Goal: Task Accomplishment & Management: Manage account settings

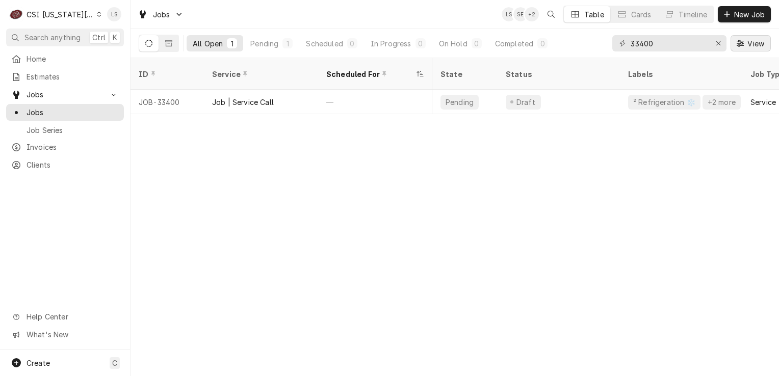
scroll to position [0, 658]
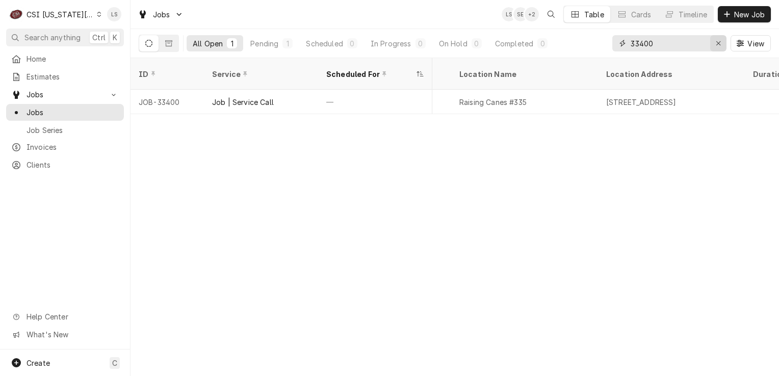
click at [720, 41] on icon "Erase input" at bounding box center [718, 43] width 4 height 4
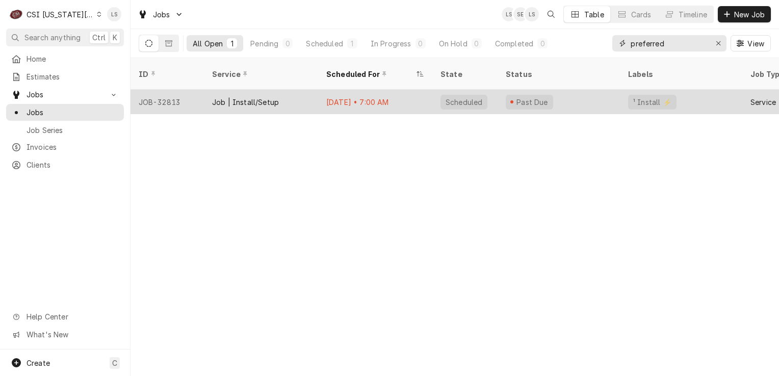
type input "preferred"
click at [167, 90] on div "JOB-32813" at bounding box center [167, 102] width 73 height 24
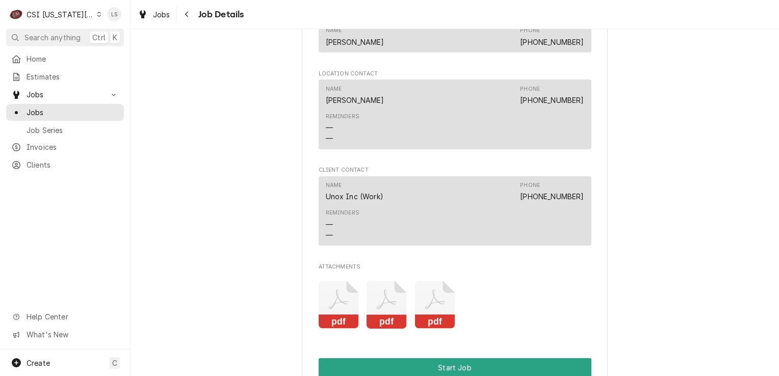
scroll to position [1129, 0]
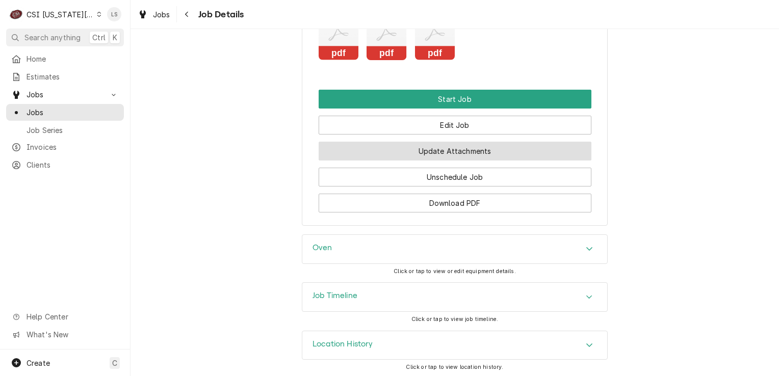
click at [450, 150] on button "Update Attachments" at bounding box center [455, 151] width 273 height 19
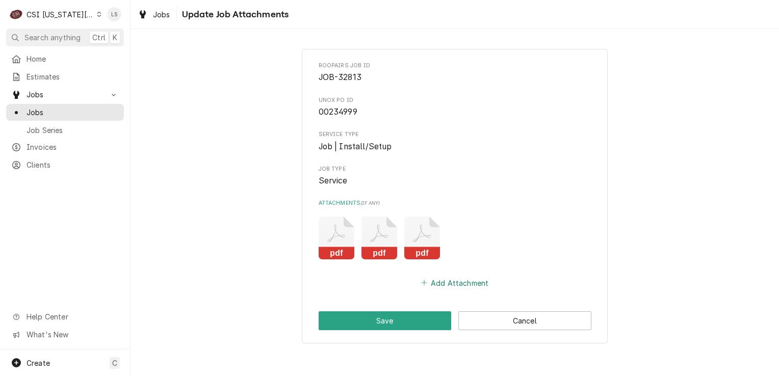
click at [444, 285] on button "Add Attachment" at bounding box center [454, 283] width 71 height 14
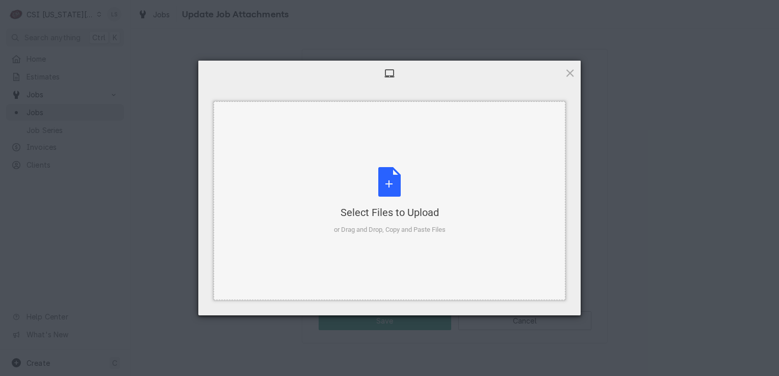
click at [383, 183] on div "Select Files to Upload or Drag and Drop, Copy and Paste Files" at bounding box center [390, 201] width 112 height 68
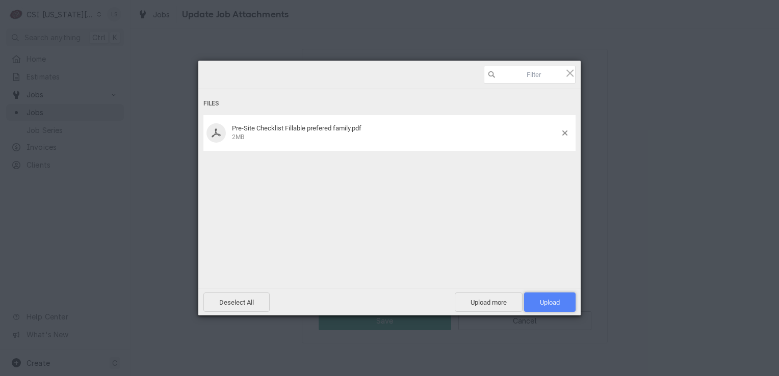
click at [544, 300] on span "Upload 1" at bounding box center [550, 303] width 20 height 8
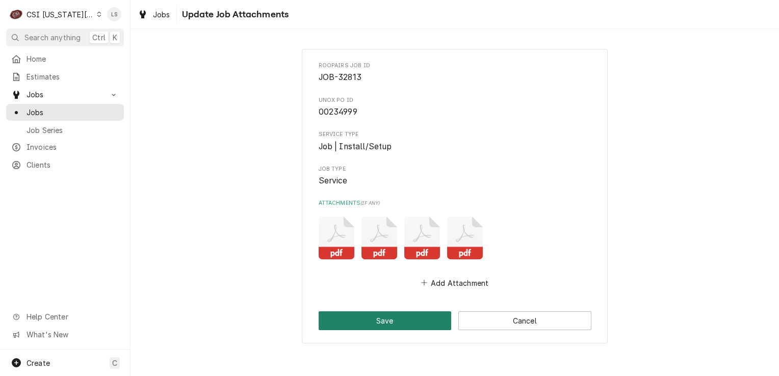
click at [388, 319] on button "Save" at bounding box center [385, 321] width 133 height 19
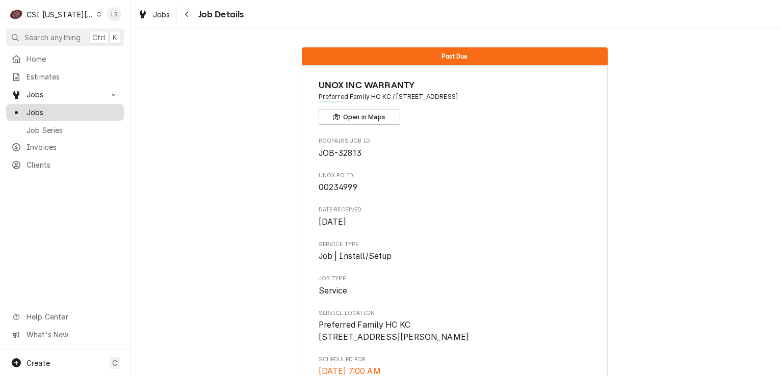
click at [59, 107] on span "Jobs" at bounding box center [73, 112] width 92 height 11
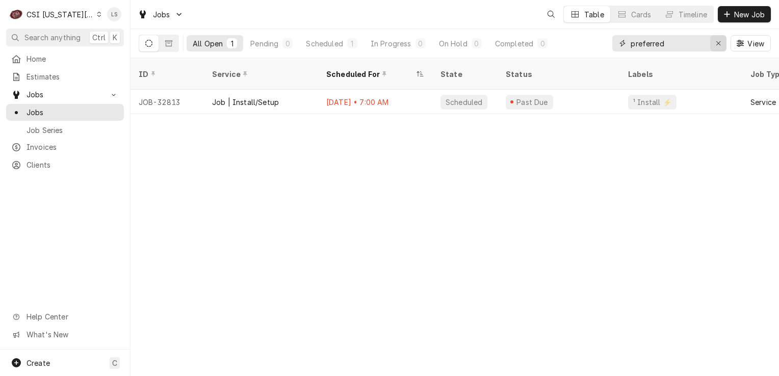
click at [717, 46] on icon "Erase input" at bounding box center [719, 43] width 6 height 7
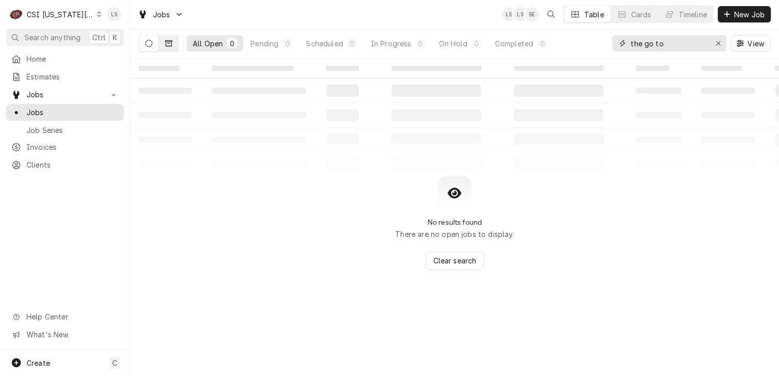
type input "the go to"
click at [171, 42] on icon "Dynamic Content Wrapper" at bounding box center [168, 43] width 7 height 6
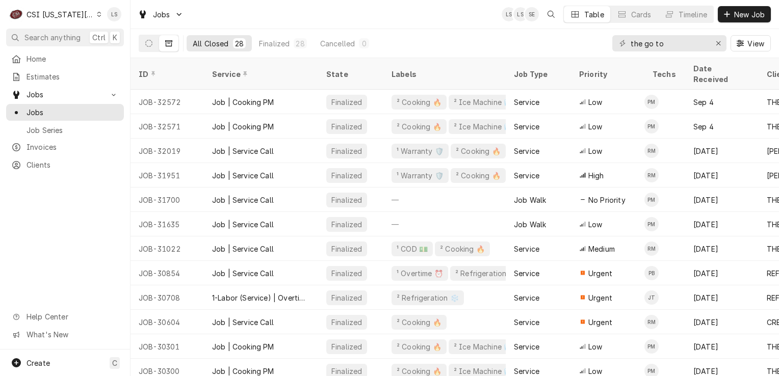
click at [709, 44] on div "the go to" at bounding box center [669, 43] width 114 height 16
click at [716, 44] on icon "Erase input" at bounding box center [719, 43] width 6 height 7
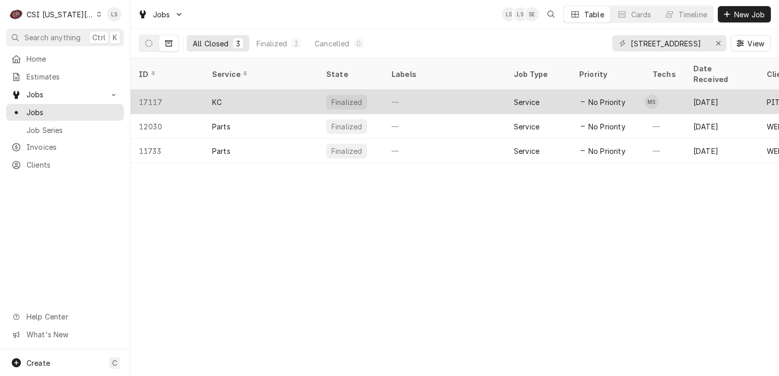
drag, startPoint x: 380, startPoint y: 159, endPoint x: 165, endPoint y: 91, distance: 225.1
click at [208, 190] on div "ID Service State Labels Job Type Priority Techs Date Received Client Location N…" at bounding box center [455, 217] width 649 height 318
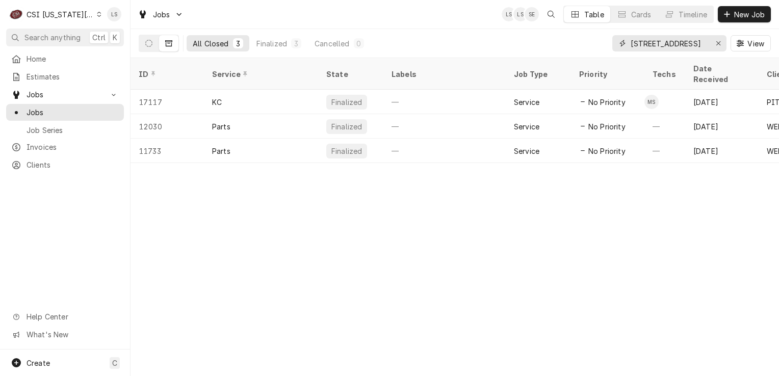
click at [654, 44] on input "1 south broadway" at bounding box center [669, 43] width 76 height 16
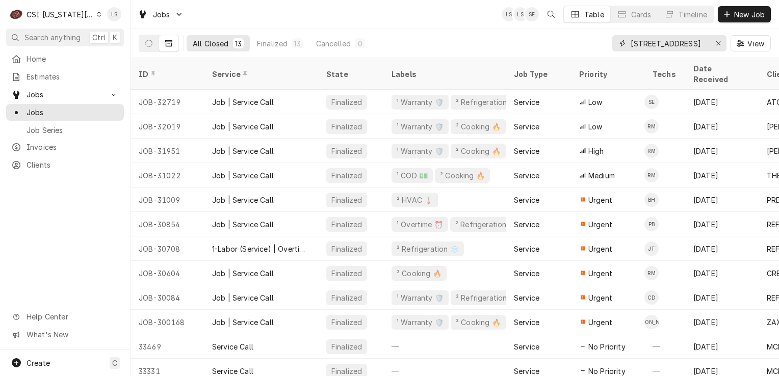
type input "1 s broadway"
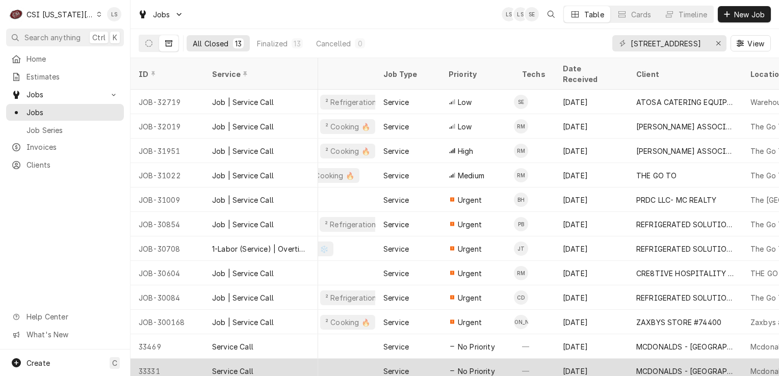
scroll to position [0, 127]
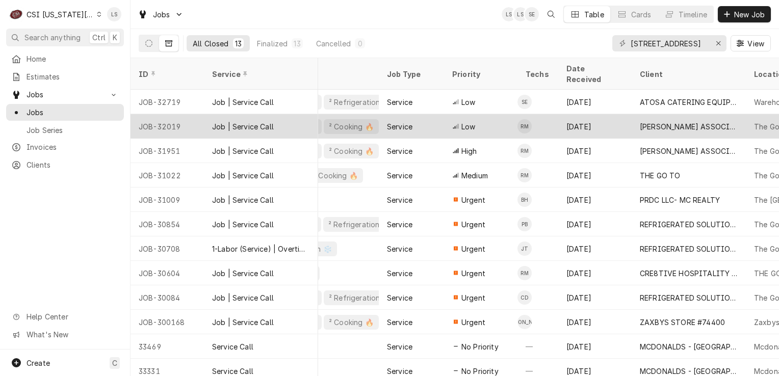
click at [165, 114] on div "JOB-32019" at bounding box center [167, 126] width 73 height 24
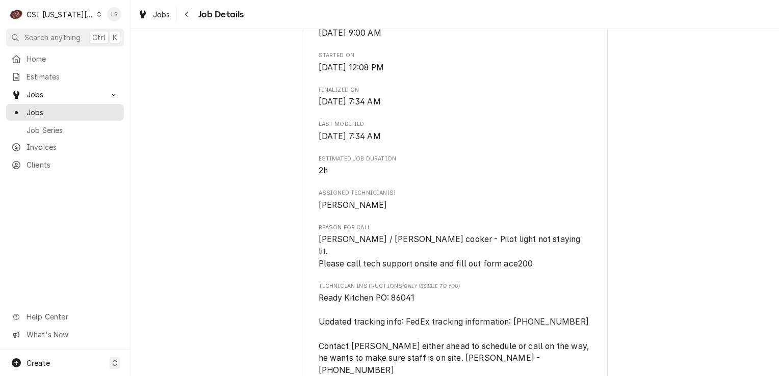
scroll to position [561, 0]
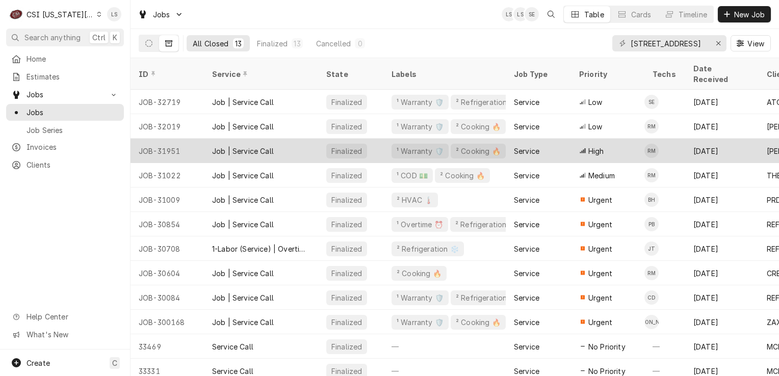
click at [165, 141] on div "JOB-31951" at bounding box center [167, 151] width 73 height 24
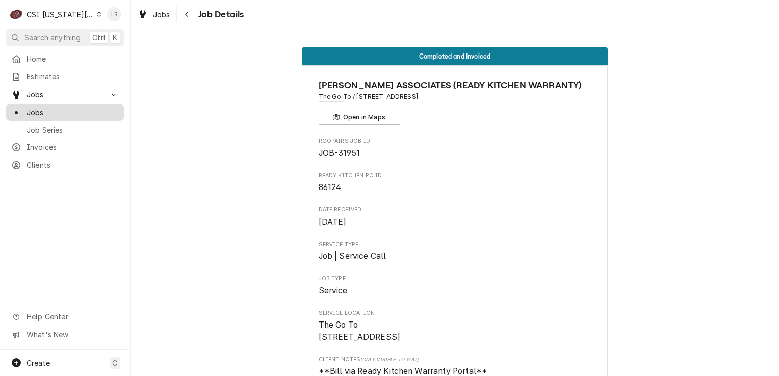
click at [56, 109] on span "Jobs" at bounding box center [73, 112] width 92 height 11
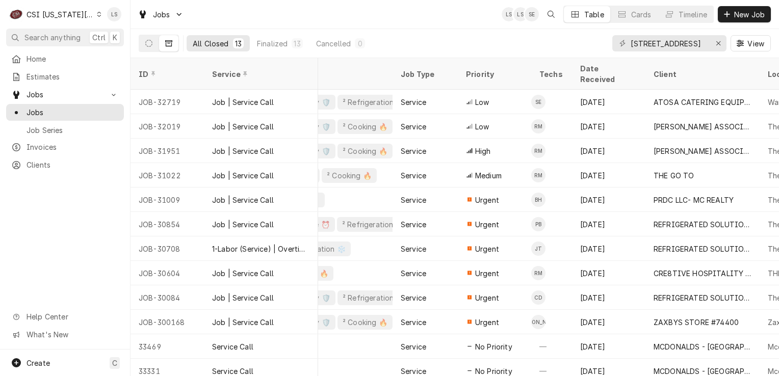
scroll to position [0, 129]
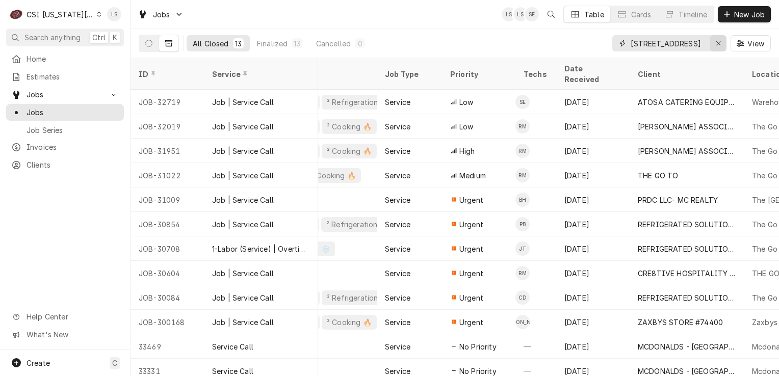
click at [713, 44] on div "Erase input" at bounding box center [718, 43] width 10 height 10
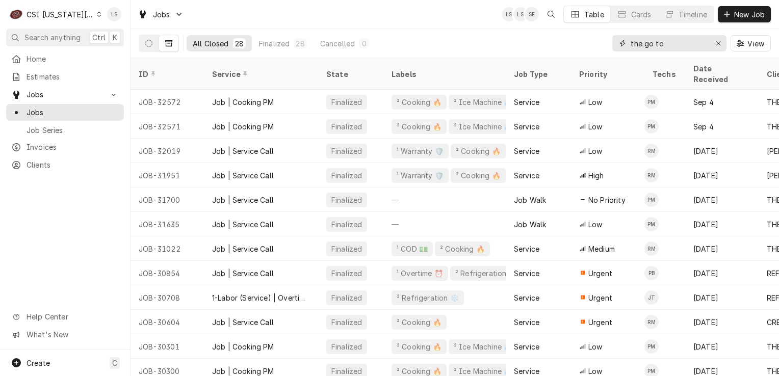
type input "the go to"
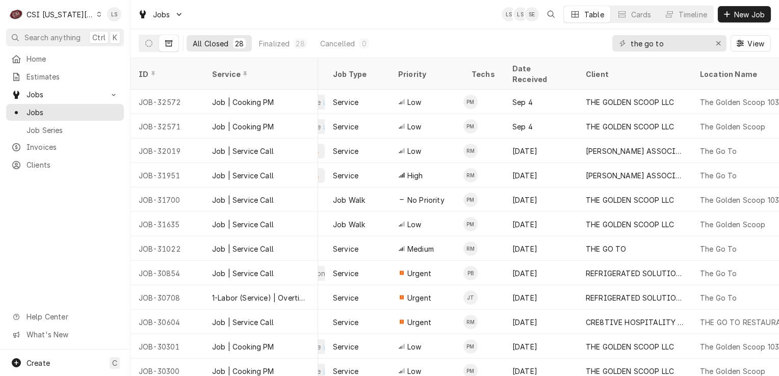
scroll to position [0, 286]
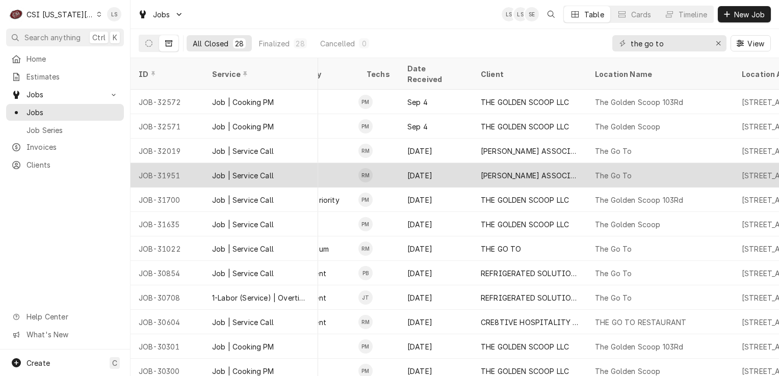
click at [171, 163] on div "JOB-31951" at bounding box center [167, 175] width 73 height 24
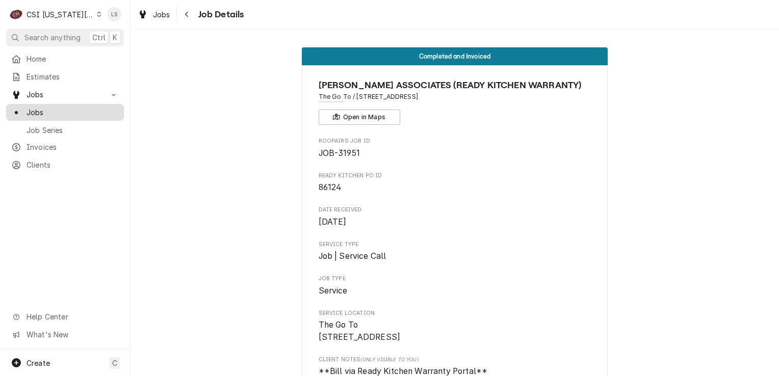
click at [49, 113] on span "Jobs" at bounding box center [73, 112] width 92 height 11
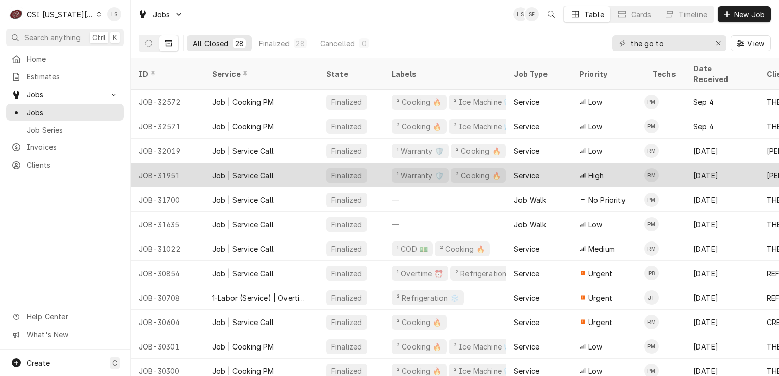
click at [169, 163] on div "JOB-31951" at bounding box center [167, 175] width 73 height 24
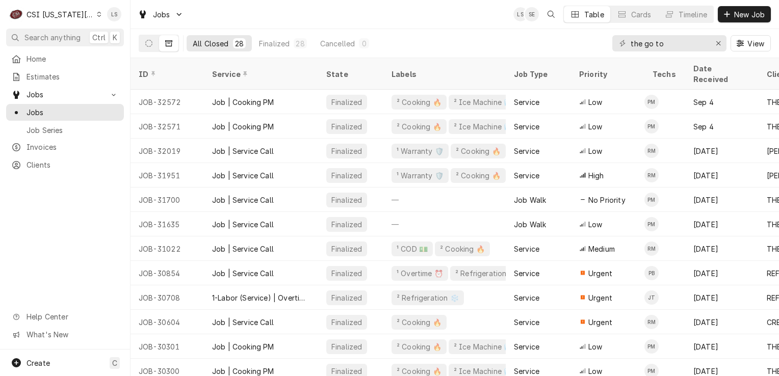
click at [97, 14] on icon "Dynamic Content Wrapper" at bounding box center [99, 14] width 5 height 5
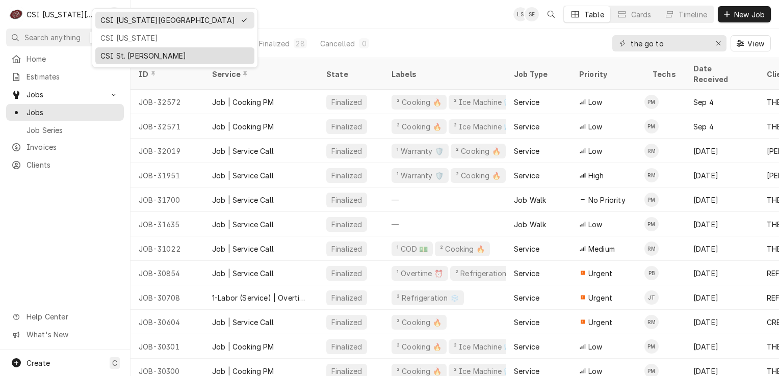
click at [118, 55] on div "CSI St. [PERSON_NAME]" at bounding box center [174, 55] width 149 height 11
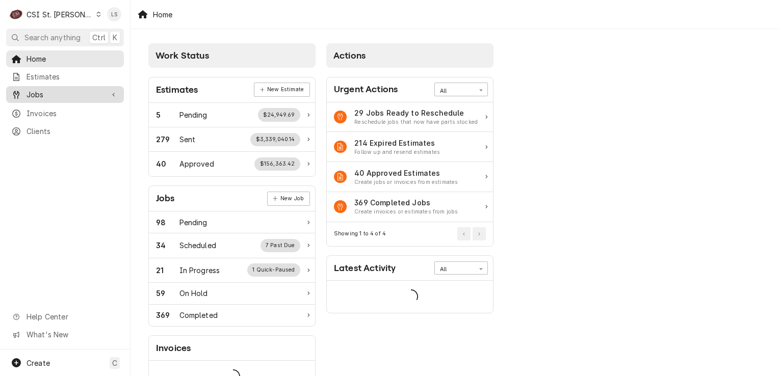
click at [40, 90] on span "Jobs" at bounding box center [65, 94] width 77 height 11
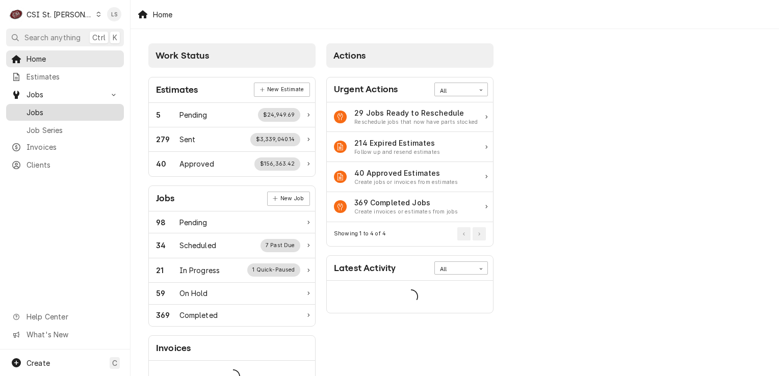
click at [39, 110] on span "Jobs" at bounding box center [73, 112] width 92 height 11
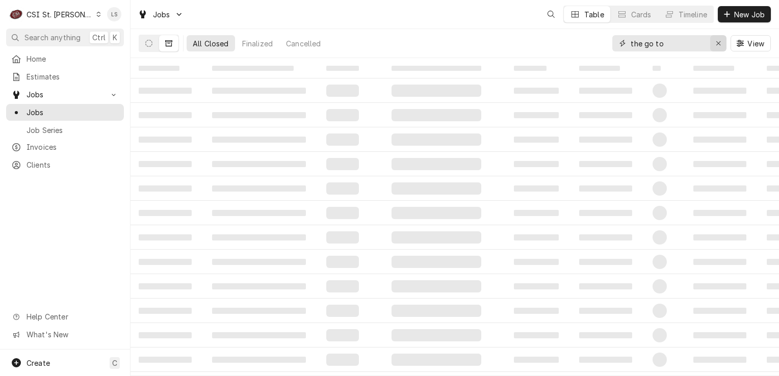
click at [717, 45] on icon "Erase input" at bounding box center [719, 43] width 6 height 7
type input "1580"
click at [52, 74] on span "Estimates" at bounding box center [73, 76] width 92 height 11
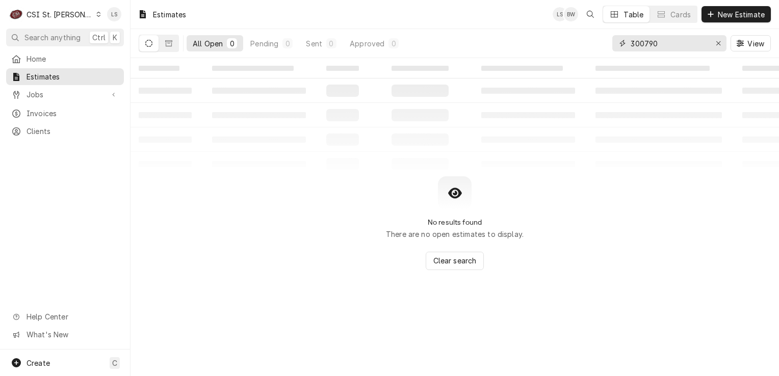
click at [710, 47] on button "Erase input" at bounding box center [718, 43] width 16 height 16
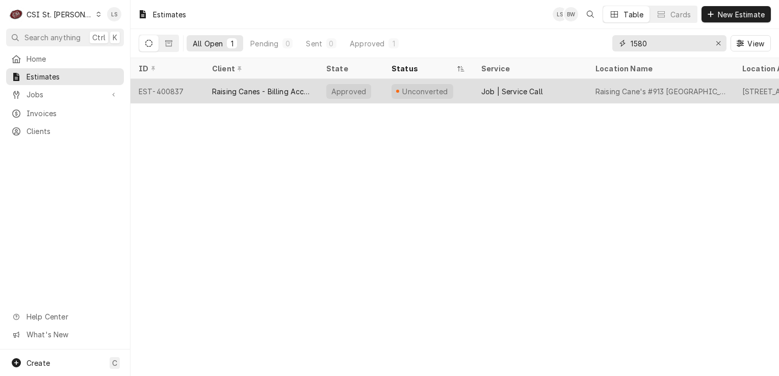
type input "1580"
click at [165, 94] on div "EST-400837" at bounding box center [167, 91] width 73 height 24
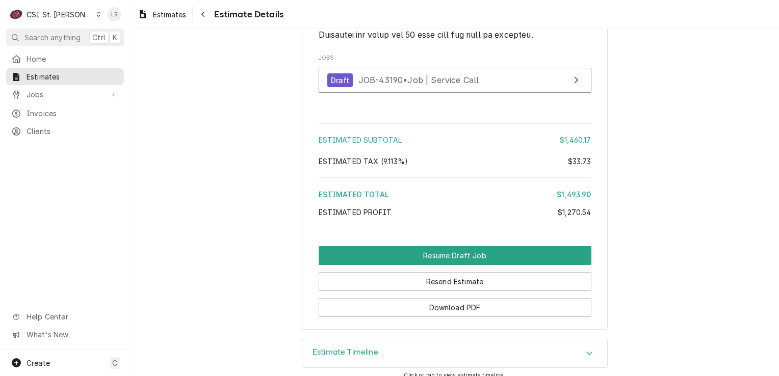
scroll to position [2642, 0]
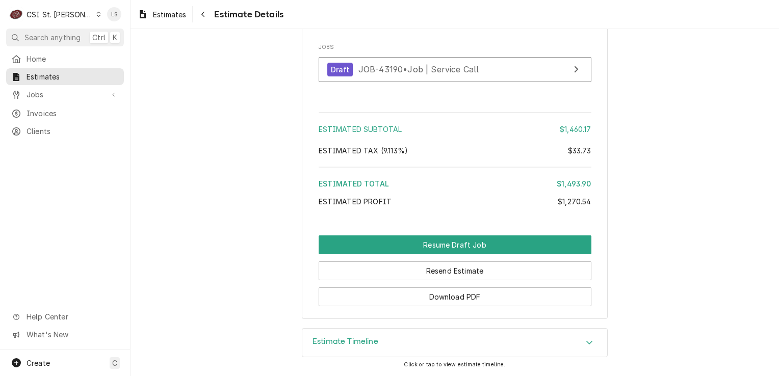
click at [569, 345] on div "Estimate Timeline" at bounding box center [454, 343] width 305 height 29
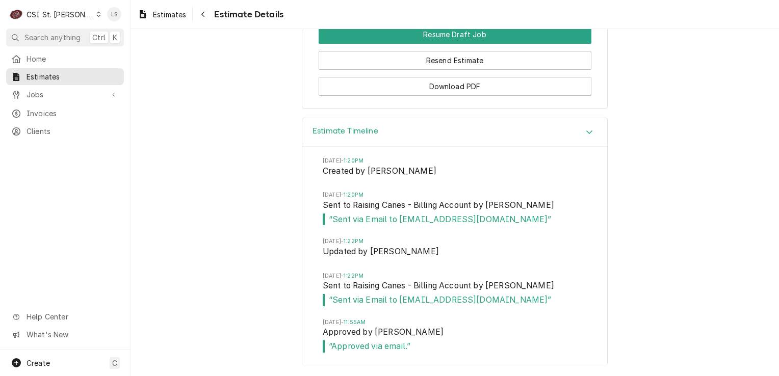
scroll to position [2846, 0]
click at [78, 9] on div "C CSI St. Louis" at bounding box center [55, 14] width 98 height 20
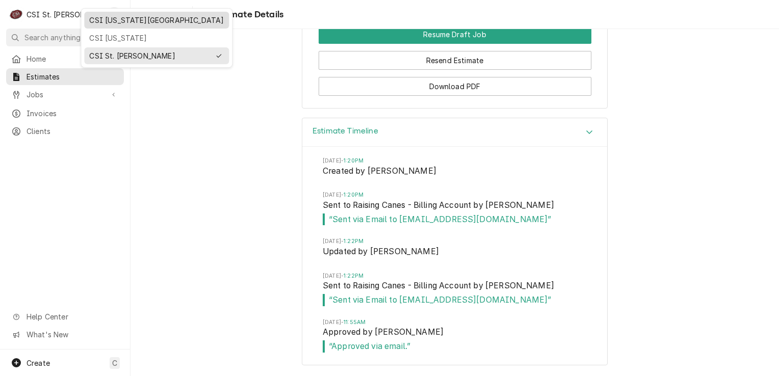
click at [110, 20] on div "CSI Kansas City" at bounding box center [156, 20] width 135 height 11
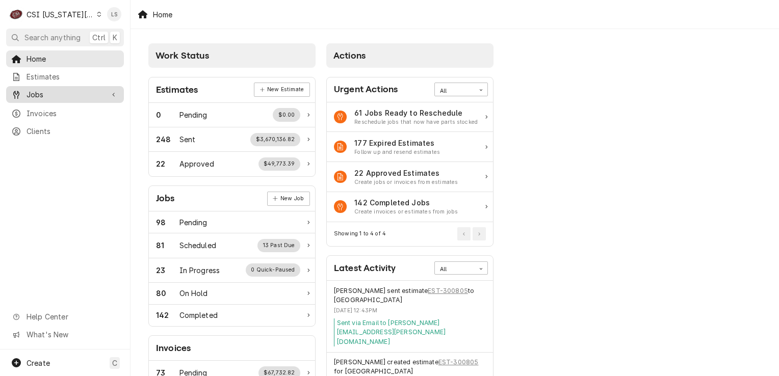
click at [28, 89] on span "Jobs" at bounding box center [65, 94] width 77 height 11
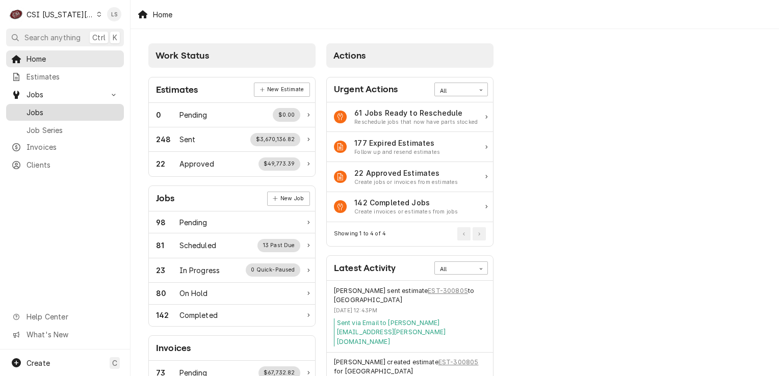
click at [32, 107] on span "Jobs" at bounding box center [73, 112] width 92 height 11
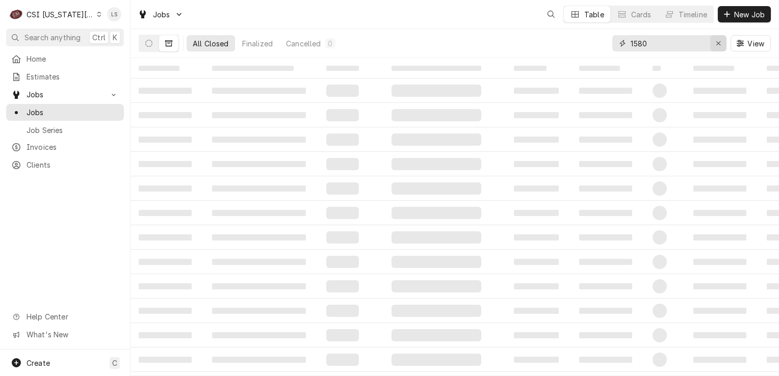
drag, startPoint x: 721, startPoint y: 44, endPoint x: 716, endPoint y: 52, distance: 8.9
click at [719, 46] on icon "Erase input" at bounding box center [719, 43] width 6 height 7
type input "central"
click at [147, 42] on icon "Dynamic Content Wrapper" at bounding box center [148, 43] width 7 height 7
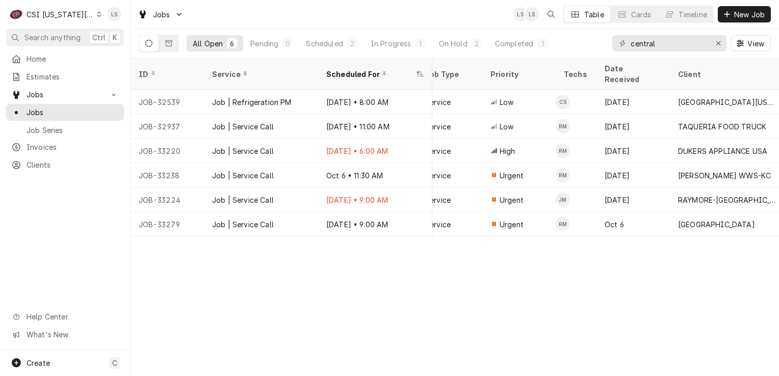
scroll to position [0, 450]
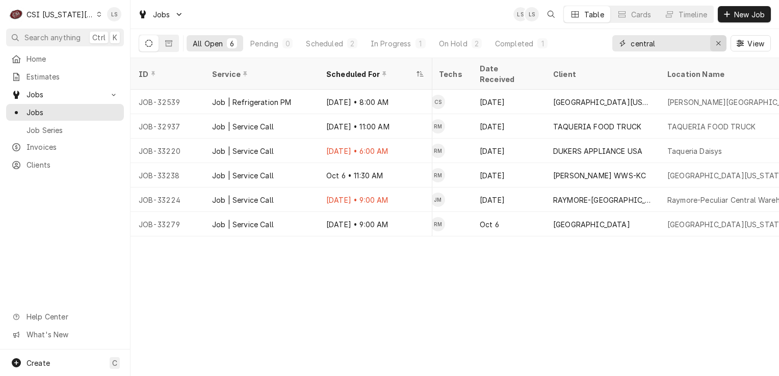
click at [711, 39] on button "Erase input" at bounding box center [718, 43] width 16 height 16
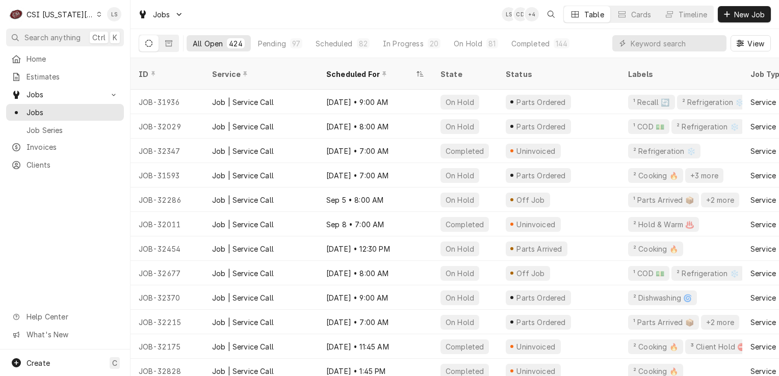
click at [97, 15] on icon "Dynamic Content Wrapper" at bounding box center [99, 14] width 5 height 5
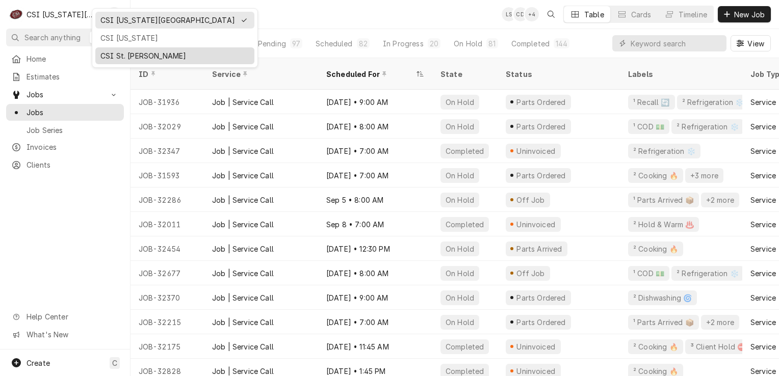
click at [113, 58] on div "CSI St. [PERSON_NAME]" at bounding box center [174, 55] width 149 height 11
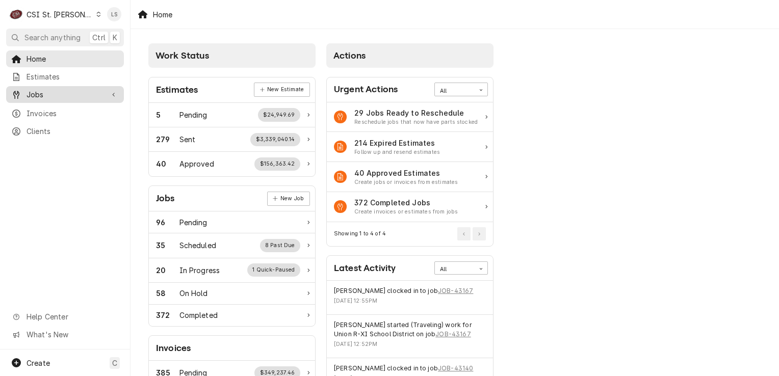
click at [80, 99] on link "Jobs" at bounding box center [65, 94] width 118 height 17
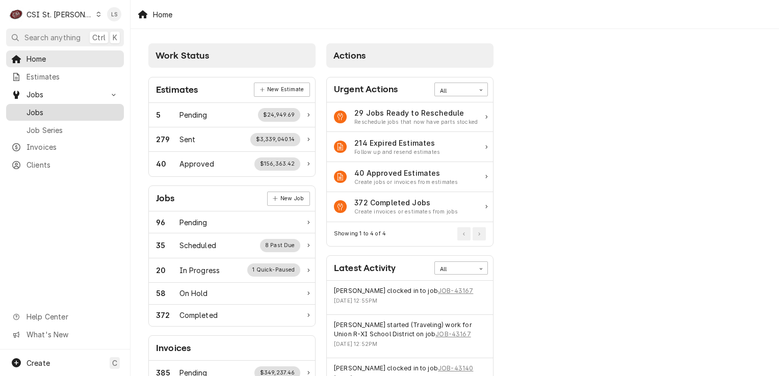
click at [53, 108] on span "Jobs" at bounding box center [73, 112] width 92 height 11
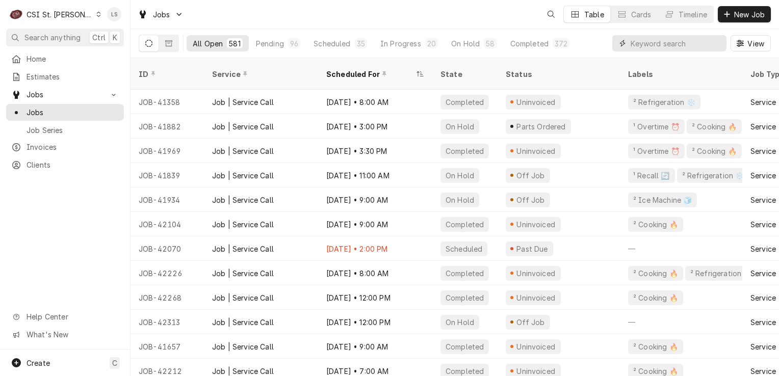
click at [644, 36] on input "Dynamic Content Wrapper" at bounding box center [676, 43] width 91 height 16
paste input "42752"
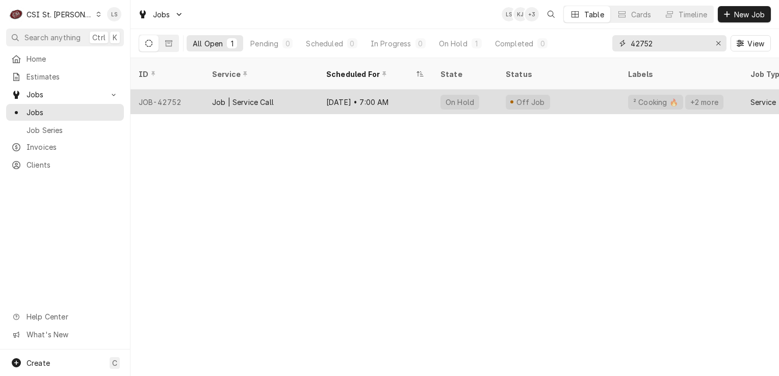
type input "42752"
click at [173, 91] on div "JOB-42752" at bounding box center [167, 102] width 73 height 24
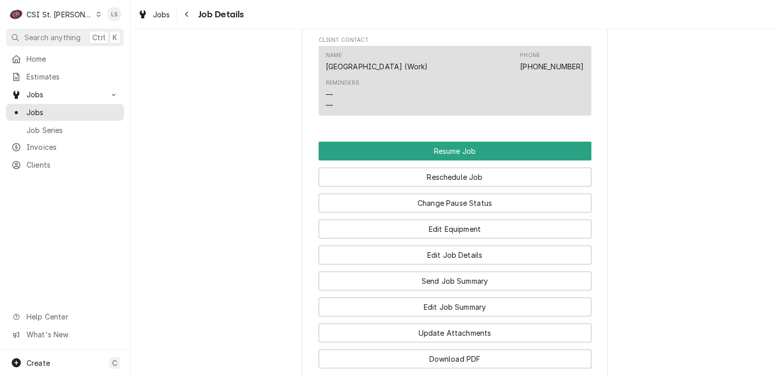
scroll to position [1328, 0]
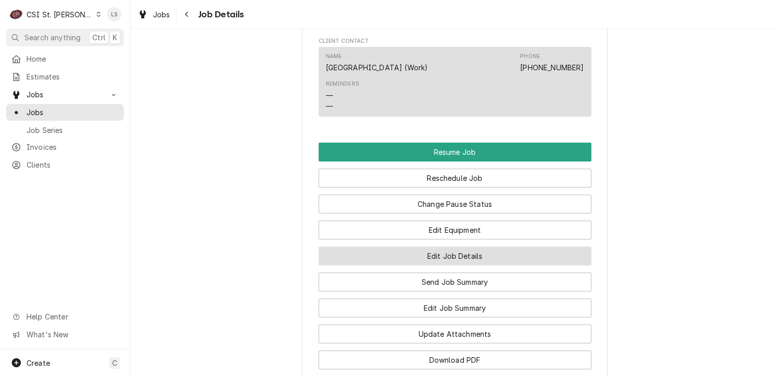
click at [432, 262] on button "Edit Job Details" at bounding box center [455, 256] width 273 height 19
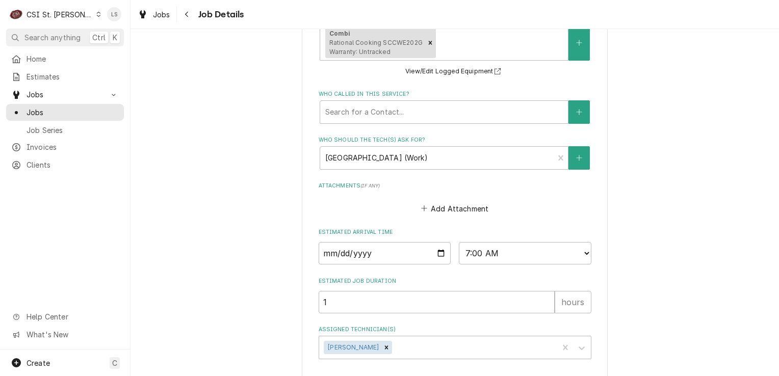
scroll to position [561, 0]
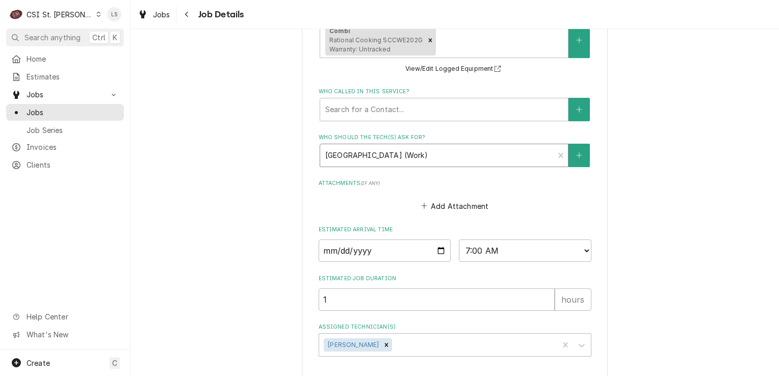
click at [424, 153] on div "Who should the tech(s) ask for?" at bounding box center [437, 155] width 224 height 18
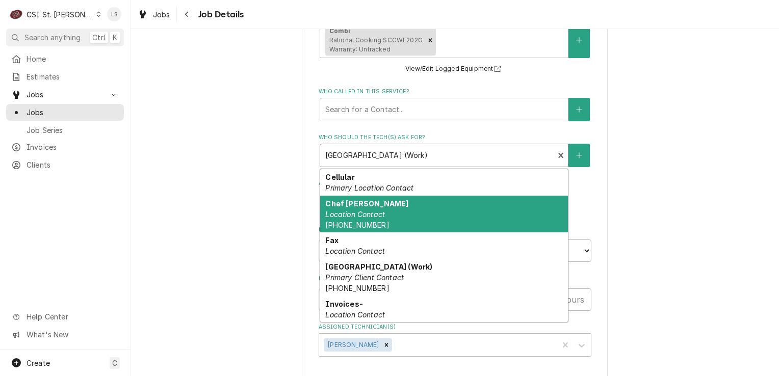
click at [406, 229] on div "Chef [PERSON_NAME] Location Contact [PHONE_NUMBER]" at bounding box center [444, 214] width 248 height 37
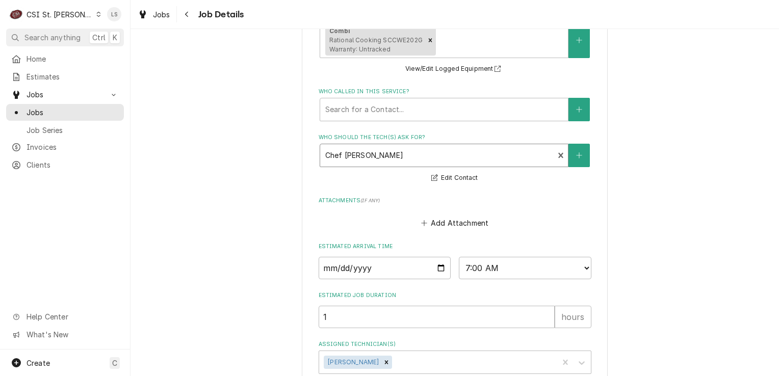
click at [355, 153] on div "Who should the tech(s) ask for?" at bounding box center [437, 155] width 224 height 18
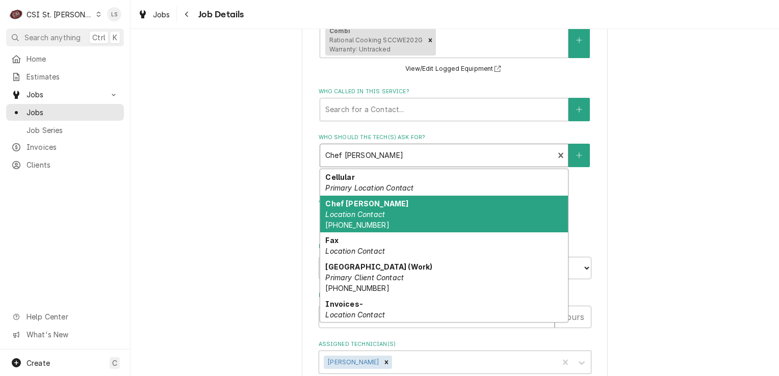
click at [384, 207] on div "Chef Cory Location Contact (573) 248-5367" at bounding box center [444, 214] width 248 height 37
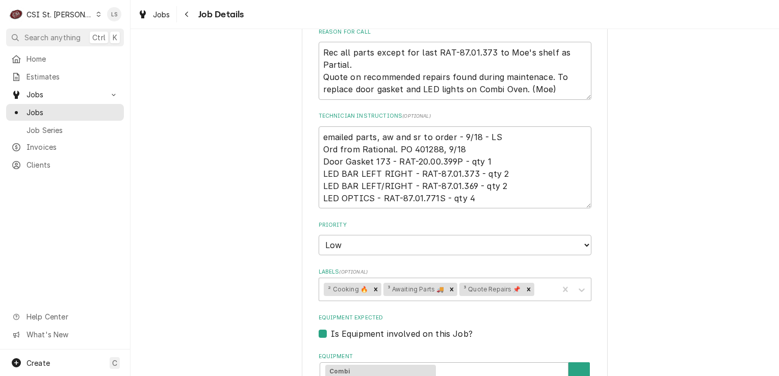
scroll to position [204, 0]
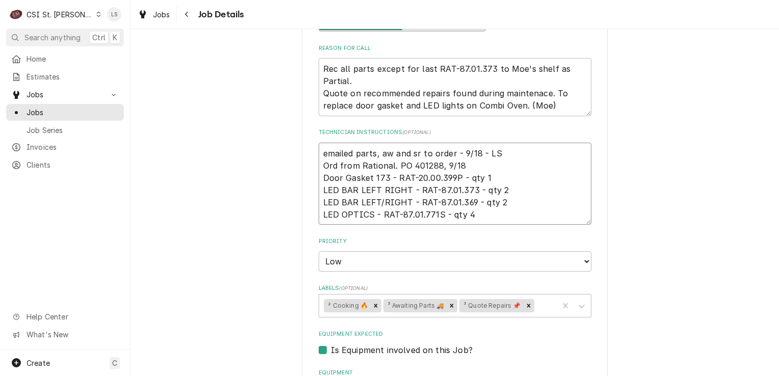
click at [319, 153] on textarea "emailed parts, aw and sr to order - 9/18 - LS Ord from Rational. PO 401288, 9/1…" at bounding box center [455, 184] width 273 height 83
type textarea "x"
type textarea "emailed parts, aw and sr to order - 9/18 - LS Ord from Rational. PO 401288, 9/1…"
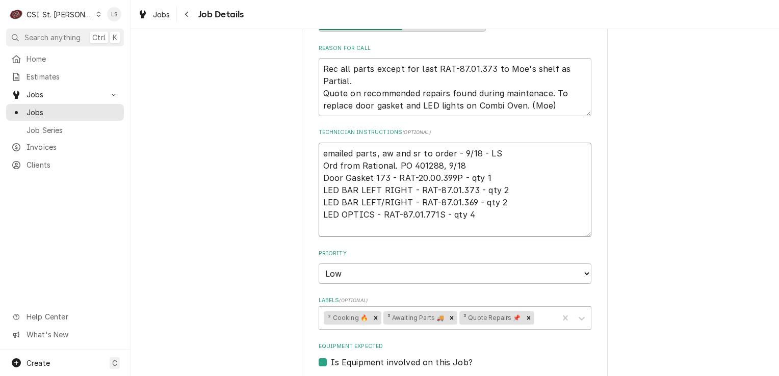
type textarea "x"
type textarea "emailed parts, aw and sr to order - 9/18 - LS Ord from Rational. PO 401288, 9/1…"
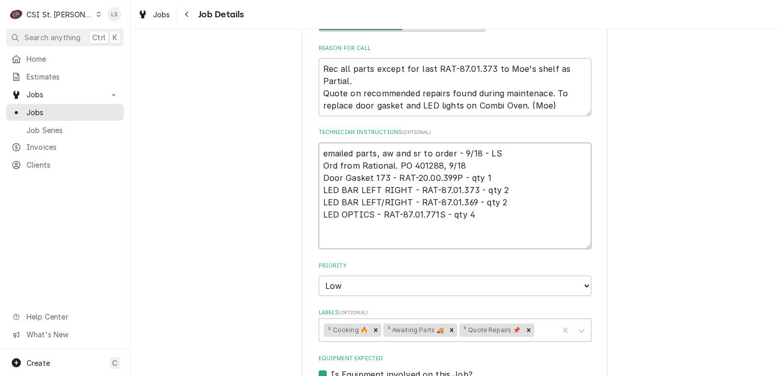
click at [319, 153] on textarea "emailed parts, aw and sr to order - 9/18 - LS Ord from Rational. PO 401288, 9/1…" at bounding box center [455, 196] width 273 height 107
type textarea "x"
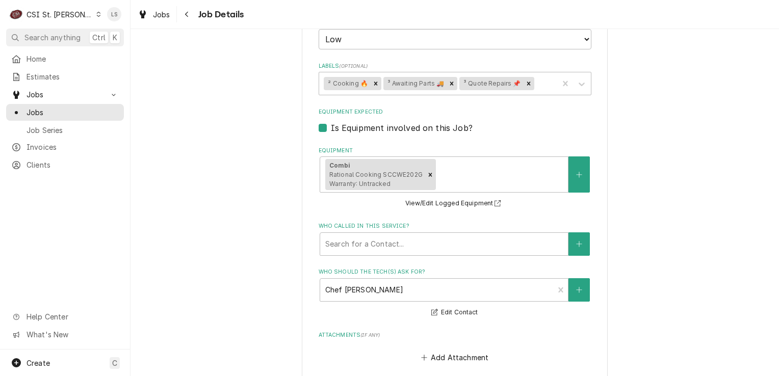
scroll to position [459, 0]
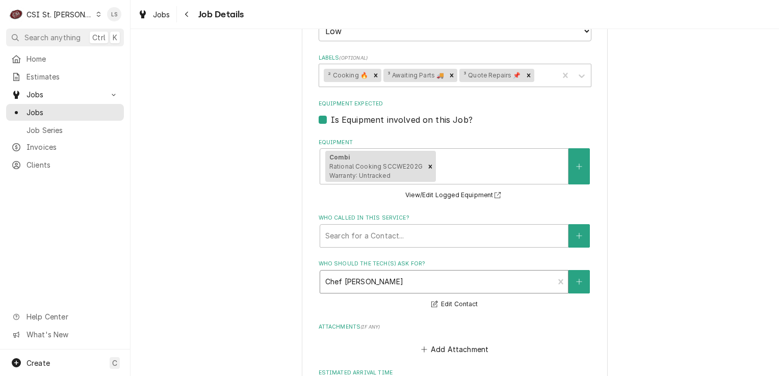
type textarea "emailed parts, aw and sr to order - 9/18 - LS Ord from Rational. PO 401288, 9/1…"
click at [355, 282] on div "Who should the tech(s) ask for?" at bounding box center [437, 282] width 224 height 18
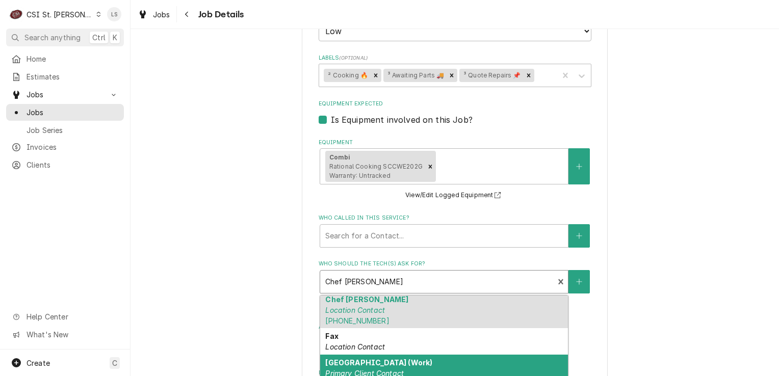
scroll to position [0, 0]
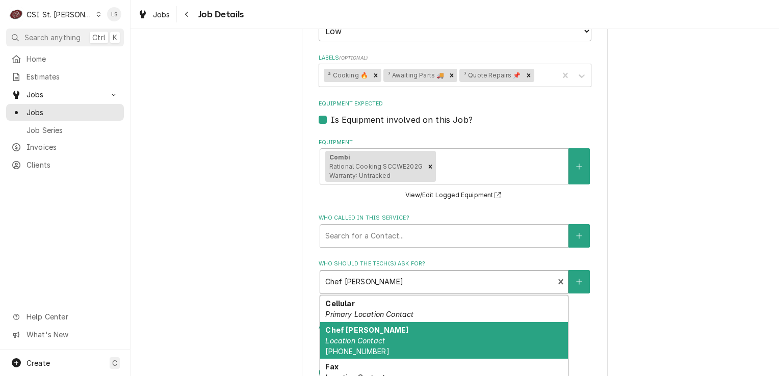
click at [414, 324] on div "Chef Cory Location Contact (573) 248-5367" at bounding box center [444, 340] width 248 height 37
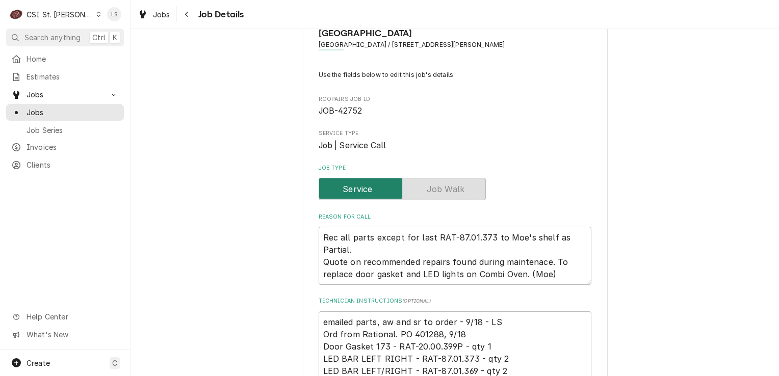
scroll to position [102, 0]
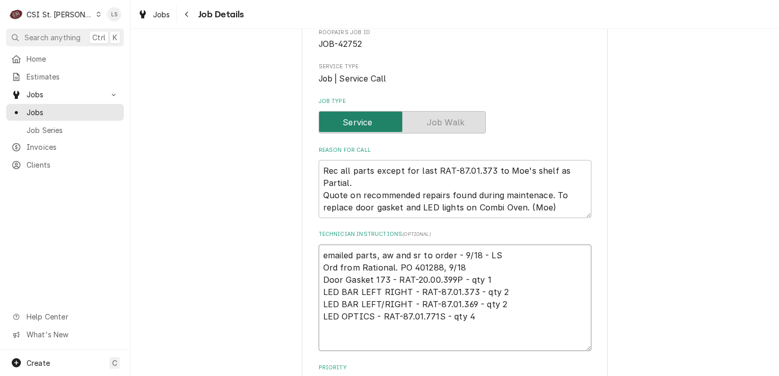
click at [341, 249] on textarea "emailed parts, aw and sr to order - 9/18 - LS Ord from Rational. PO 401288, 9/1…" at bounding box center [455, 298] width 273 height 107
type textarea "x"
type textarea "L emailed parts, aw and sr to order - 9/18 - LS Ord from Rational. PO 401288, 9…"
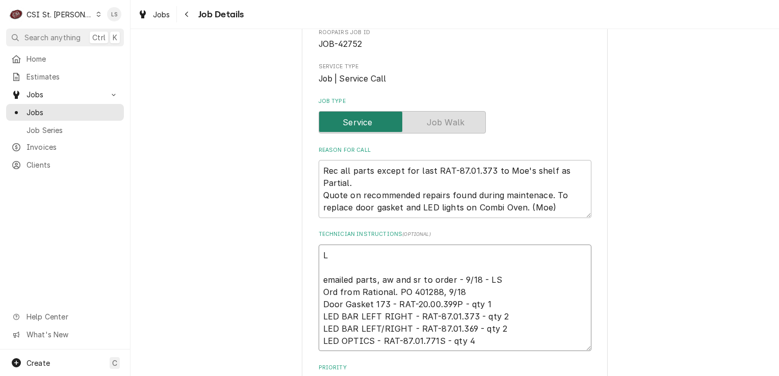
type textarea "x"
type textarea "Le emailed parts, aw and sr to order - 9/18 - LS Ord from Rational. PO 401288, …"
type textarea "x"
type textarea "Let emailed parts, aw and sr to order - 9/18 - LS Ord from Rational. PO 401288,…"
type textarea "x"
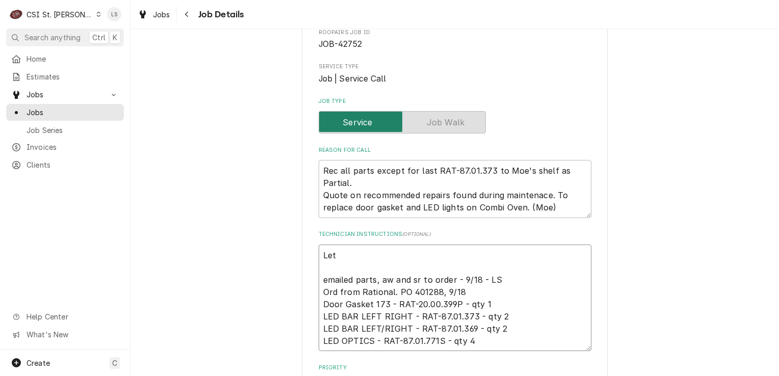
type textarea "Le emailed parts, aw and sr to order - 9/18 - LS Ord from Rational. PO 401288, …"
type textarea "x"
type textarea "Lef emailed parts, aw and sr to order - 9/18 - LS Ord from Rational. PO 401288,…"
type textarea "x"
type textarea "Left emailed parts, aw and sr to order - 9/18 - LS Ord from Rational. PO 401288…"
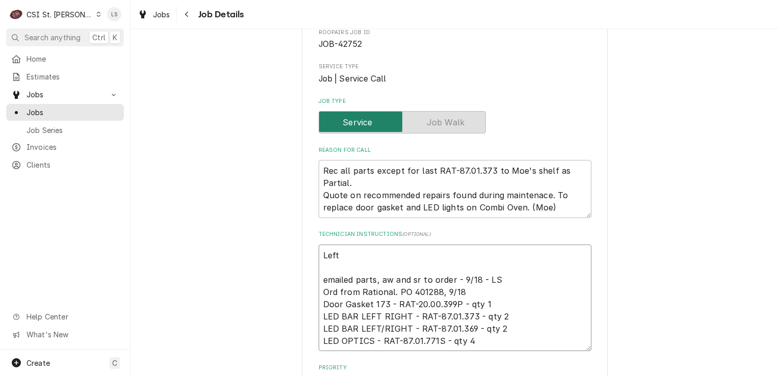
type textarea "x"
type textarea "Left emailed parts, aw and sr to order - 9/18 - LS Ord from Rational. PO 401288…"
type textarea "x"
type textarea "Left V emailed parts, aw and sr to order - 9/18 - LS Ord from Rational. PO 4012…"
type textarea "x"
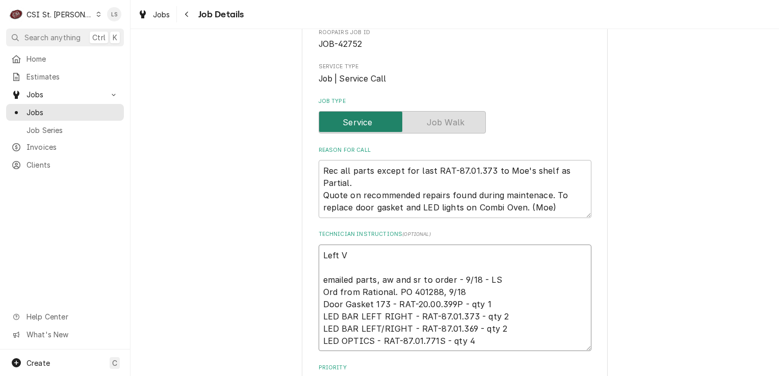
type textarea "Left Vh emailed parts, aw and sr to order - 9/18 - LS Ord from Rational. PO 401…"
type textarea "x"
type textarea "Left Vhe emailed parts, aw and sr to order - 9/18 - LS Ord from Rational. PO 40…"
type textarea "x"
type textarea "Left Vhef emailed parts, aw and sr to order - 9/18 - LS Ord from Rational. PO 4…"
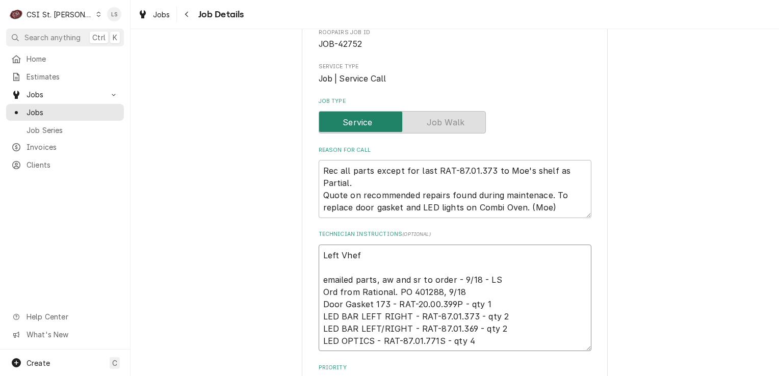
type textarea "x"
type textarea "Left Vhef emailed parts, aw and sr to order - 9/18 - LS Ord from Rational. PO 4…"
type textarea "x"
type textarea "Left Vhef C emailed parts, aw and sr to order - 9/18 - LS Ord from Rational. PO…"
type textarea "x"
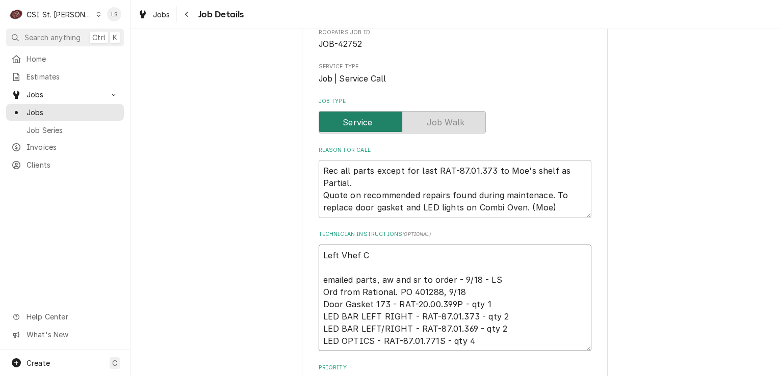
type textarea "Left Vhef Co emailed parts, aw and sr to order - 9/18 - LS Ord from Rational. P…"
type textarea "x"
type textarea "Left Vhef Cor emailed parts, aw and sr to order - 9/18 - LS Ord from Rational. …"
type textarea "x"
type textarea "Left Vhef Cory emailed parts, aw and sr to order - 9/18 - LS Ord from Rational.…"
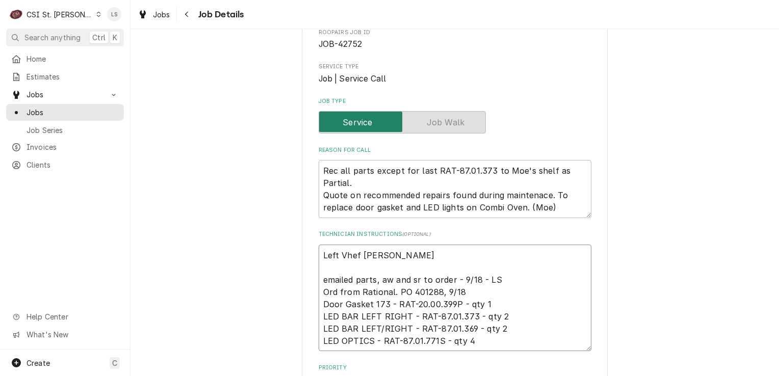
type textarea "x"
type textarea "Left Vhef Cory emailed parts, aw and sr to order - 9/18 - LS Ord from Rational.…"
type textarea "x"
type textarea "Left Vhef Cory a emailed parts, aw and sr to order - 9/18 - LS Ord from Rationa…"
type textarea "x"
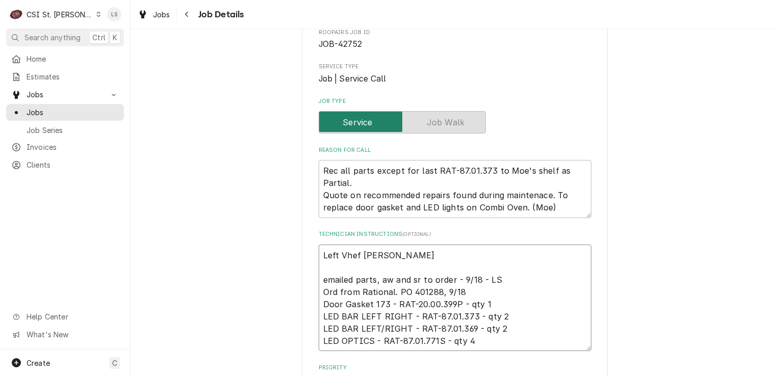
type textarea "Left Vhef Cory a emailed parts, aw and sr to order - 9/18 - LS Ord from Rationa…"
type textarea "x"
type textarea "Left Vhef Cory a vm emailed parts, aw and sr to order - 9/18 - LS Ord from Rati…"
type textarea "x"
type textarea "Left Vhef Cory a vm emailed parts, aw and sr to order - 9/18 - LS Ord from Rati…"
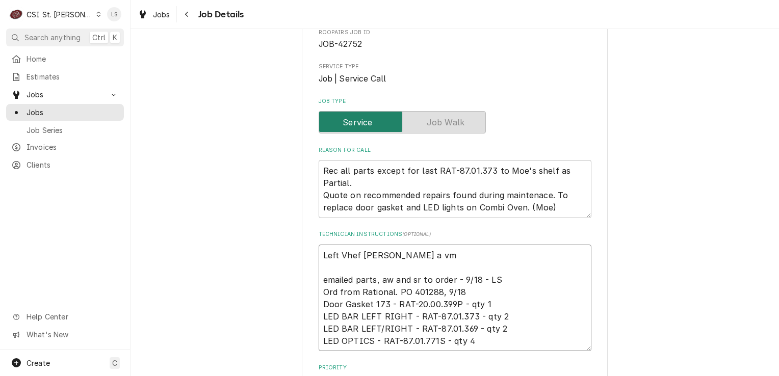
type textarea "x"
type textarea "Left Vhef Cory a vm t emailed parts, aw and sr to order - 9/18 - LS Ord from Ra…"
type textarea "x"
type textarea "Left Vhef Cory a vm to emailed parts, aw and sr to order - 9/18 - LS Ord from R…"
type textarea "x"
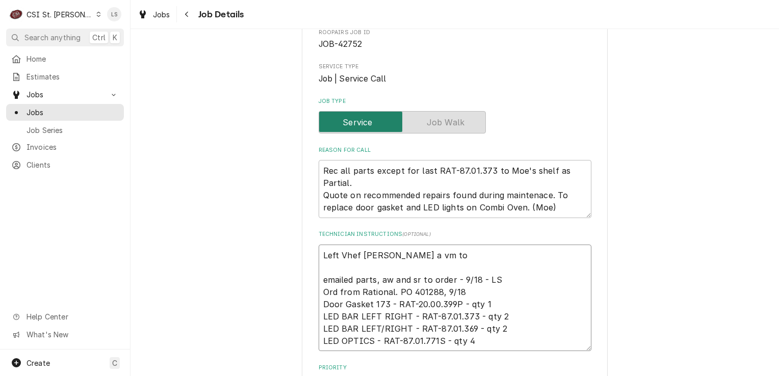
type textarea "Left Vhef Cory a vm to emailed parts, aw and sr to order - 9/18 - LS Ord from R…"
type textarea "x"
type textarea "Left Vhef Cory a vm to cb emailed parts, aw and sr to order - 9/18 - LS Ord fro…"
type textarea "x"
type textarea "Left Vhef Cory a vm to cb, emailed parts, aw and sr to order - 9/18 - LS Ord fr…"
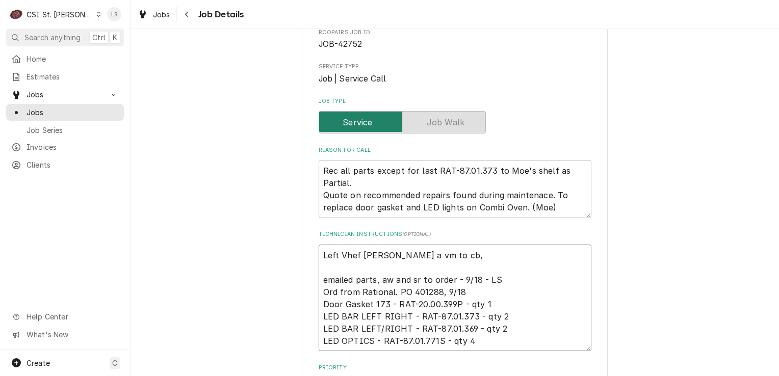
type textarea "x"
type textarea "Left Vhef Cory a vm to cb, emailed parts, aw and sr to order - 9/18 - LS Ord fr…"
type textarea "x"
type textarea "Left Vhef Cory a vm to cb, a emailed parts, aw and sr to order - 9/18 - LS Ord …"
type textarea "x"
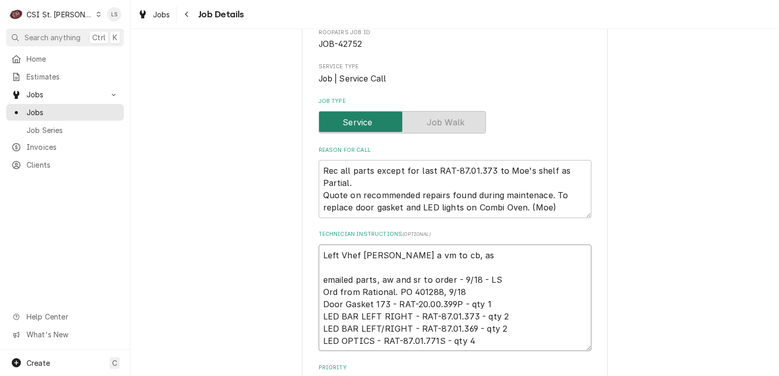
type textarea "Left Vhef Cory a vm to cb, ask emailed parts, aw and sr to order - 9/18 - LS Or…"
type textarea "x"
type textarea "Left Vhef Cory a vm to cb, aske emailed parts, aw and sr to order - 9/18 - LS O…"
type textarea "x"
type textarea "Left Vhef Cory a vm to cb, asked emailed parts, aw and sr to order - 9/18 - LS …"
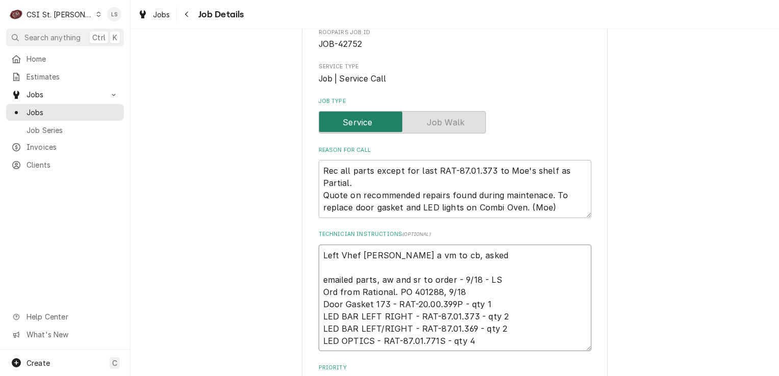
type textarea "x"
type textarea "Left Vhef Cory a vm to cb, asked emailed parts, aw and sr to order - 9/18 - LS …"
type textarea "x"
type textarea "Left Vhef Cory a vm to cb, asked if emailed parts, aw and sr to order - 9/18 - …"
type textarea "x"
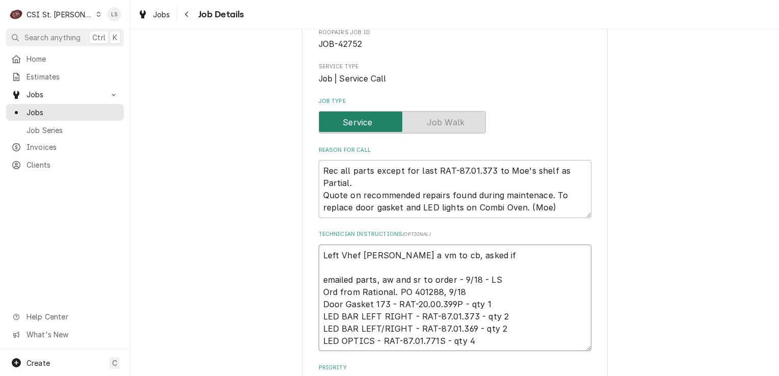
type textarea "Left Vhef Cory a vm to cb, asked if emailed parts, aw and sr to order - 9/18 - …"
type textarea "x"
type textarea "Left Vhef Cory a vm to cb, asked if w emailed parts, aw and sr to order - 9/18 …"
type textarea "x"
type textarea "Left Vhef Cory a vm to cb, asked if we emailed parts, aw and sr to order - 9/18…"
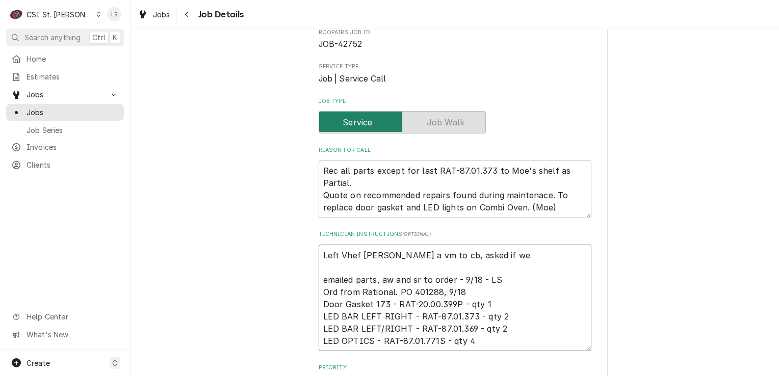
type textarea "x"
type textarea "Left Vhef Cory a vm to cb, asked if we emailed parts, aw and sr to order - 9/18…"
type textarea "x"
type textarea "Left Vhef Cory a vm to cb, asked if we c emailed parts, aw and sr to order - 9/…"
type textarea "x"
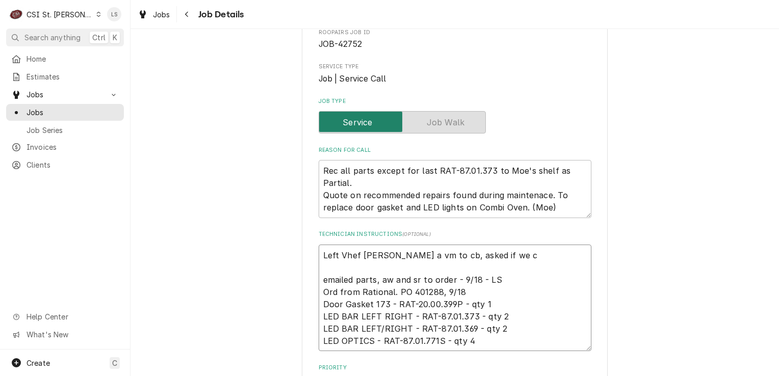
type textarea "Left Vhef Cory a vm to cb, asked if we co emailed parts, aw and sr to order - 9…"
type textarea "x"
type textarea "Left Vhef Cory a vm to cb, asked if we cou emailed parts, aw and sr to order - …"
type textarea "x"
type textarea "Left Vhef Cory a vm to cb, asked if we coul emailed parts, aw and sr to order -…"
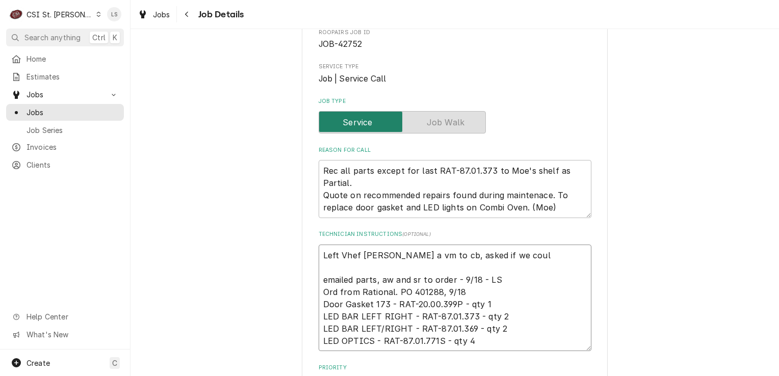
type textarea "x"
type textarea "Left Vhef Cory a vm to cb, asked if we could emailed parts, aw and sr to order …"
type textarea "x"
type textarea "Left Vhef Cory a vm to cb, asked if we could emailed parts, aw and sr to order …"
type textarea "x"
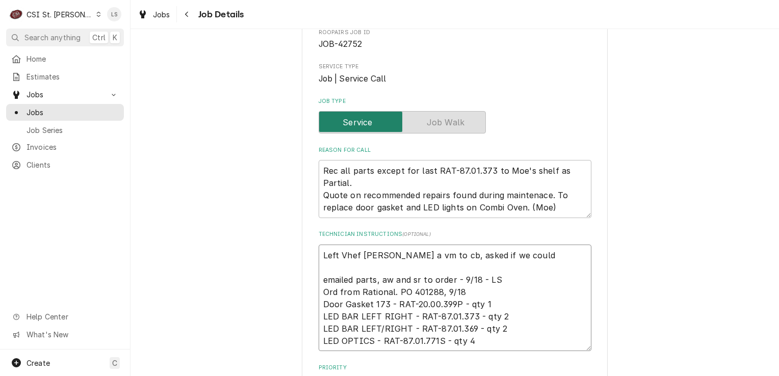
type textarea "Left Vhef Cory a vm to cb, asked if we could c emailed parts, aw and sr to orde…"
type textarea "x"
type textarea "Left Vhef Cory a vm to cb, asked if we could co emailed parts, aw and sr to ord…"
type textarea "x"
type textarea "Left Vhef Cory a vm to cb, asked if we could com emailed parts, aw and sr to or…"
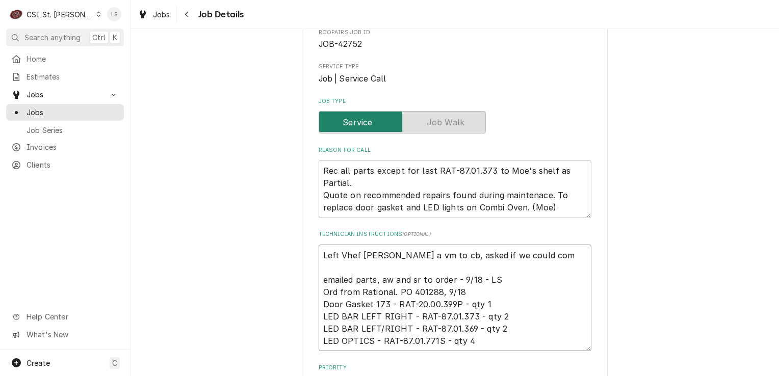
type textarea "x"
type textarea "Left Vhef Cory a vm to cb, asked if we could come emailed parts, aw and sr to o…"
type textarea "x"
type textarea "Left Vhef Cory a vm to cb, asked if we could come emailed parts, aw and sr to o…"
type textarea "x"
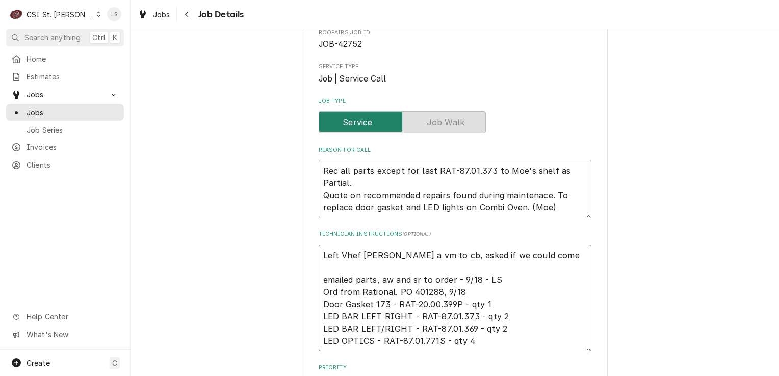
type textarea "Left Vhef Cory a vm to cb, asked if we could come o emailed parts, aw and sr to…"
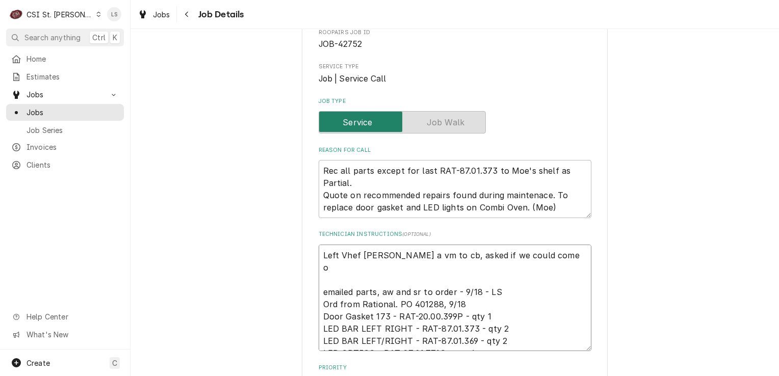
type textarea "x"
type textarea "Left Vhef Cory a vm to cb, asked if we could come ou emailed parts, aw and sr t…"
type textarea "x"
type textarea "Left Vhef Cory a vm to cb, asked if we could come out emailed parts, aw and sr …"
type textarea "x"
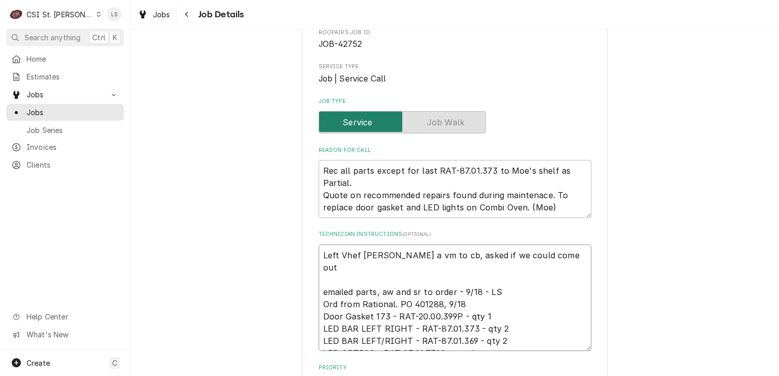
type textarea "Left Vhef Cory a vm to cb, asked if we could come out emailed parts, aw and sr …"
type textarea "x"
type textarea "Left Vhef Cory a vm to cb, asked if we could come out M emailed parts, aw and s…"
type textarea "x"
type textarea "Left Vhef Cory a vm to cb, asked if we could come out Mo emailed parts, aw and …"
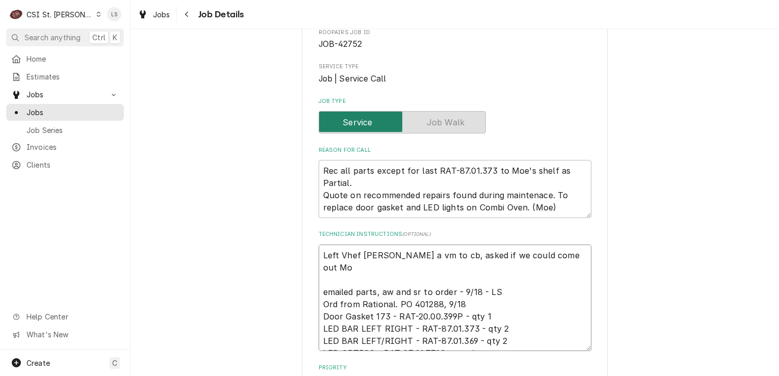
type textarea "x"
type textarea "Left Vhef Cory a vm to cb, asked if we could come out Mon emailed parts, aw and…"
type textarea "x"
type textarea "Left Vhef Cory a vm to cb, asked if we could come out Mond emailed parts, aw an…"
type textarea "x"
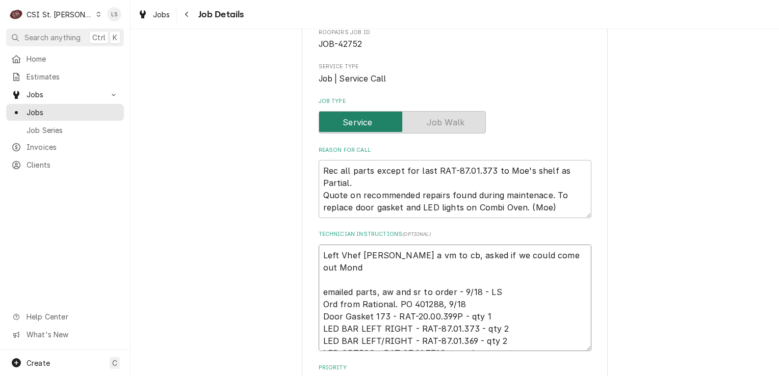
type textarea "Left Vhef Cory a vm to cb, asked if we could come out Monda emailed parts, aw a…"
type textarea "x"
type textarea "Left Vhef Cory a vm to cb, asked if we could come out Monday emailed parts, aw …"
type textarea "x"
type textarea "Left Vhef Cory a vm to cb, asked if we could come out Monday emailed parts, aw …"
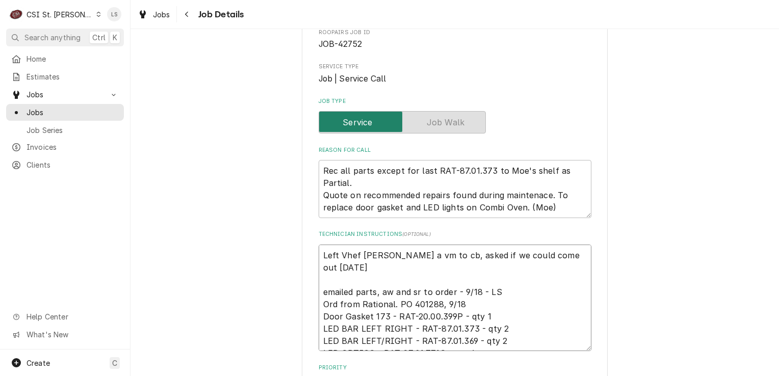
type textarea "x"
type textarea "Left Vhef Cory a vm to cb, asked if we could come out Monday 1 emailed parts, a…"
type textarea "x"
type textarea "Left Vhef Cory a vm to cb, asked if we could come out Monday 10 emailed parts, …"
type textarea "x"
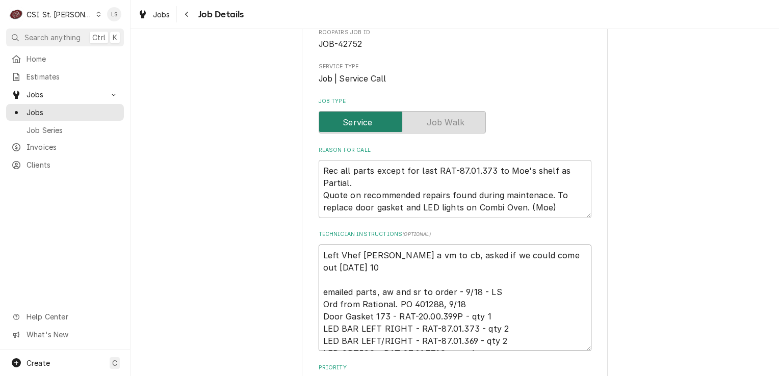
type textarea "Left Vhef Cory a vm to cb, asked if we could come out Monday 10/ emailed parts,…"
type textarea "x"
type textarea "Left Vhef Cory a vm to cb, asked if we could come out Monday 10/1 emailed parts…"
type textarea "x"
type textarea "Left Vhef Cory a vm to cb, asked if we could come out Monday 10/13 emailed part…"
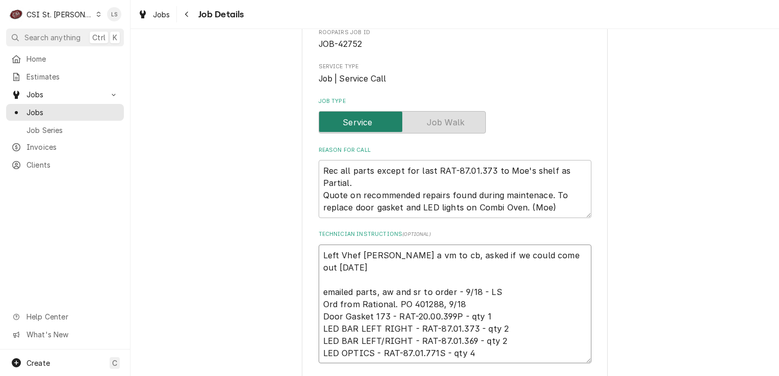
type textarea "x"
type textarea "Left Vhef Cory a vm to cb, asked if we could come out Monday 10/13 emailed part…"
type textarea "x"
type textarea "Left Vhef Cory a vm to cb, asked if we could come out Monday 10/13 a emailed pa…"
type textarea "x"
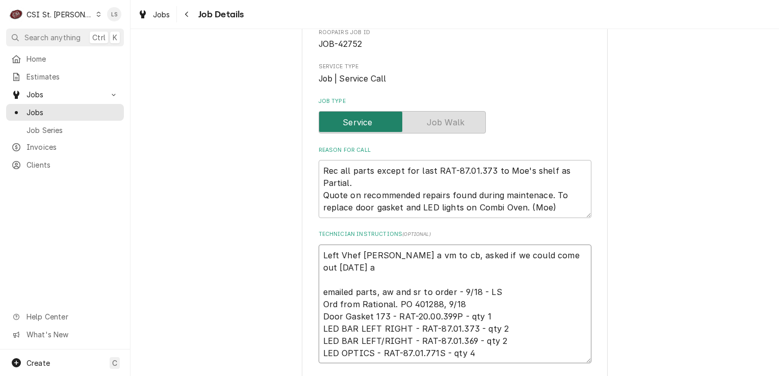
type textarea "Left Vhef Cory a vm to cb, asked if we could come out Monday 10/13 at emailed p…"
type textarea "x"
type textarea "Left Vhef Cory a vm to cb, asked if we could come out Monday 10/13 at emailed p…"
type textarea "x"
type textarea "Left Vhef Cory a vm to cb, asked if we could come out Monday 10/13 at 8 emailed…"
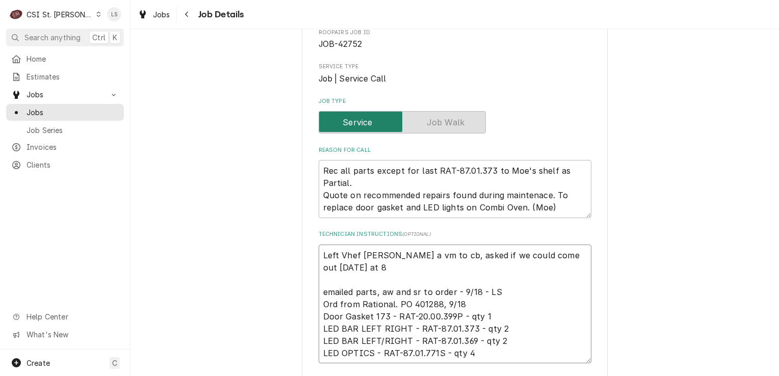
type textarea "x"
type textarea "Left Vhef Cory a vm to cb, asked if we could come out Monday 10/13 at 8a emaile…"
type textarea "x"
type textarea "Left Vhef Cory a vm to cb, asked if we could come out Monday 10/13 at 8am email…"
type textarea "x"
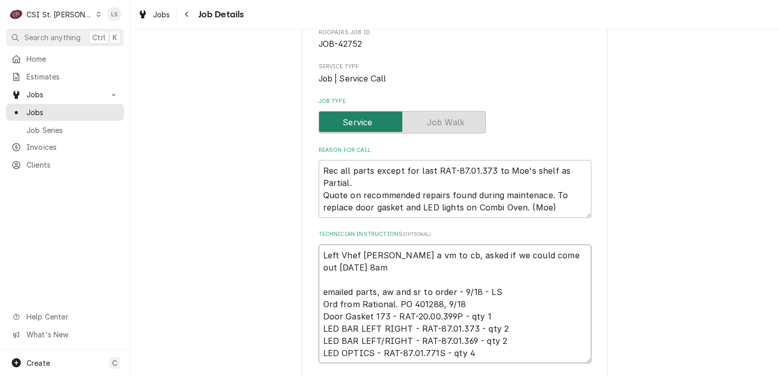
type textarea "Left Vhef Cory a vm to cb, asked if we could come out Monday 10/13 at 8am email…"
type textarea "x"
type textarea "Left Vhef Cory a vm to cb, asked if we could come out Monday 10/13 at 8am - ema…"
type textarea "x"
type textarea "Left Vhef Cory a vm to cb, asked if we could come out Monday 10/13 at 8am - ema…"
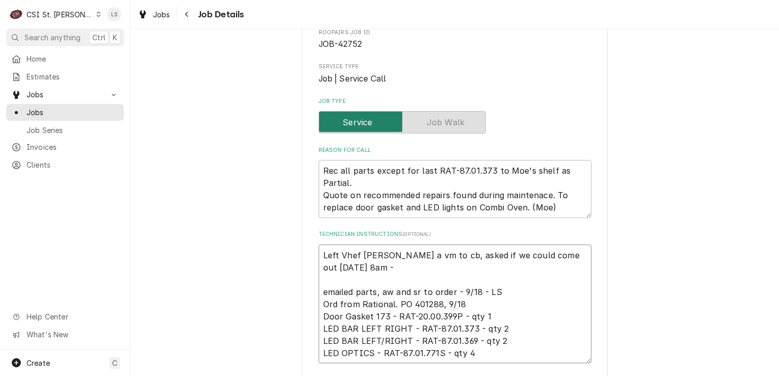
type textarea "x"
type textarea "Left Vhef Cory a vm to cb, asked if we could come out Monday 10/13 at 8am - L e…"
type textarea "x"
type textarea "Left Vhef Cory a vm to cb, asked if we could come out Monday 10/13 at 8am - LS …"
type textarea "x"
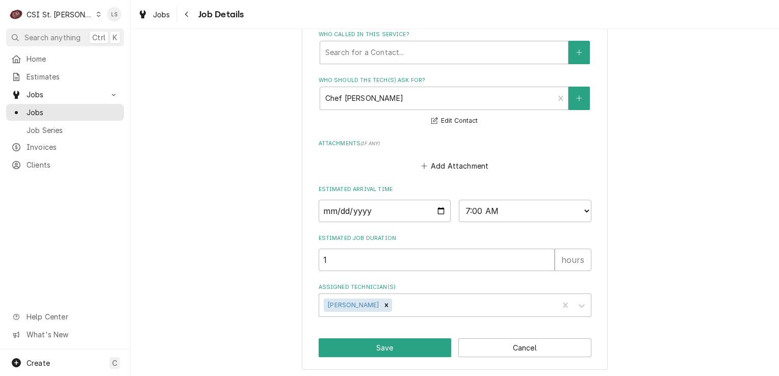
scroll to position [655, 0]
type textarea "Left Vhef Cory a vm to cb, asked if we could come out Monday 10/13 at 8am - LS …"
click at [428, 342] on button "Save" at bounding box center [385, 348] width 133 height 19
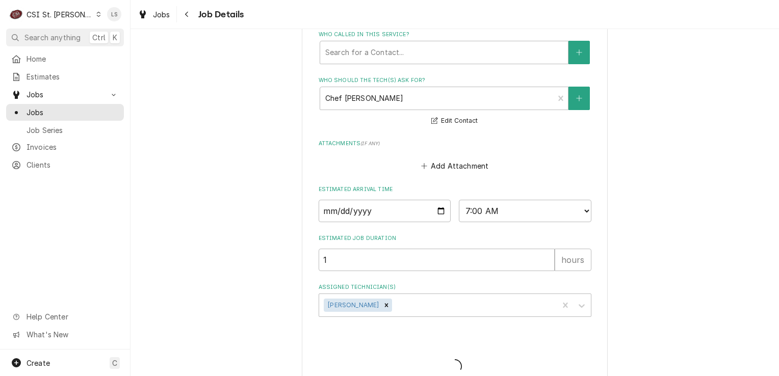
type textarea "x"
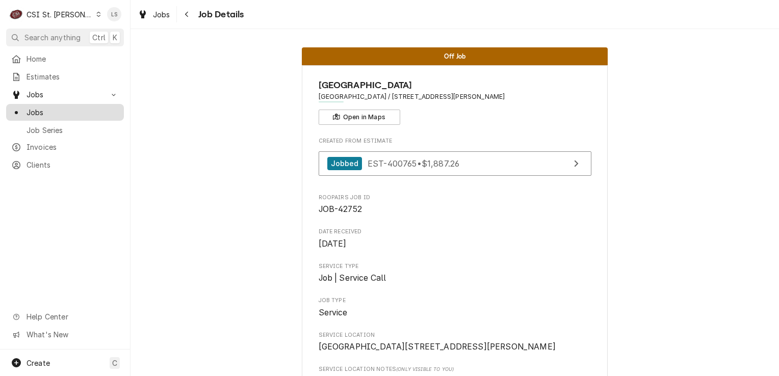
click at [49, 109] on span "Jobs" at bounding box center [73, 112] width 92 height 11
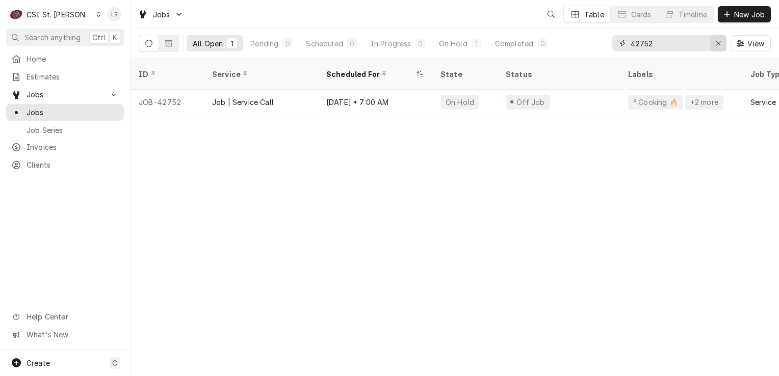
click at [718, 47] on div "Erase input" at bounding box center [718, 43] width 10 height 10
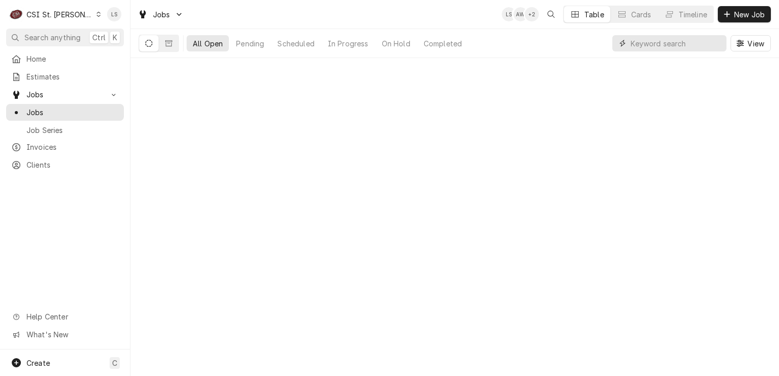
paste input "42422"
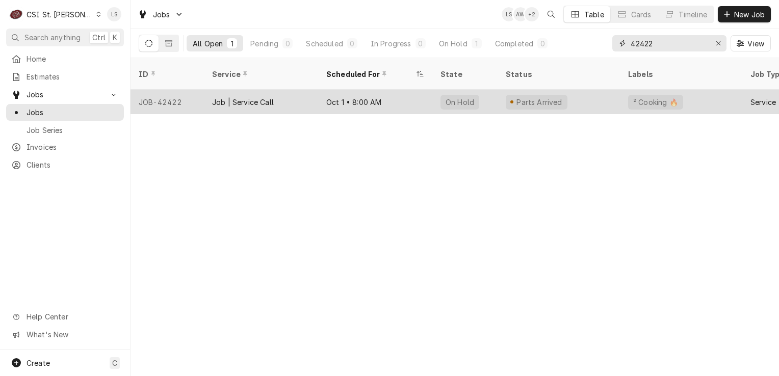
type input "42422"
click at [173, 90] on div "JOB-42422" at bounding box center [167, 102] width 73 height 24
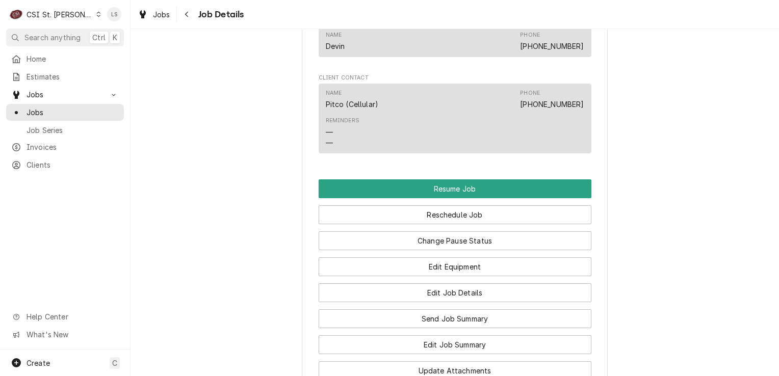
scroll to position [1232, 0]
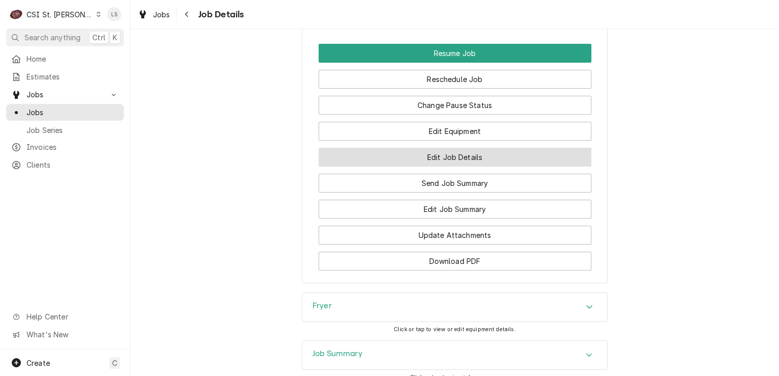
click at [483, 158] on button "Edit Job Details" at bounding box center [455, 157] width 273 height 19
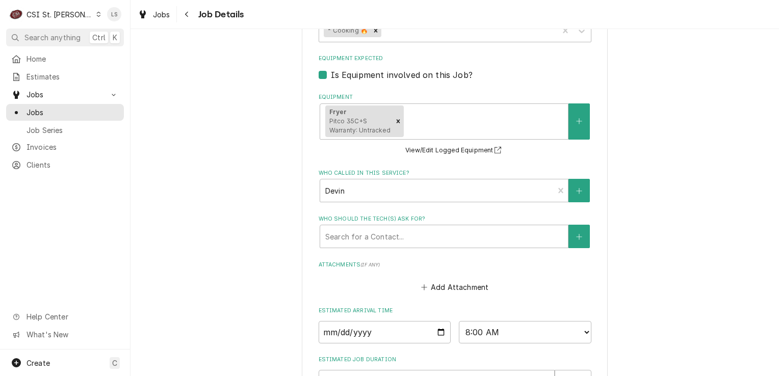
scroll to position [714, 0]
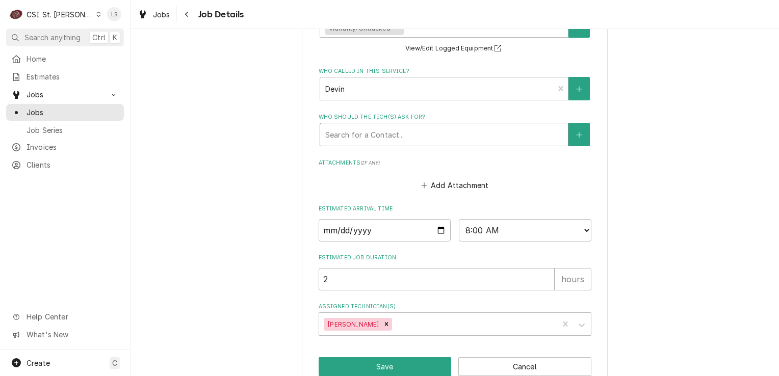
click at [339, 140] on div "Who should the tech(s) ask for?" at bounding box center [444, 134] width 238 height 18
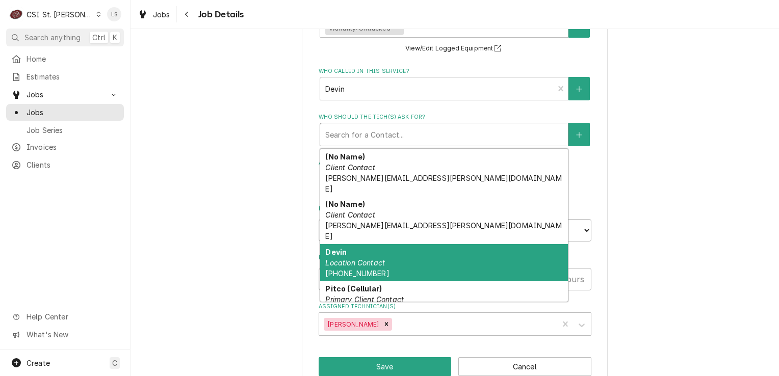
click at [372, 259] on em "Location Contact" at bounding box center [355, 263] width 60 height 9
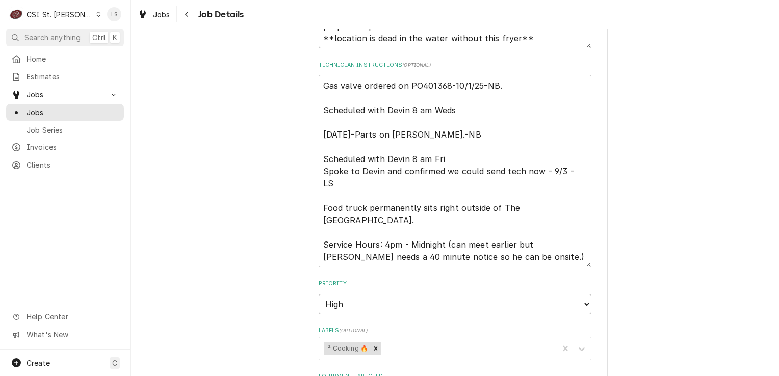
scroll to position [241, 0]
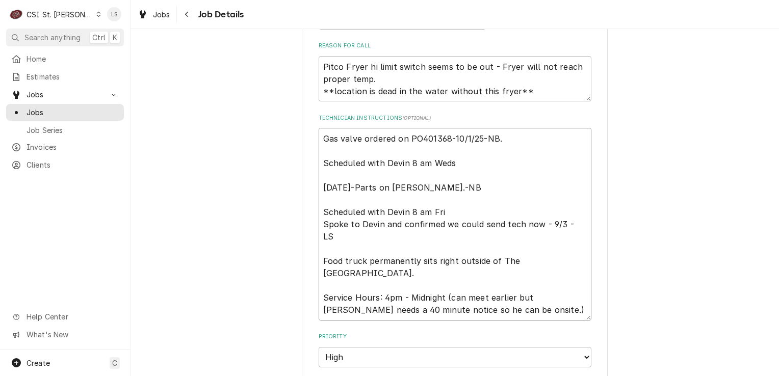
click at [320, 139] on textarea "Gas valve ordered on PO401368-10/1/25-NB. Scheduled with Devin 8 am Weds [DATE]…" at bounding box center [455, 224] width 273 height 193
type textarea "x"
type textarea "Gas valve ordered on PO401368-10/1/25-NB. Scheduled with Devin 8 am Weds [DATE]…"
type textarea "x"
type textarea "Gas valve ordered on PO401368-10/1/25-NB. Scheduled with Devin 8 am Weds [DATE]…"
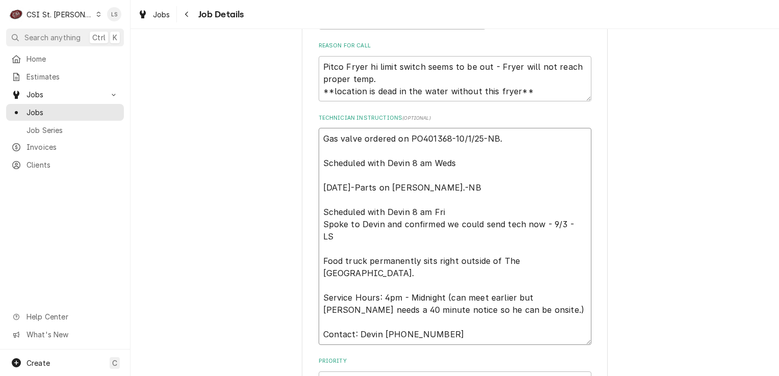
type textarea "x"
type textarea "Gas valve ordered on PO401368-10/1/25-NB. Scheduled with Devin 8 am Weds 9/29/2…"
type textarea "x"
type textarea "Gas valve ordered on PO401368-10/1/25-NB. Scheduled with Devin 8 am Weds 9/29/2…"
type textarea "x"
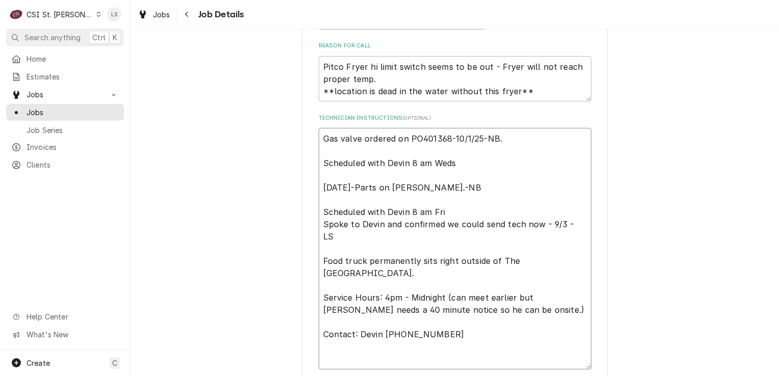
type textarea "Gas valve ordered on PO401368-10/1/25-NB. Scheduled with Devin 8 am Weds 9/29/2…"
type textarea "x"
type textarea "Gas valve ordered on PO401368-10/1/25-NB. Scheduled with Devin 8 am Weds 9/29/2…"
type textarea "x"
type textarea "Gas valve ordered on PO401368-10/1/25-NB. Scheduled with Devin 8 am Weds 9/29/2…"
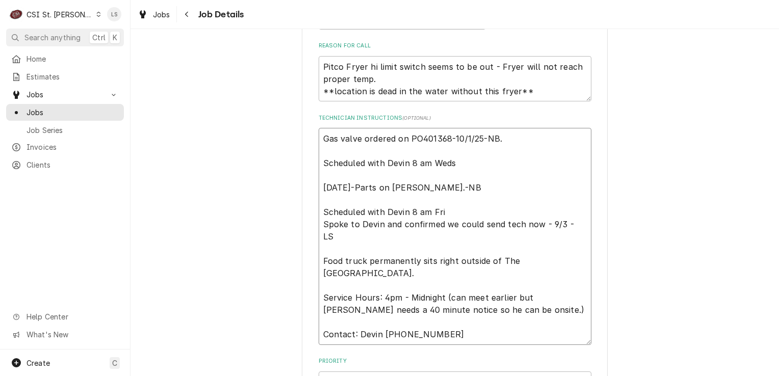
type textarea "x"
type textarea "Gas valve ordered on PO401368-10/1/25-NB. Scheduled with Devin 8 am Weds 9/29/2…"
click at [320, 215] on textarea "Gas valve ordered on PO401368-10/1/25-NB. Scheduled with Devin 8 am Weds 9/29/2…" at bounding box center [455, 224] width 273 height 193
type textarea "x"
type textarea "Gas valve ordered on PO401368-10/1/25-NB. Scheduled with Devin 8 am Weds 9/29/2…"
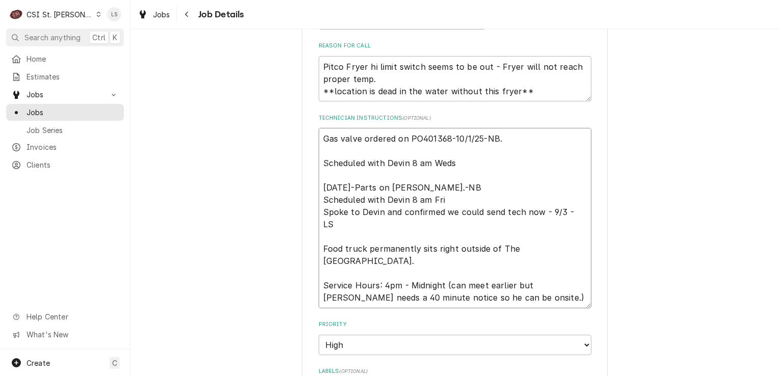
click at [465, 161] on textarea "Gas valve ordered on PO401368-10/1/25-NB. Scheduled with Devin 8 am Weds 9/29/2…" at bounding box center [455, 218] width 273 height 181
click at [514, 142] on textarea "Gas valve ordered on PO401368-10/1/25-NB. Scheduled with Devin 8 am Weds 9/29/2…" at bounding box center [455, 218] width 273 height 181
type textarea "x"
type textarea "Gas valve ordered on PO401368-10/1/25-NB. Scheduled with Devin 8 am Weds 9/29/2…"
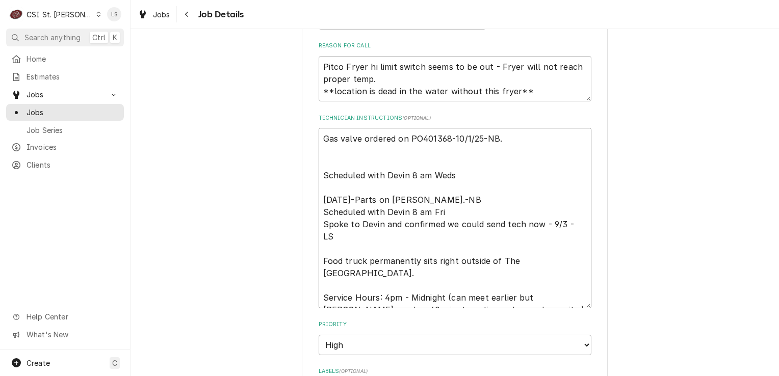
type textarea "x"
type textarea "Gas valve ordered on PO401368-10/1/25-NB. Scheduled with Devin 8 am Weds 9/29/2…"
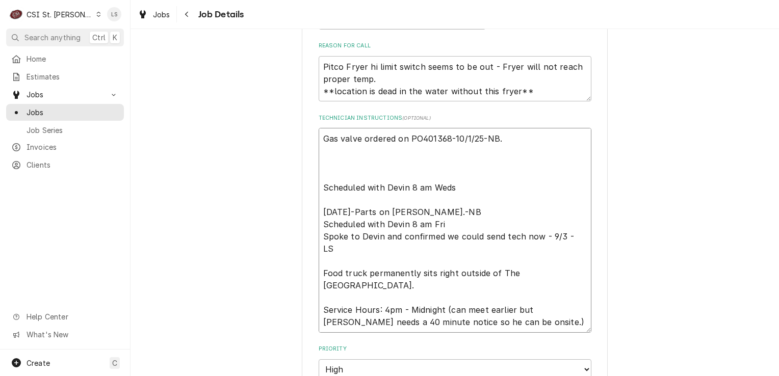
type textarea "x"
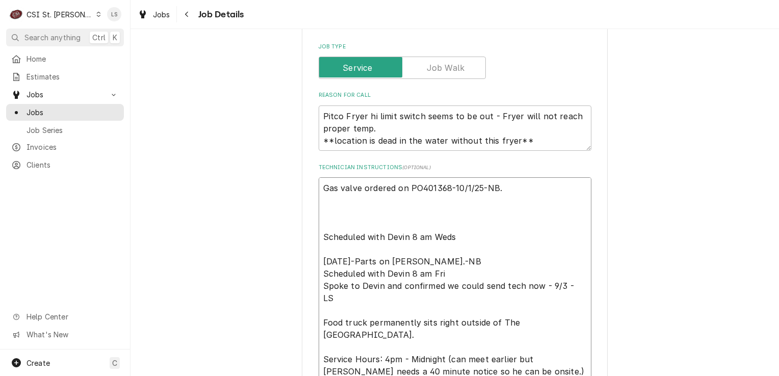
scroll to position [255, 0]
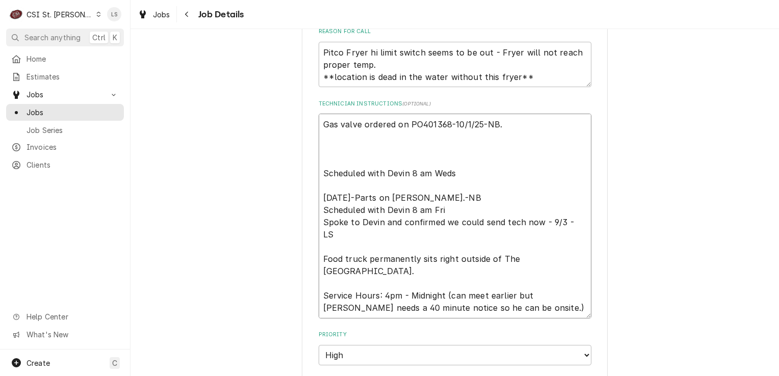
type textarea "Gas valve ordered on PO401368-10/1/25-NB. Scheduled with Devin 8 am Weds 9/29/2…"
type textarea "x"
type textarea "Gas valve ordered on PO401368-10/1/25-NB. S Scheduled with Devin 8 am Weds 9/29…"
type textarea "x"
type textarea "Gas valve ordered on PO401368-10/1/25-NB. Sp Scheduled with Devin 8 am Weds 9/2…"
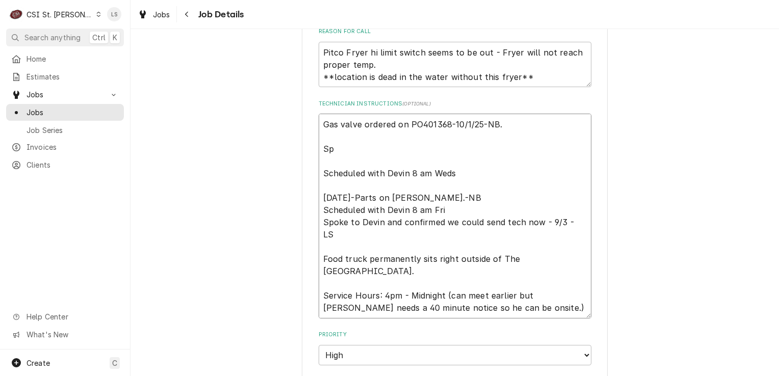
type textarea "x"
type textarea "Gas valve ordered on PO401368-10/1/25-NB. Spo Scheduled with Devin 8 am Weds 9/…"
type textarea "x"
type textarea "Gas valve ordered on PO401368-10/1/25-NB. Spok Scheduled with Devin 8 am Weds 9…"
type textarea "x"
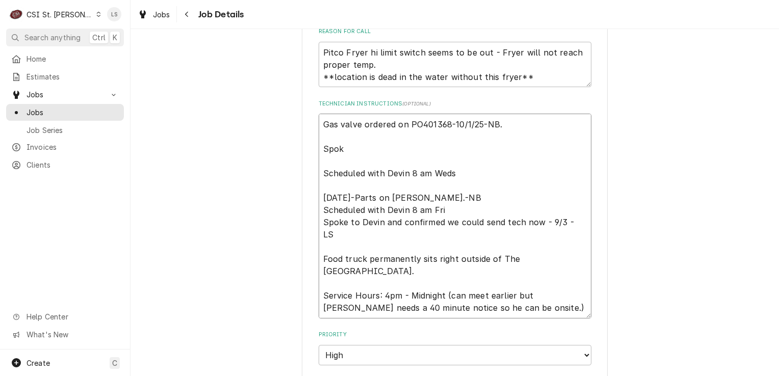
type textarea "Gas valve ordered on PO401368-10/1/25-NB. Spoke Scheduled with Devin 8 am Weds …"
type textarea "x"
type textarea "Gas valve ordered on PO401368-10/1/25-NB. Spoke Scheduled with Devin 8 am Weds …"
type textarea "x"
type textarea "Gas valve ordered on PO401368-10/1/25-NB. Spoke t Scheduled with Devin 8 am Wed…"
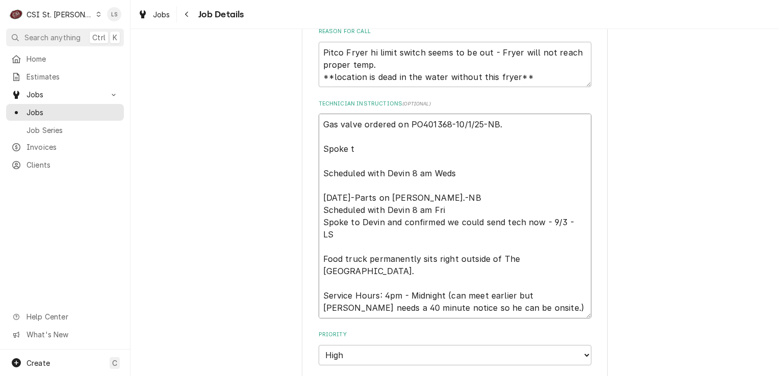
type textarea "x"
type textarea "Gas valve ordered on PO401368-10/1/25-NB. Spoke to Scheduled with Devin 8 am We…"
type textarea "x"
type textarea "Gas valve ordered on PO401368-10/1/25-NB. Spoke to Scheduled with Devin 8 am We…"
type textarea "x"
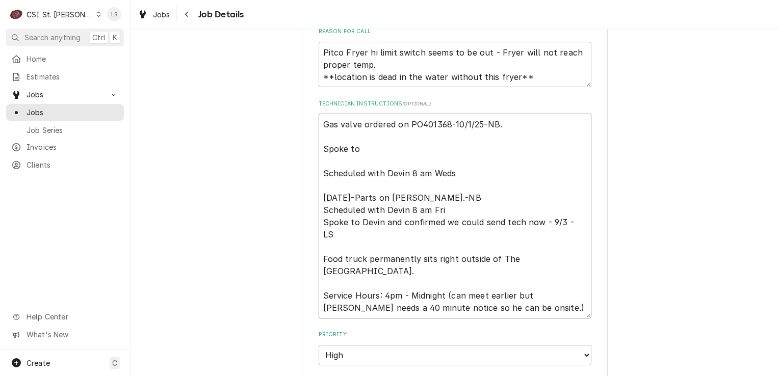
type textarea "Gas valve ordered on PO401368-10/1/25-NB. Spoke to D Scheduled with Devin 8 am …"
type textarea "x"
type textarea "Gas valve ordered on PO401368-10/1/25-NB. Spoke to De Scheduled with Devin 8 am…"
type textarea "x"
type textarea "Gas valve ordered on PO401368-10/1/25-NB. Spoke to Dev Scheduled with Devin 8 a…"
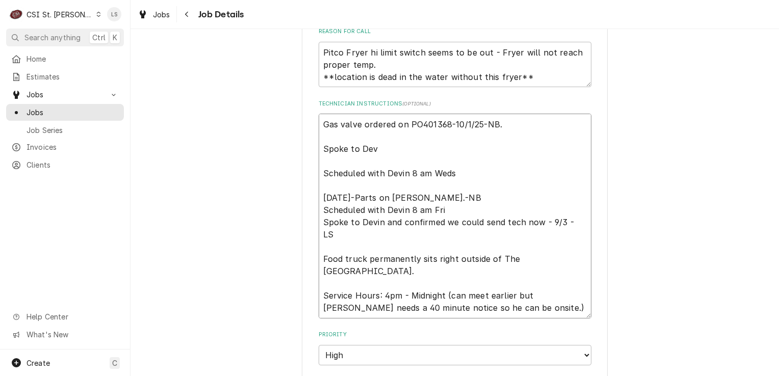
type textarea "x"
type textarea "Gas valve ordered on PO401368-10/1/25-NB. Spoke to Devi Scheduled with Devin 8 …"
type textarea "x"
type textarea "Gas valve ordered on PO401368-10/1/25-NB. Spoke to Devin Scheduled with Devin 8…"
type textarea "x"
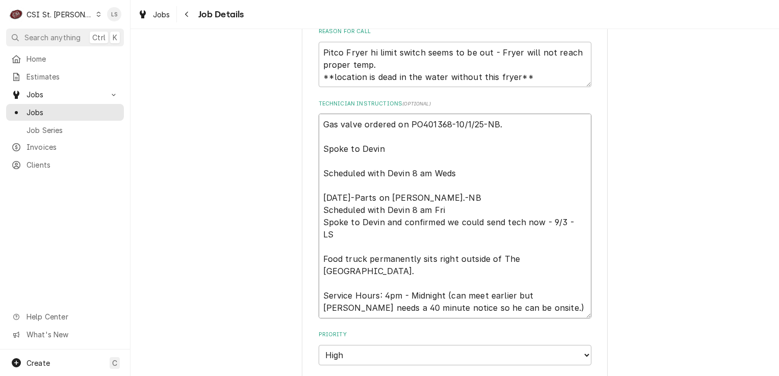
type textarea "Gas valve ordered on PO401368-10/1/25-NB. Spoke to Devin a Scheduled with Devin…"
type textarea "x"
type textarea "Gas valve ordered on PO401368-10/1/25-NB. Spoke to Devin an Scheduled with Devi…"
type textarea "x"
type textarea "Gas valve ordered on PO401368-10/1/25-NB. Spoke to Devin and Scheduled with Dev…"
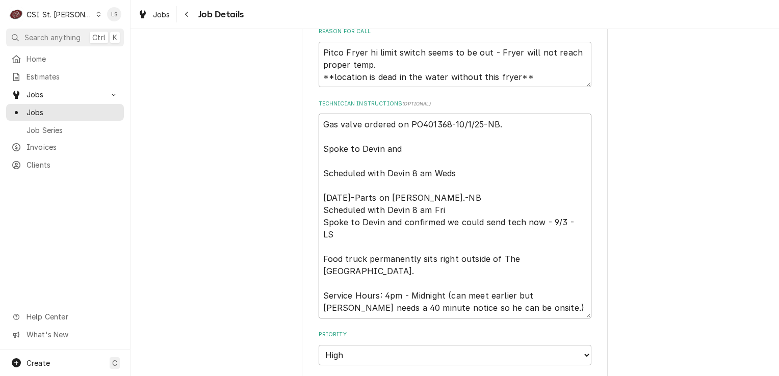
type textarea "x"
type textarea "Gas valve ordered on PO401368-10/1/25-NB. Spoke to Devin and Scheduled with Dev…"
type textarea "x"
type textarea "Gas valve ordered on PO401368-10/1/25-NB. Spoke to Devin and co Scheduled with …"
type textarea "x"
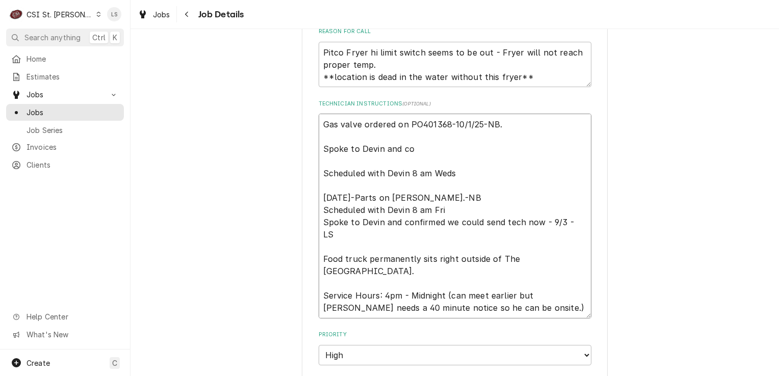
type textarea "Gas valve ordered on PO401368-10/1/25-NB. Spoke to Devin and con Scheduled with…"
type textarea "x"
type textarea "Gas valve ordered on PO401368-10/1/25-NB. Spoke to Devin and conf Scheduled wit…"
type textarea "x"
type textarea "Gas valve ordered on PO401368-10/1/25-NB. Spoke to Devin and confi Scheduled wi…"
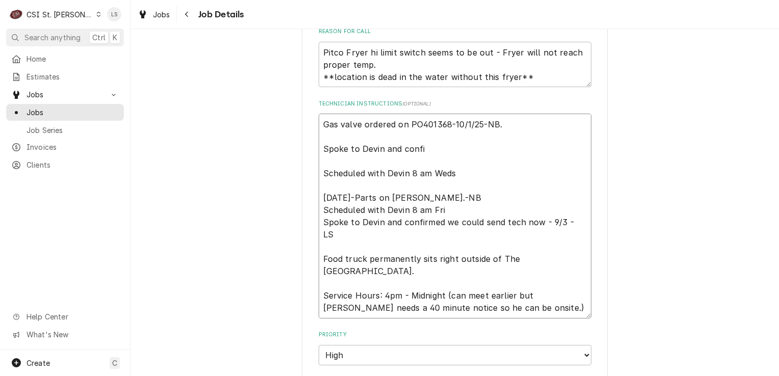
type textarea "x"
type textarea "Gas valve ordered on PO401368-10/1/25-NB. Spoke to Devin and confir Scheduled w…"
type textarea "x"
type textarea "Gas valve ordered on PO401368-10/1/25-NB. Spoke to Devin and confirm Scheduled …"
type textarea "x"
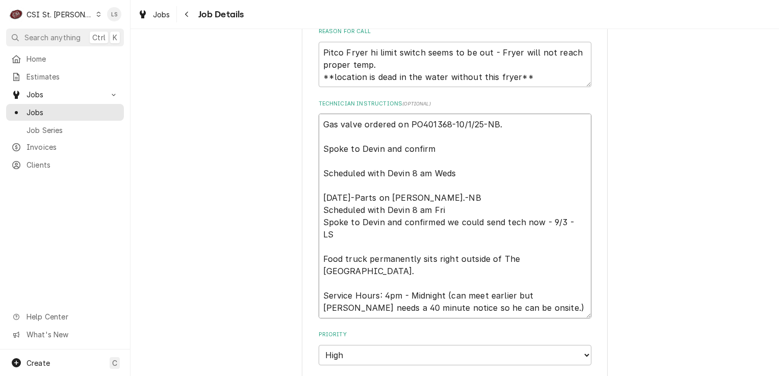
type textarea "Gas valve ordered on PO401368-10/1/25-NB. Spoke to Devin and confirme Scheduled…"
type textarea "x"
type textarea "Gas valve ordered on PO401368-10/1/25-NB. Spoke to Devin and confirmed Schedule…"
type textarea "x"
type textarea "Gas valve ordered on PO401368-10/1/25-NB. Spoke to Devin and confirmed f Schedu…"
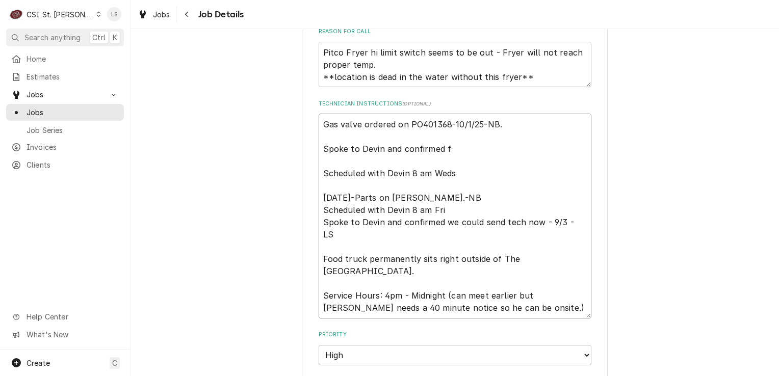
type textarea "x"
type textarea "Gas valve ordered on PO401368-10/1/25-NB. Spoke to Devin and confirmed fo Sched…"
type textarea "x"
type textarea "Gas valve ordered on PO401368-10/1/25-NB. Spoke to Devin and confirmed for Sche…"
type textarea "x"
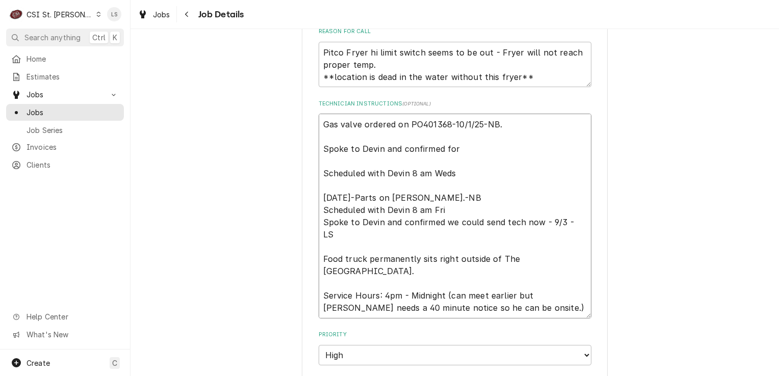
type textarea "Gas valve ordered on PO401368-10/1/25-NB. Spoke to Devin and confirmed for M Sc…"
type textarea "x"
type textarea "Gas valve ordered on PO401368-10/1/25-NB. Spoke to Devin and confirmed for Mo S…"
type textarea "x"
type textarea "Gas valve ordered on PO401368-10/1/25-NB. Spoke to Devin and confirmed for Mond…"
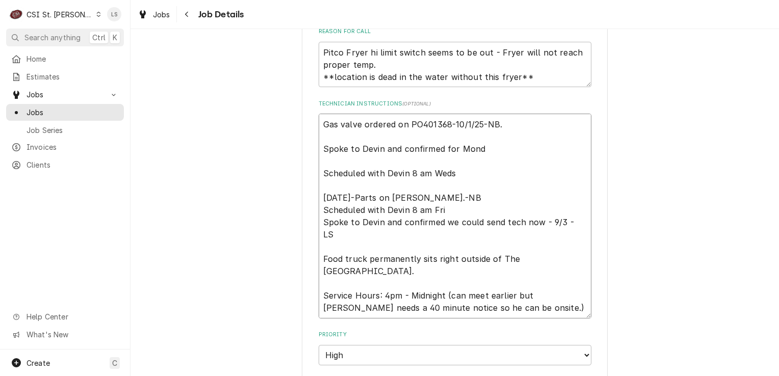
type textarea "x"
type textarea "Gas valve ordered on PO401368-10/1/25-NB. Spoke to Devin and confirmed for Mond…"
type textarea "x"
type textarea "Gas valve ordered on PO401368-10/1/25-NB. Spoke to Devin and confirmed for Mond…"
type textarea "x"
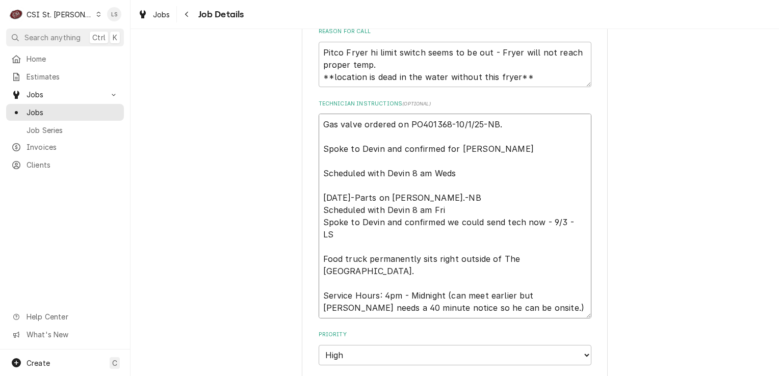
type textarea "Gas valve ordered on PO401368-10/1/25-NB. Spoke to Devin and confirmed for Mond…"
type textarea "x"
type textarea "Gas valve ordered on PO401368-10/1/25-NB. Spoke to Devin and confirmed for Mond…"
type textarea "x"
type textarea "Gas valve ordered on PO401368-10/1/25-NB. Spoke to Devin and confirmed for Mond…"
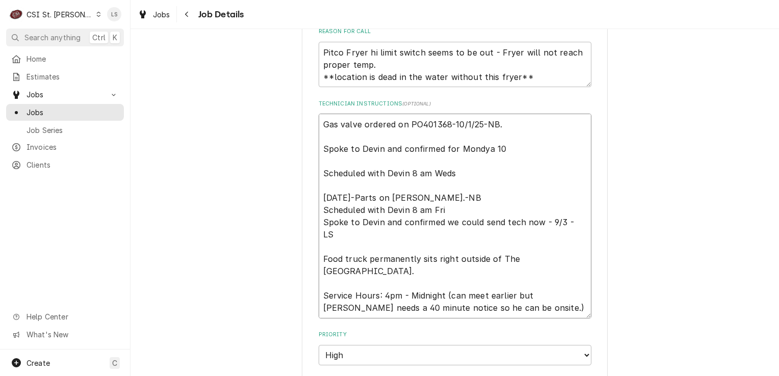
type textarea "x"
type textarea "Gas valve ordered on PO401368-10/1/25-NB. Spoke to Devin and confirmed for Mond…"
type textarea "x"
type textarea "Gas valve ordered on PO401368-10/1/25-NB. Spoke to Devin and confirmed for Mond…"
type textarea "x"
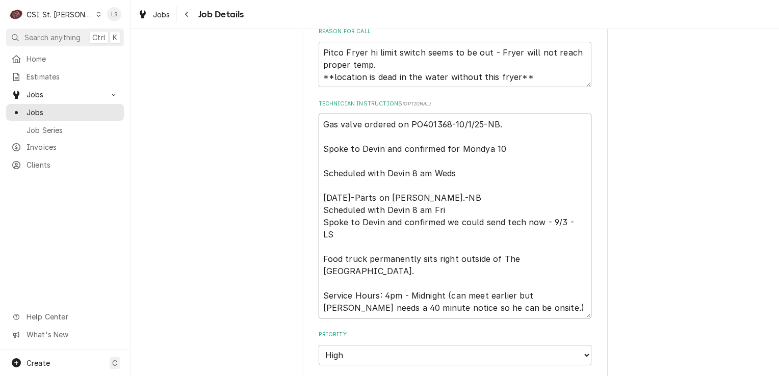
type textarea "Gas valve ordered on PO401368-10/1/25-NB. Spoke to Devin and confirmed for Mond…"
type textarea "x"
type textarea "Gas valve ordered on PO401368-10/1/25-NB. Spoke to Devin and confirmed for Mond…"
type textarea "x"
type textarea "Gas valve ordered on PO401368-10/1/25-NB. Spoke to Devin and confirmed for Mond…"
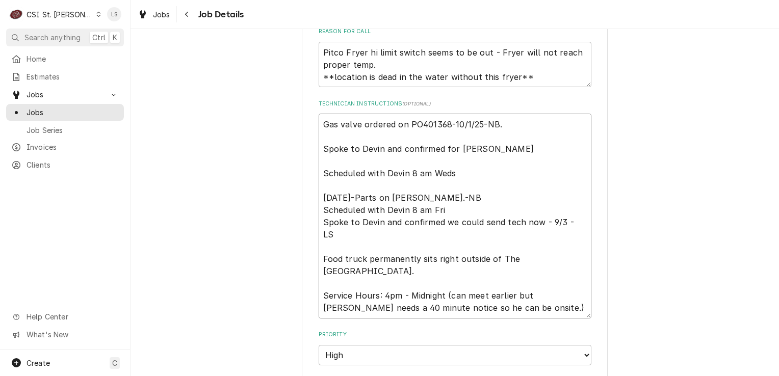
type textarea "x"
type textarea "Gas valve ordered on PO401368-10/1/25-NB. Spoke to Devin and confirmed for Mond…"
type textarea "x"
type textarea "Gas valve ordered on PO401368-10/1/25-NB. Spoke to Devin and confirmed for Mond…"
type textarea "x"
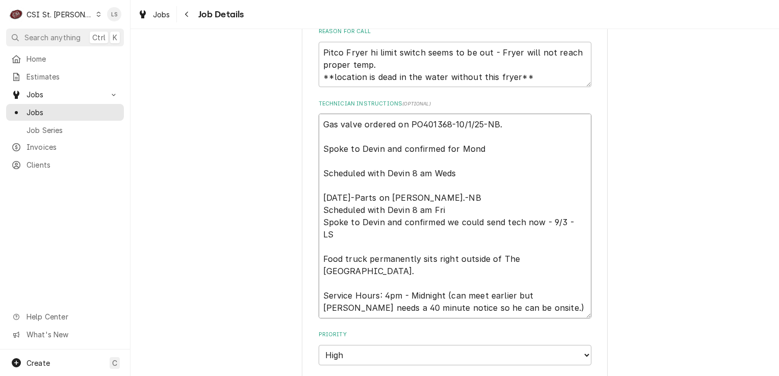
type textarea "Gas valve ordered on PO401368-10/1/25-NB. Spoke to Devin and confirmed for Mond…"
type textarea "x"
type textarea "Gas valve ordered on PO401368-10/1/25-NB. Spoke to Devin and confirmed for Mond…"
type textarea "x"
type textarea "Gas valve ordered on PO401368-10/1/25-NB. Spoke to Devin and confirmed for Mond…"
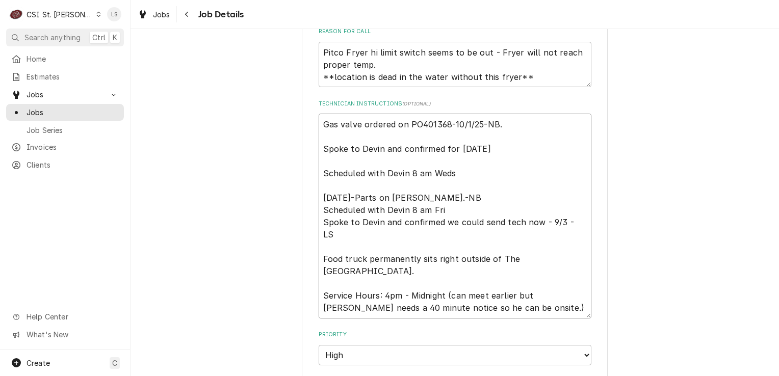
type textarea "x"
type textarea "Gas valve ordered on PO401368-10/1/25-NB. Spoke to Devin and confirmed for Mond…"
type textarea "x"
type textarea "Gas valve ordered on PO401368-10/1/25-NB. Spoke to Devin and confirmed for Mond…"
type textarea "x"
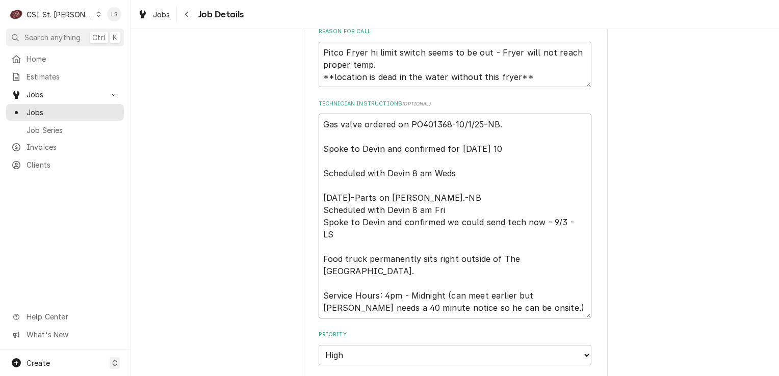
type textarea "Gas valve ordered on PO401368-10/1/25-NB. Spoke to Devin and confirmed for Mond…"
type textarea "x"
type textarea "Gas valve ordered on PO401368-10/1/25-NB. Spoke to Devin and confirmed for Mond…"
type textarea "x"
type textarea "Gas valve ordered on PO401368-10/1/25-NB. Spoke to Devin and confirmed for Mond…"
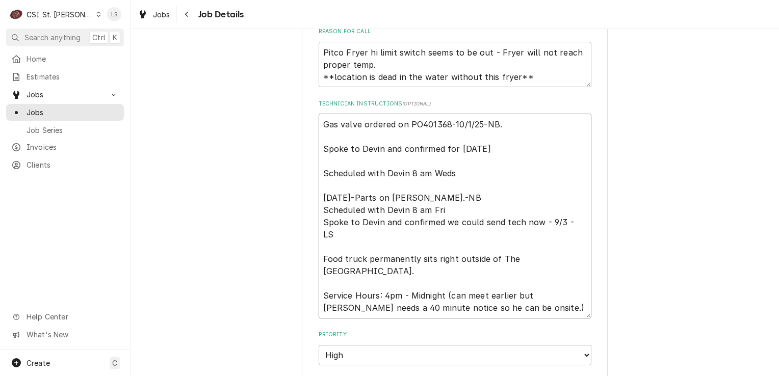
type textarea "x"
type textarea "Gas valve ordered on PO401368-10/1/25-NB. Spoke to Devin and confirmed for Mond…"
type textarea "x"
type textarea "Gas valve ordered on PO401368-10/1/25-NB. Spoke to Devin and confirmed for Mond…"
type textarea "x"
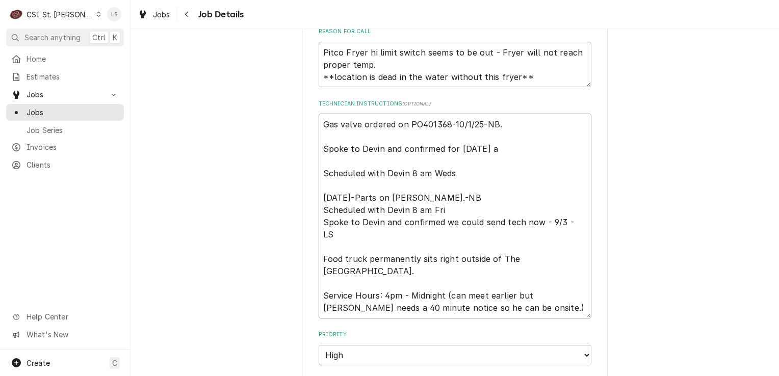
type textarea "Gas valve ordered on PO401368-10/1/25-NB. Spoke to Devin and confirmed for Mond…"
type textarea "x"
type textarea "Gas valve ordered on PO401368-10/1/25-NB. Spoke to Devin and confirmed for Mond…"
type textarea "x"
type textarea "Gas valve ordered on PO401368-10/1/25-NB. Spoke to Devin and confirmed for Mond…"
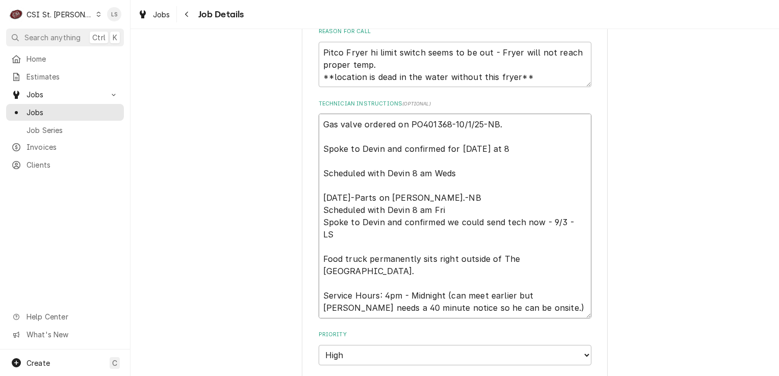
type textarea "x"
type textarea "Gas valve ordered on PO401368-10/1/25-NB. Spoke to Devin and confirmed for Mond…"
type textarea "x"
type textarea "Gas valve ordered on PO401368-10/1/25-NB. Spoke to Devin and confirmed for Mond…"
type textarea "x"
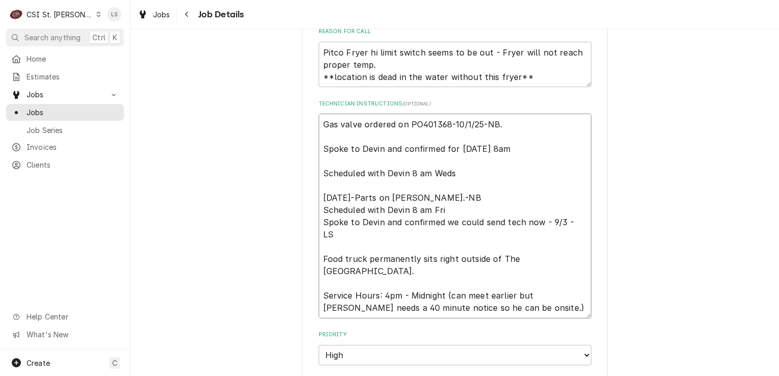
type textarea "Gas valve ordered on PO401368-10/1/25-NB. Spoke to Devin and confirmed for Mond…"
type textarea "x"
type textarea "Gas valve ordered on PO401368-10/1/25-NB. Spoke to Devin and confirmed for Mond…"
type textarea "x"
type textarea "Gas valve ordered on PO401368-10/1/25-NB. Spoke to Devin and confirmed for Mond…"
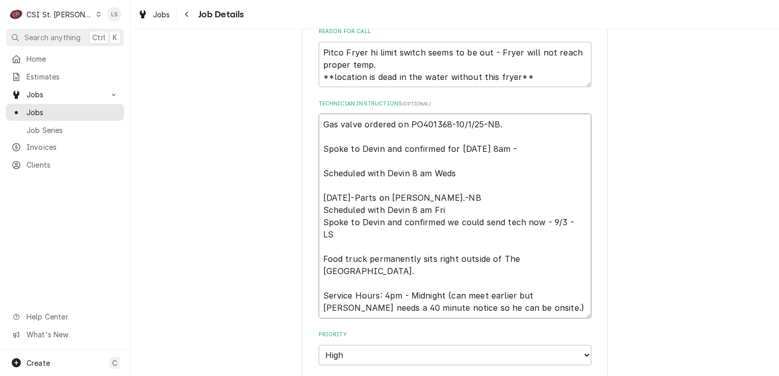
type textarea "x"
type textarea "Gas valve ordered on PO401368-10/1/25-NB. Spoke to Devin and confirmed for Mond…"
type textarea "x"
type textarea "Gas valve ordered on PO401368-10/1/25-NB. Spoke to Devin and confirmed for Mond…"
type textarea "x"
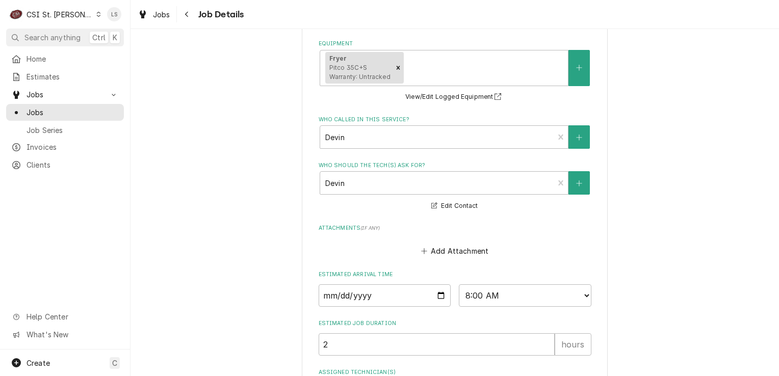
scroll to position [763, 0]
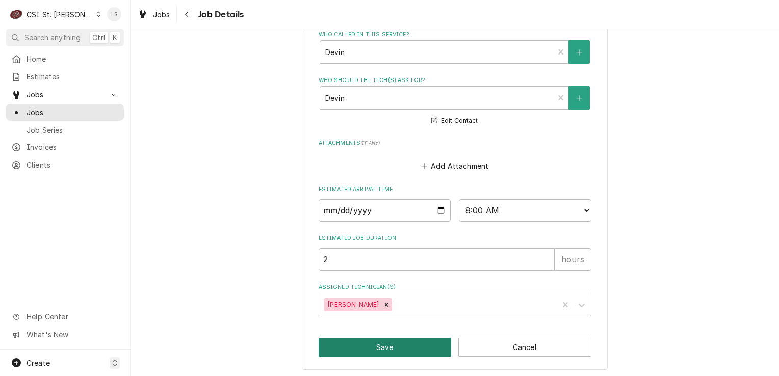
type textarea "Gas valve ordered on PO401368-10/1/25-NB. Spoke to Devin and confirmed for Mond…"
click at [388, 343] on button "Save" at bounding box center [385, 347] width 133 height 19
type textarea "x"
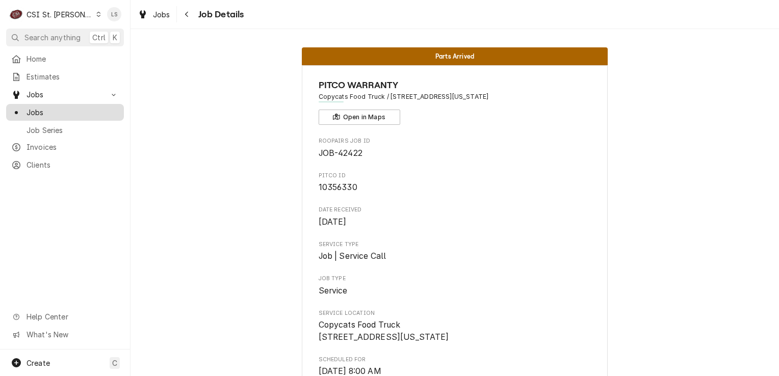
click at [58, 107] on span "Jobs" at bounding box center [73, 112] width 92 height 11
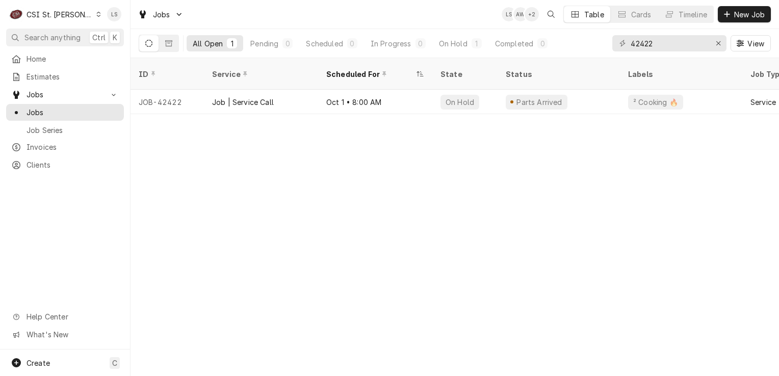
click at [726, 43] on div "42422 View" at bounding box center [691, 43] width 159 height 29
click at [716, 44] on icon "Erase input" at bounding box center [719, 43] width 6 height 7
paste input "43139"
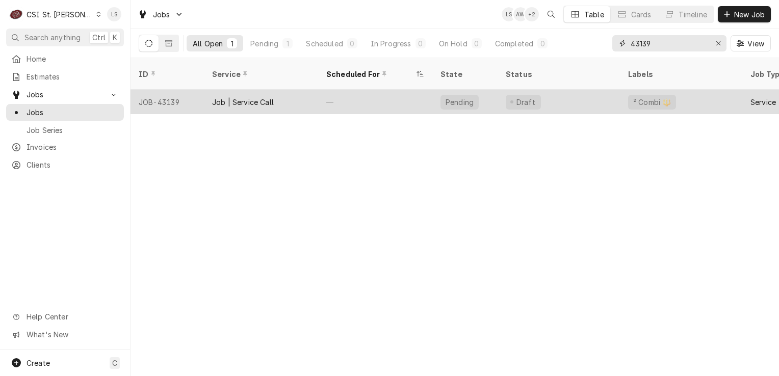
type input "43139"
click at [162, 90] on div "JOB-43139" at bounding box center [167, 102] width 73 height 24
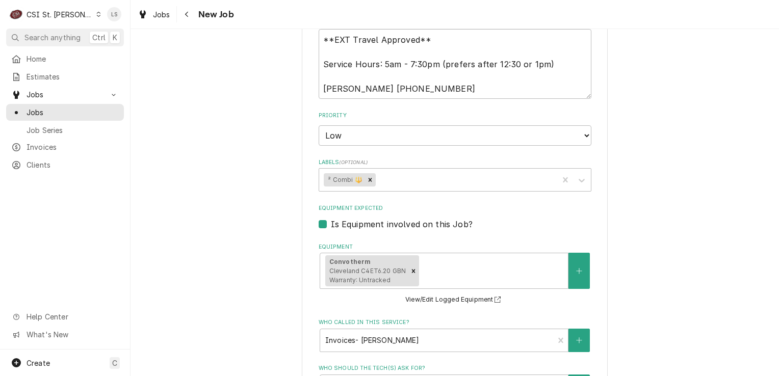
scroll to position [408, 0]
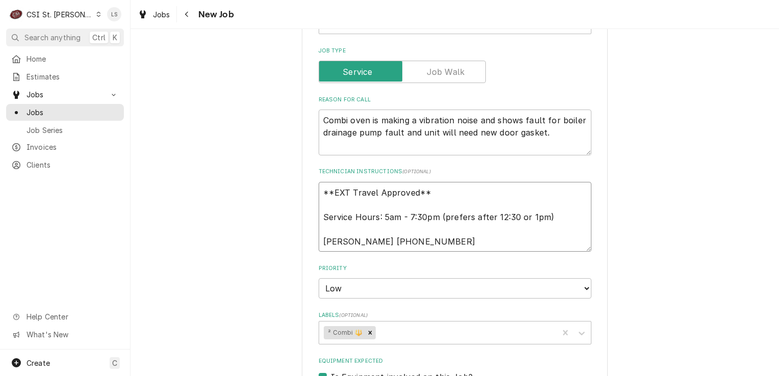
click at [319, 188] on textarea "**EXT Travel Approved** Service Hours: 5am - 7:30pm (prefers after 12:30 or 1pm…" at bounding box center [455, 217] width 273 height 70
type textarea "x"
type textarea "**EXT Travel Approved** Service Hours: 5am - 7:30pm (prefers after 12:30 or 1pm…"
type textarea "x"
type textarea "**EXT Travel Approved** Service Hours: 5am - 7:30pm (prefers after 12:30 or 1pm…"
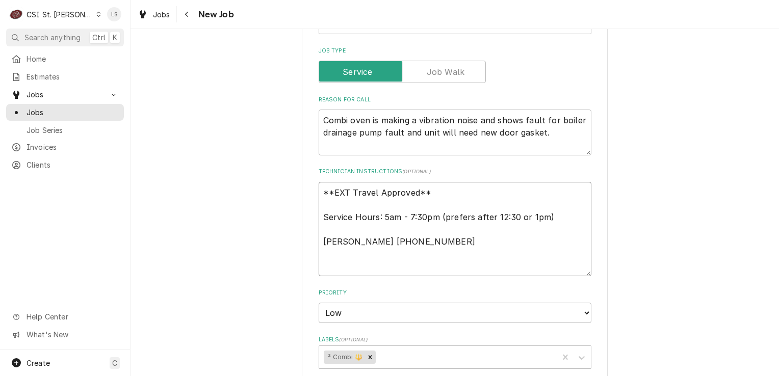
click at [319, 188] on textarea "**EXT Travel Approved** Service Hours: 5am - 7:30pm (prefers after 12:30 or 1pm…" at bounding box center [455, 229] width 273 height 95
type textarea "x"
type textarea "**EXT Travel Approved** Service Hours: 5am - 7:30pm (prefers after 12:30 or 1pm…"
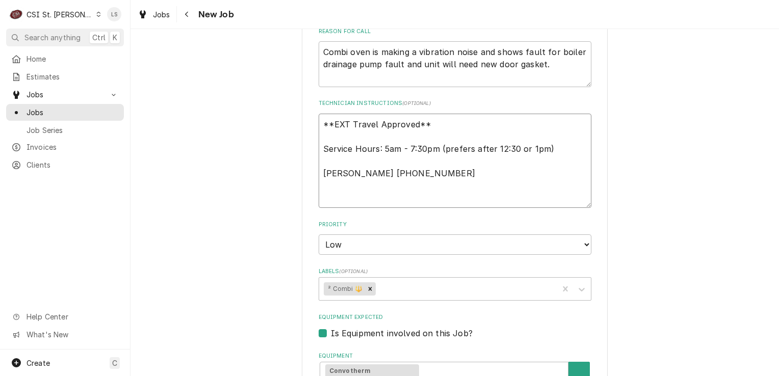
scroll to position [459, 0]
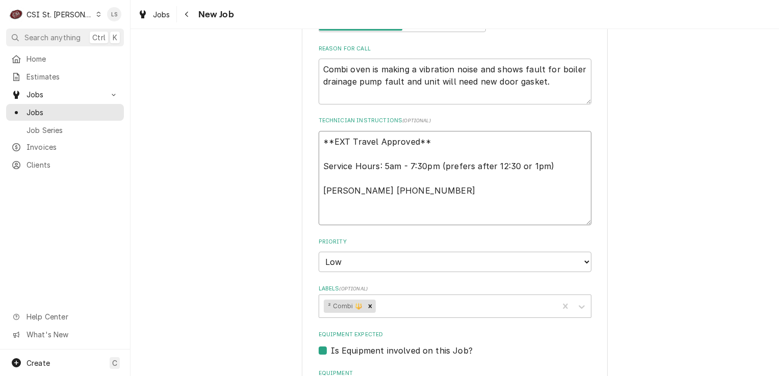
click at [350, 140] on textarea "**EXT Travel Approved** Service Hours: 5am - 7:30pm (prefers after 12:30 or 1pm…" at bounding box center [455, 178] width 273 height 95
click at [335, 142] on textarea "**EXT Travel Approved** Service Hours: 5am - 7:30pm (prefers after 12:30 or 1pm…" at bounding box center [455, 178] width 273 height 95
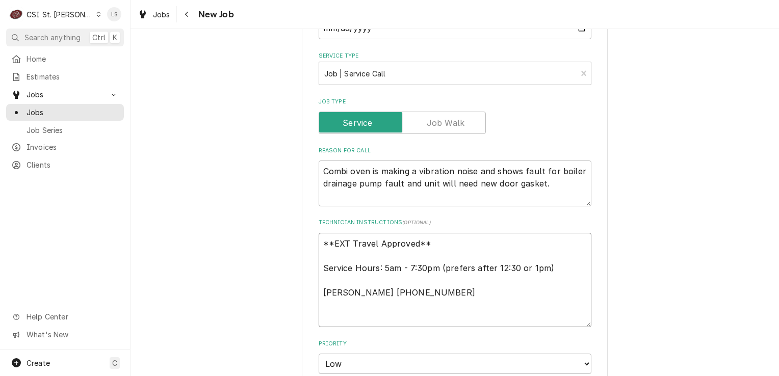
type textarea "x"
type textarea "S **EXT Travel Approved** Service Hours: 5am - 7:30pm (prefers after 12:30 or 1…"
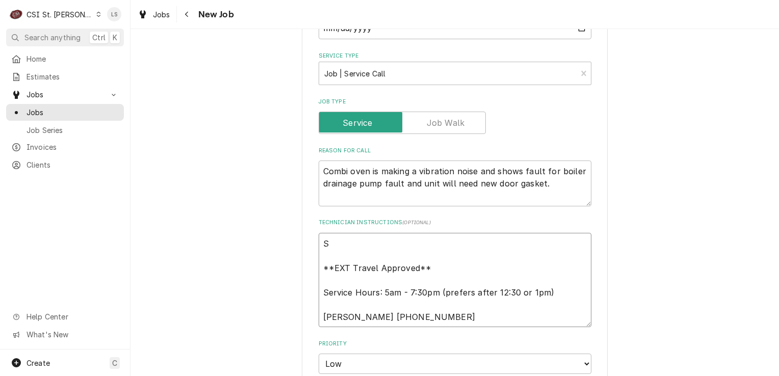
type textarea "x"
type textarea "So **EXT Travel Approved** Service Hours: 5am - 7:30pm (prefers after 12:30 or …"
type textarea "x"
type textarea "S **EXT Travel Approved** Service Hours: 5am - 7:30pm (prefers after 12:30 or 1…"
type textarea "x"
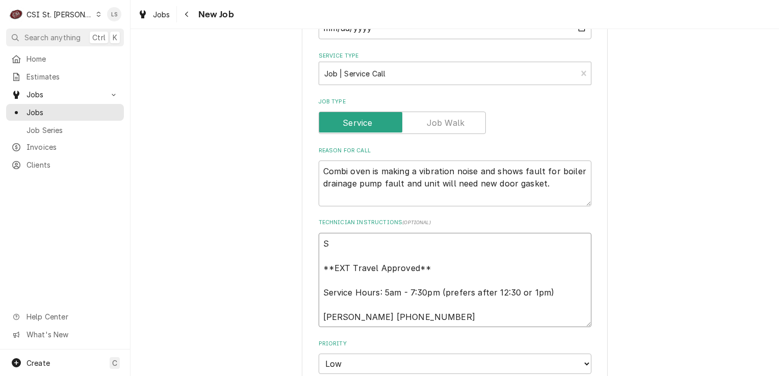
type textarea "Sp **EXT Travel Approved** Service Hours: 5am - 7:30pm (prefers after 12:30 or …"
type textarea "x"
type textarea "Spo **EXT Travel Approved** Service Hours: 5am - 7:30pm (prefers after 12:30 or…"
type textarea "x"
type textarea "Spok **EXT Travel Approved** Service Hours: 5am - 7:30pm (prefers after 12:30 o…"
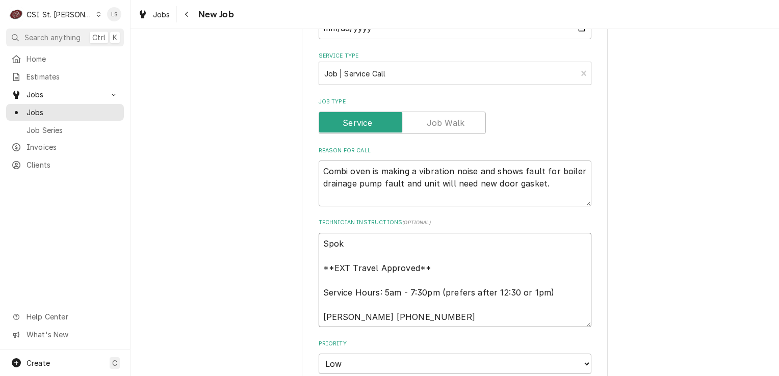
type textarea "x"
type textarea "Spoke **EXT Travel Approved** Service Hours: 5am - 7:30pm (prefers after 12:30 …"
type textarea "x"
type textarea "Spoke **EXT Travel Approved** Service Hours: 5am - 7:30pm (prefers after 12:30 …"
type textarea "x"
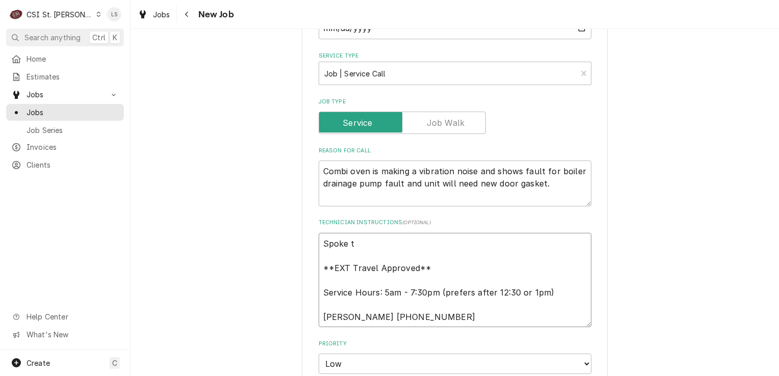
type textarea "Spoke to **EXT Travel Approved** Service Hours: 5am - 7:30pm (prefers after 12:…"
type textarea "x"
type textarea "Spoke to **EXT Travel Approved** Service Hours: 5am - 7:30pm (prefers after 12:…"
type textarea "x"
type textarea "Spoke to K **EXT Travel Approved** Service Hours: 5am - 7:30pm (prefers after 1…"
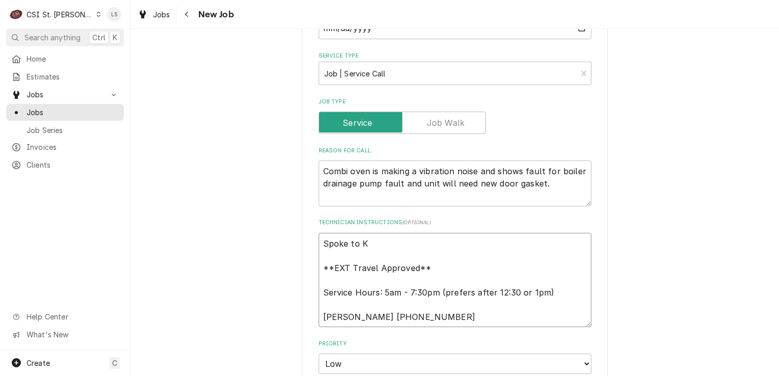
type textarea "x"
type textarea "Spoke to Ki **EXT Travel Approved** Service Hours: 5am - 7:30pm (prefers after …"
type textarea "x"
type textarea "Spoke to Kim **EXT Travel Approved** Service Hours: 5am - 7:30pm (prefers after…"
type textarea "x"
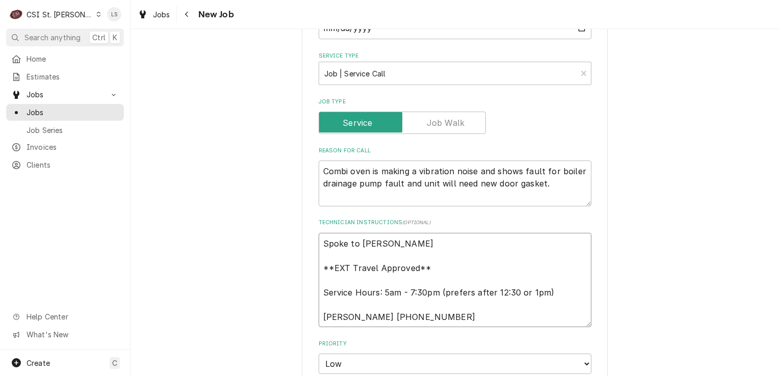
type textarea "Spoke to Kim **EXT Travel Approved** Service Hours: 5am - 7:30pm (prefers after…"
type textarea "x"
type textarea "Spoke to Kim a **EXT Travel Approved** Service Hours: 5am - 7:30pm (prefers aft…"
type textarea "x"
type textarea "Spoke to Kim an **EXT Travel Approved** Service Hours: 5am - 7:30pm (prefers af…"
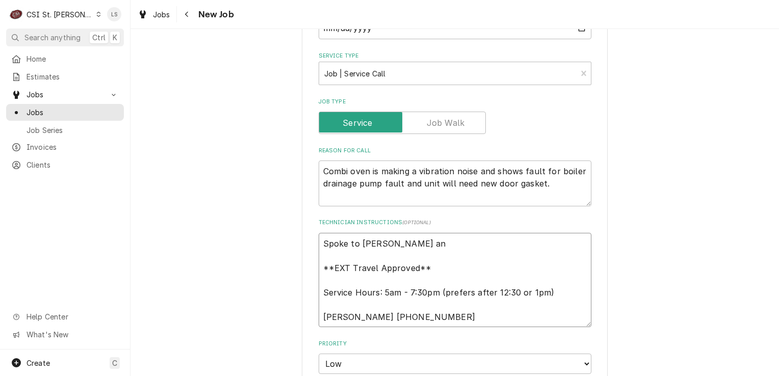
type textarea "x"
type textarea "Spoke to Kim and **EXT Travel Approved** Service Hours: 5am - 7:30pm (prefers a…"
type textarea "x"
type textarea "Spoke to Kim and **EXT Travel Approved** Service Hours: 5am - 7:30pm (prefers a…"
type textarea "x"
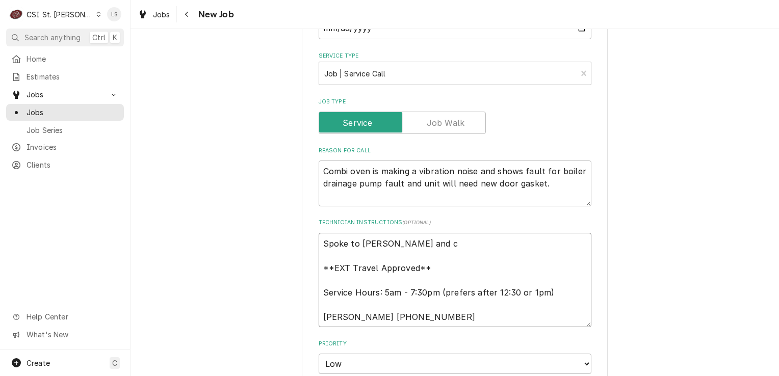
type textarea "Spoke to Kim and co **EXT Travel Approved** Service Hours: 5am - 7:30pm (prefer…"
type textarea "x"
type textarea "Spoke to Kim and con **EXT Travel Approved** Service Hours: 5am - 7:30pm (prefe…"
type textarea "x"
type textarea "Spoke to Kim and conf **EXT Travel Approved** Service Hours: 5am - 7:30pm (pref…"
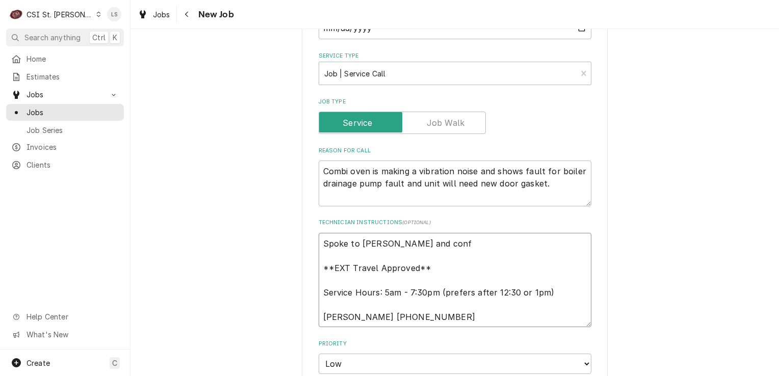
type textarea "x"
type textarea "Spoke to Kim and confi **EXT Travel Approved** Service Hours: 5am - 7:30pm (pre…"
type textarea "x"
type textarea "Spoke to Kim and confirm **EXT Travel Approved** Service Hours: 5am - 7:30pm (p…"
type textarea "x"
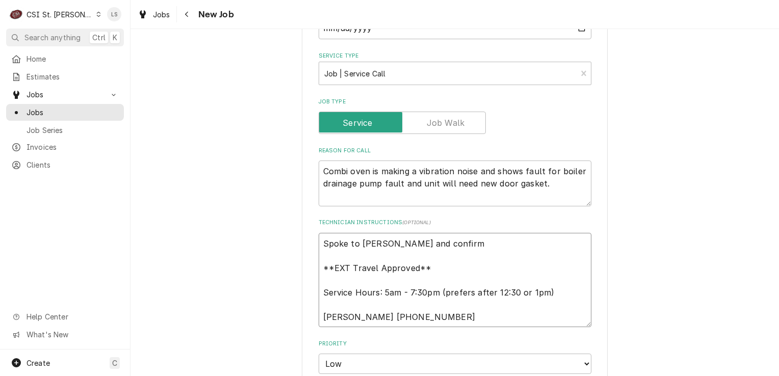
type textarea "Spoke to Kim and confirme **EXT Travel Approved** Service Hours: 5am - 7:30pm (…"
type textarea "x"
type textarea "Spoke to Kim and confirmed **EXT Travel Approved** Service Hours: 5am - 7:30pm …"
type textarea "x"
type textarea "Spoke to Kim and confirmed **EXT Travel Approved** Service Hours: 5am - 7:30pm …"
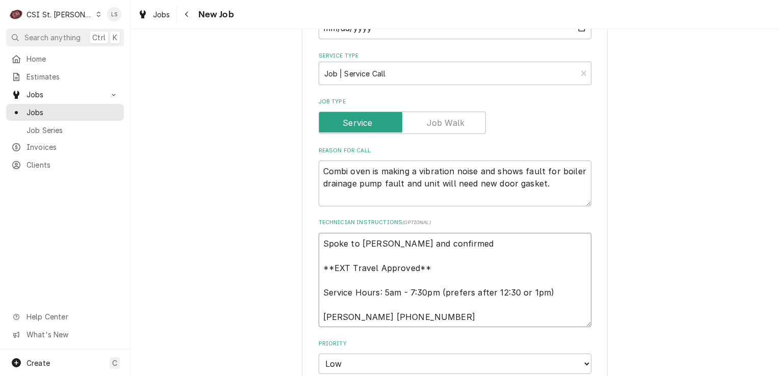
type textarea "x"
type textarea "Spoke to Kim and confirmed f **EXT Travel Approved** Service Hours: 5am - 7:30p…"
type textarea "x"
type textarea "Spoke to Kim and confirmed fo **EXT Travel Approved** Service Hours: 5am - 7:30…"
type textarea "x"
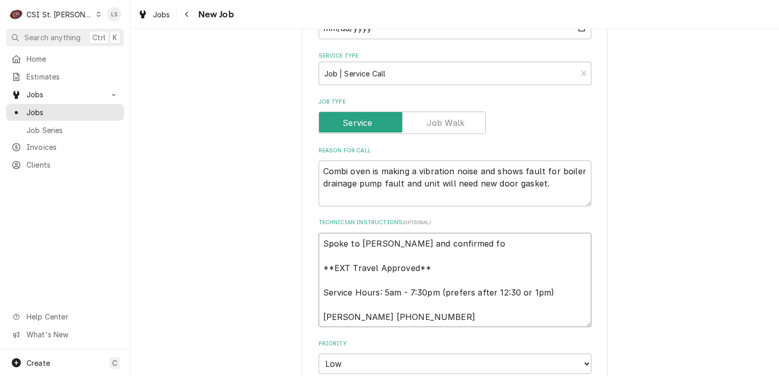
type textarea "Spoke to Kim and confirmed for **EXT Travel Approved** Service Hours: 5am - 7:3…"
type textarea "x"
type textarea "Spoke to Kim and confirmed for **EXT Travel Approved** Service Hours: 5am - 7:3…"
type textarea "x"
type textarea "Spoke to Kim and confirmed for M **EXT Travel Approved** Service Hours: 5am - 7…"
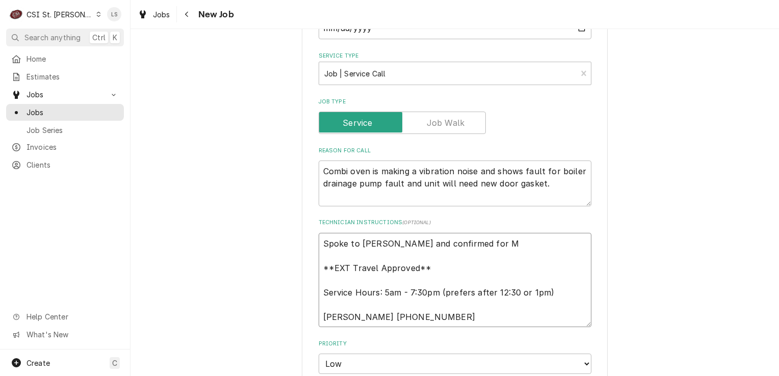
type textarea "x"
type textarea "Spoke to Kim and confirmed for Mo **EXT Travel Approved** Service Hours: 5am - …"
type textarea "x"
type textarea "Spoke to Kim and confirmed for Mon **EXT Travel Approved** Service Hours: 5am -…"
type textarea "x"
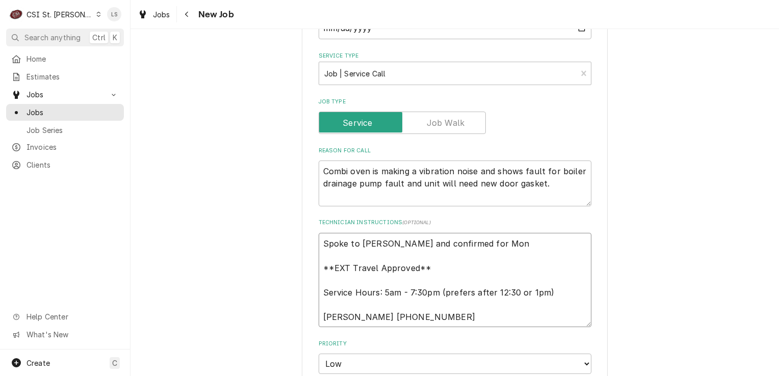
type textarea "Spoke to Kim and confirmed for Mond **EXT Travel Approved** Service Hours: 5am …"
type textarea "x"
type textarea "Spoke to Kim and confirmed for Monda **EXT Travel Approved** Service Hours: 5am…"
type textarea "x"
type textarea "Spoke to Kim and confirmed for Monday **EXT Travel Approved** Service Hours: 5a…"
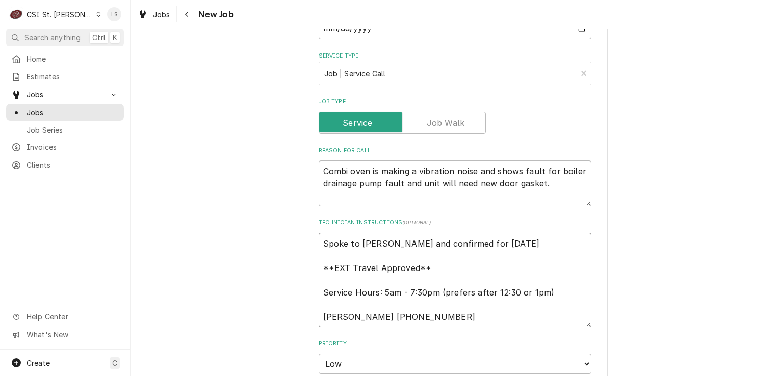
type textarea "x"
type textarea "Spoke to Kim and confirmed for Monday **EXT Travel Approved** Service Hours: 5a…"
type textarea "x"
type textarea "Spoke to Kim and confirmed for Monday 10 **EXT Travel Approved** Service Hours:…"
type textarea "x"
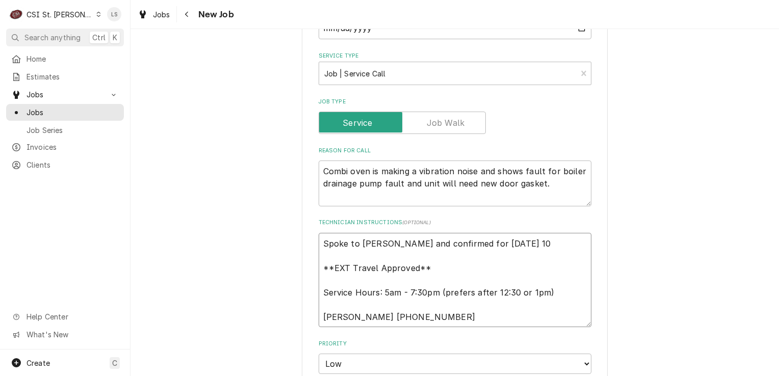
type textarea "Spoke to Kim and confirmed for Monday 10/ **EXT Travel Approved** Service Hours…"
type textarea "x"
type textarea "Spoke to Kim and confirmed for Monday 10/1 **EXT Travel Approved** Service Hour…"
type textarea "x"
type textarea "Spoke to Kim and confirmed for Monday 10/19 **EXT Travel Approved** Service Hou…"
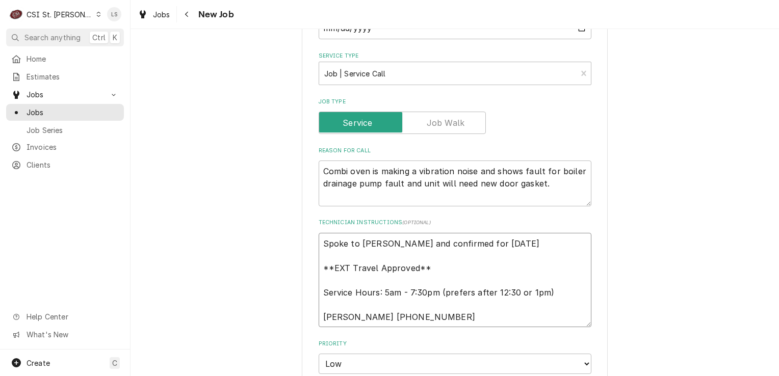
type textarea "x"
type textarea "Spoke to Kim and confirmed for Monday 10/1 **EXT Travel Approved** Service Hour…"
type textarea "x"
type textarea "Spoke to Kim and confirmed for Monday 10/ **EXT Travel Approved** Service Hours…"
type textarea "x"
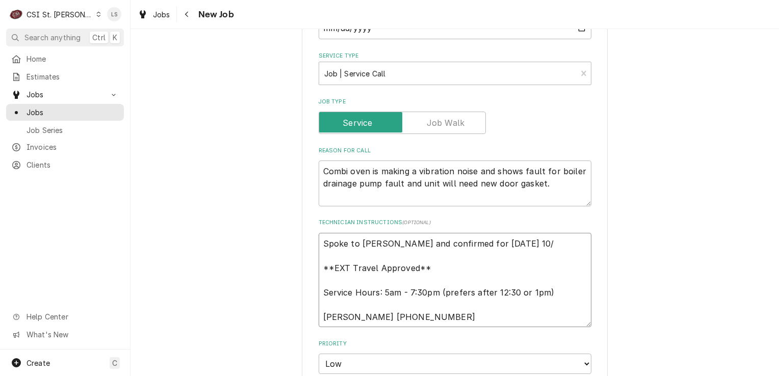
type textarea "Spoke to Kim and confirmed for Monday 10/1 **EXT Travel Approved** Service Hour…"
type textarea "x"
type textarea "Spoke to Kim and confirmed for Monday 10/14 **EXT Travel Approved** Service Hou…"
type textarea "x"
type textarea "Spoke to Kim and confirmed for Monday 10/1 **EXT Travel Approved** Service Hour…"
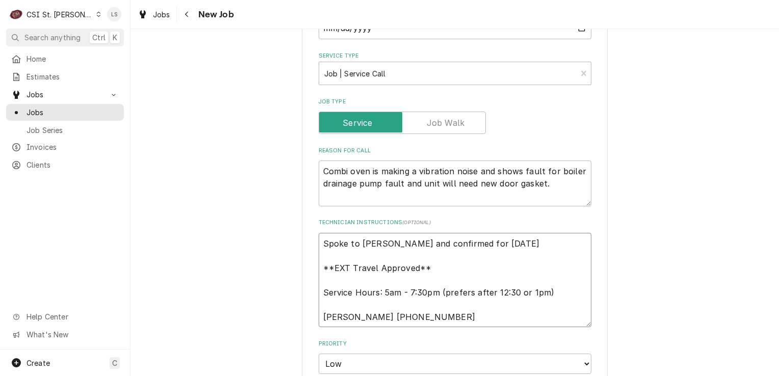
type textarea "x"
type textarea "Spoke to Kim and confirmed for Monday 10/13 **EXT Travel Approved** Service Hou…"
type textarea "x"
type textarea "Spoke to Kim and confirmed for Monday 10/13 **EXT Travel Approved** Service Hou…"
type textarea "x"
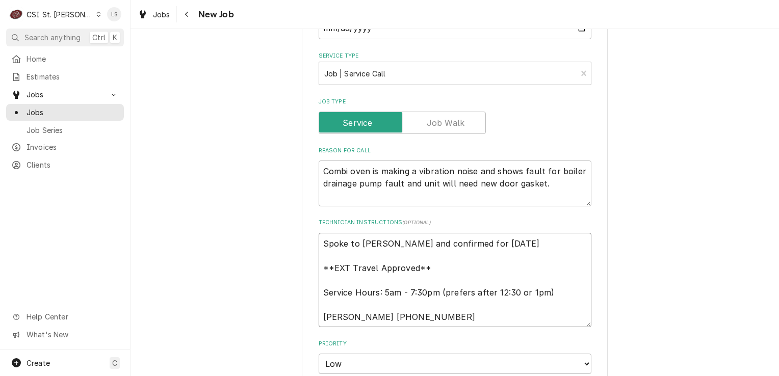
type textarea "Spoke to Kim and confirmed for Monday 10/13 r **EXT Travel Approved** Service H…"
type textarea "x"
type textarea "Spoke to Kim and confirmed for Monday 10/13 **EXT Travel Approved** Service Hou…"
type textarea "x"
type textarea "Spoke to Kim and confirmed for Monday 10/13 a **EXT Travel Approved** Service H…"
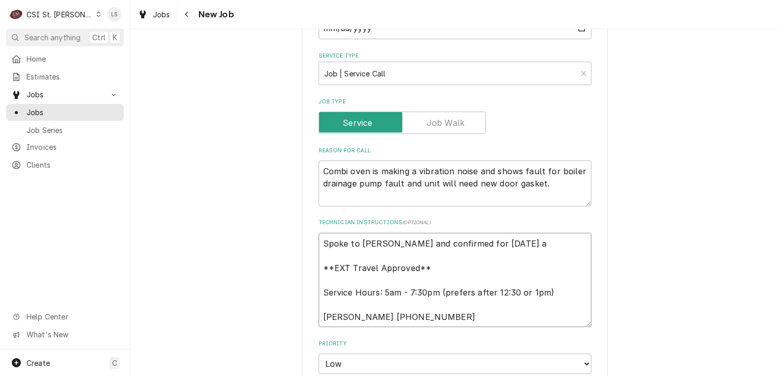
type textarea "x"
type textarea "Spoke to Kim and confirmed for Monday 10/13 ar **EXT Travel Approved** Service …"
type textarea "x"
type textarea "Spoke to Kim and confirmed for Monday 10/13 aro **EXT Travel Approved** Service…"
type textarea "x"
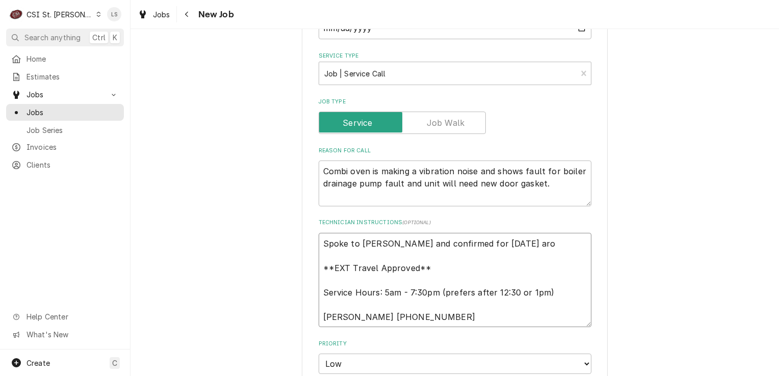
type textarea "Spoke to Kim and confirmed for Monday 10/13 arou **EXT Travel Approved** Servic…"
type textarea "x"
type textarea "Spoke to Kim and confirmed for Monday 10/13 aroun **EXT Travel Approved** Servi…"
type textarea "x"
type textarea "Spoke to Kim and confirmed for Monday 10/13 around **EXT Travel Approved** Serv…"
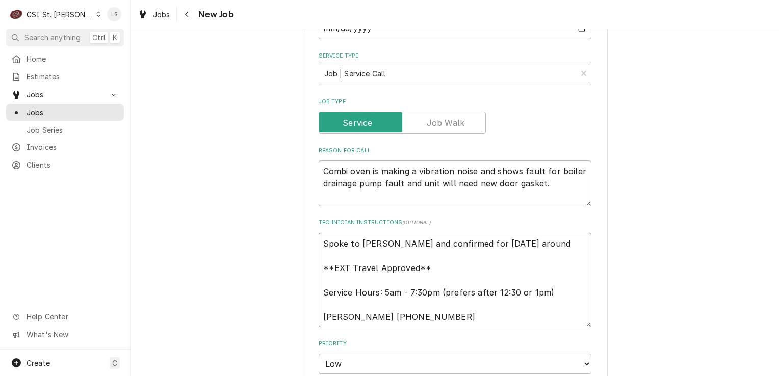
type textarea "x"
type textarea "Spoke to Kim and confirmed for Monday 10/13 around **EXT Travel Approved** Serv…"
type textarea "x"
type textarea "Spoke to Kim and confirmed for Monday 10/13 around 9 **EXT Travel Approved** Se…"
type textarea "x"
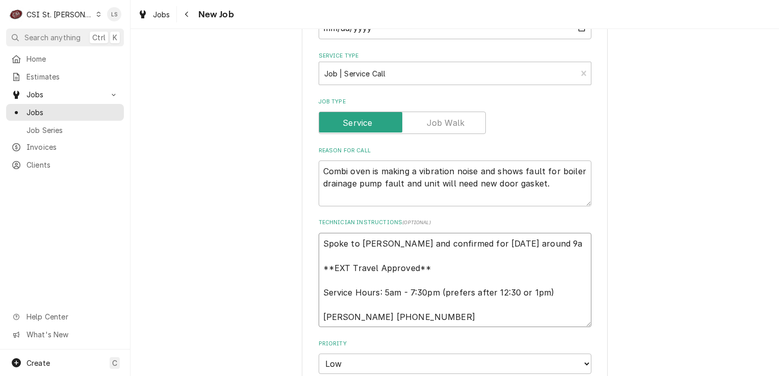
type textarea "Spoke to Kim and confirmed for Monday 10/13 around 9am **EXT Travel Approved** …"
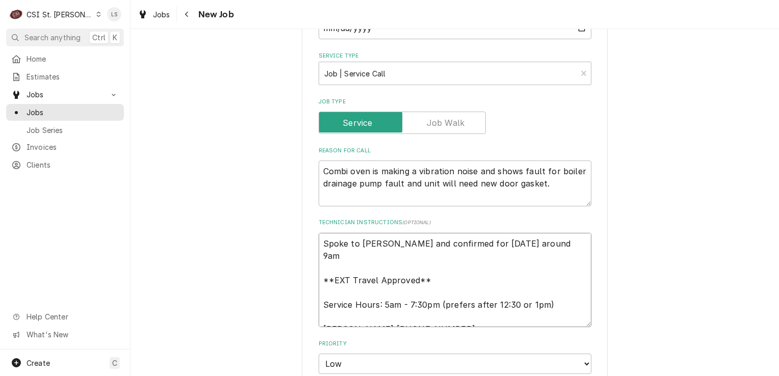
type textarea "x"
type textarea "Spoke to Kim and confirmed for Monday 10/13 around 9am **EXT Travel Approved** …"
type textarea "x"
type textarea "Spoke to Kim and confirmed for Monday 10/13 around 9am - **EXT Travel Approved*…"
type textarea "x"
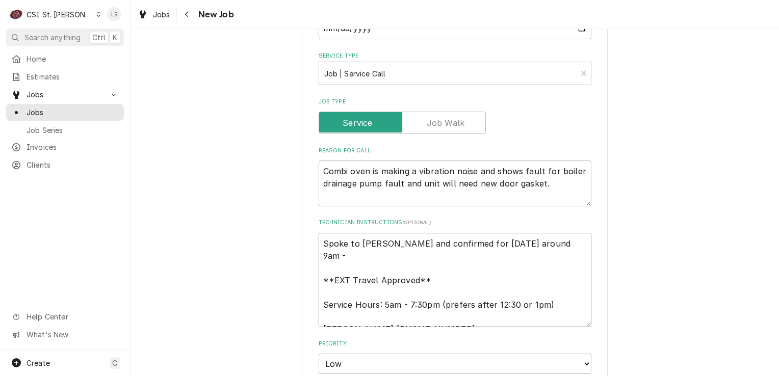
type textarea "Spoke to Kim and confirmed for Monday 10/13 around 9am - **EXT Travel Approved*…"
type textarea "x"
type textarea "Spoke to Kim and confirmed for Monday 10/13 around 9am - L **EXT Travel Approve…"
type textarea "x"
type textarea "Spoke to Kim and confirmed for Monday 10/13 around 9am - LS **EXT Travel Approv…"
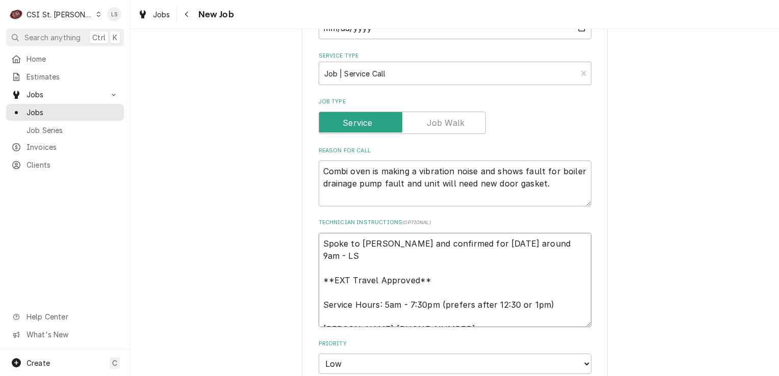
type textarea "x"
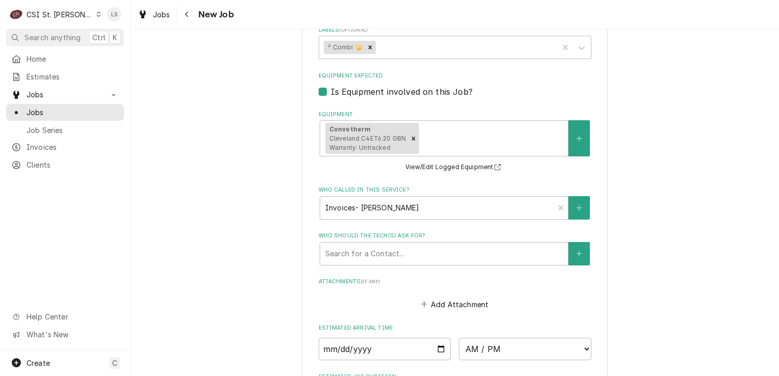
scroll to position [907, 0]
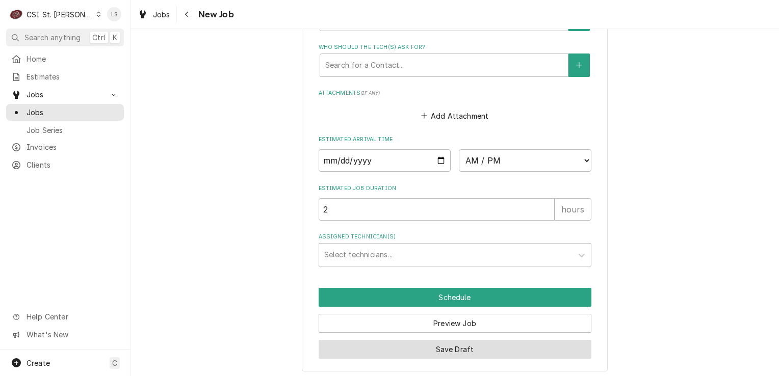
type textarea "Spoke to Kim and confirmed for Monday 10/13 around 9am - LS **EXT Travel Approv…"
click at [465, 345] on button "Save Draft" at bounding box center [455, 349] width 273 height 19
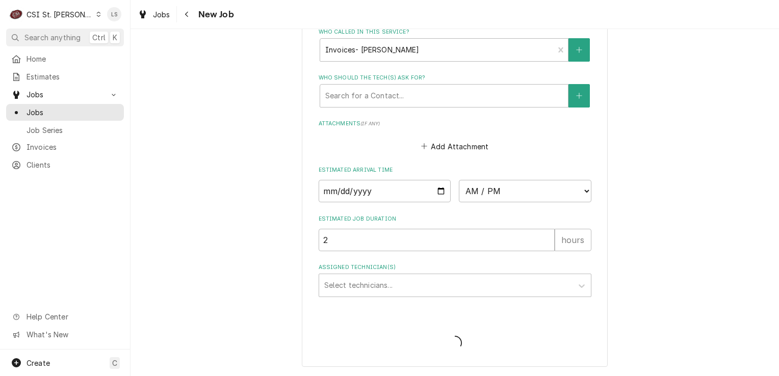
scroll to position [872, 0]
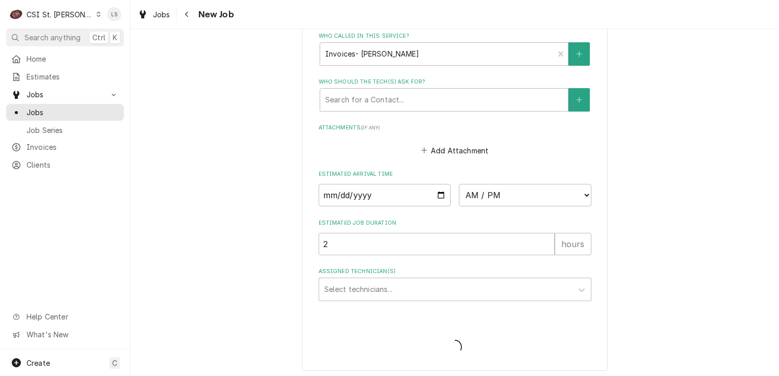
type textarea "x"
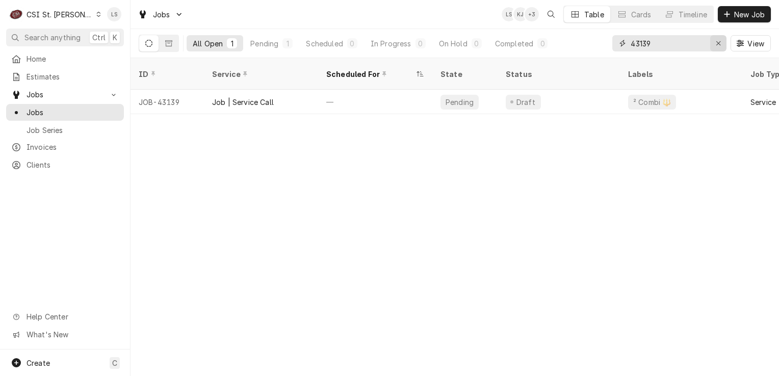
click at [714, 42] on div "Erase input" at bounding box center [718, 43] width 10 height 10
paste input "43025"
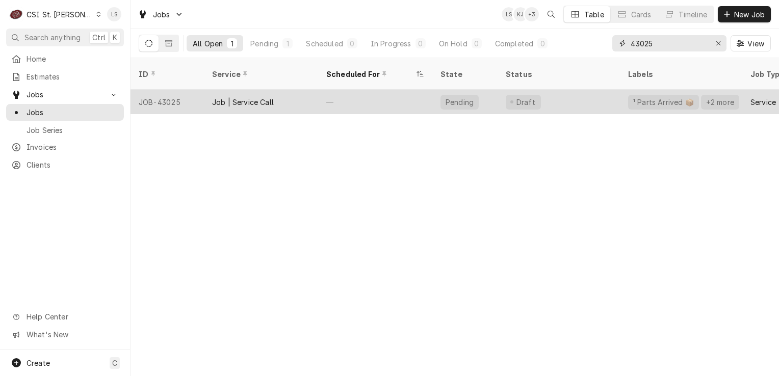
type input "43025"
click at [171, 95] on div "JOB-43025" at bounding box center [167, 102] width 73 height 24
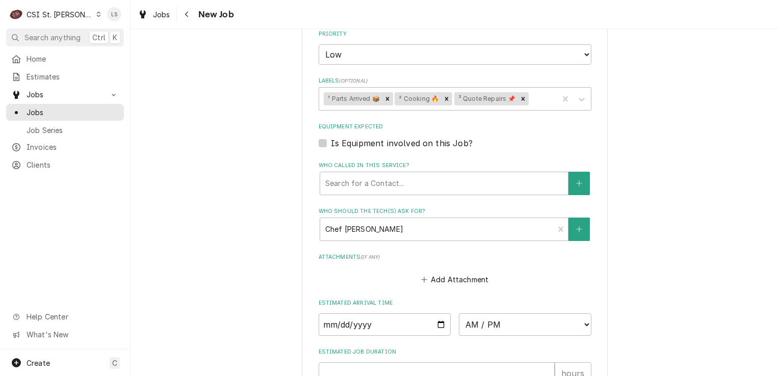
scroll to position [816, 0]
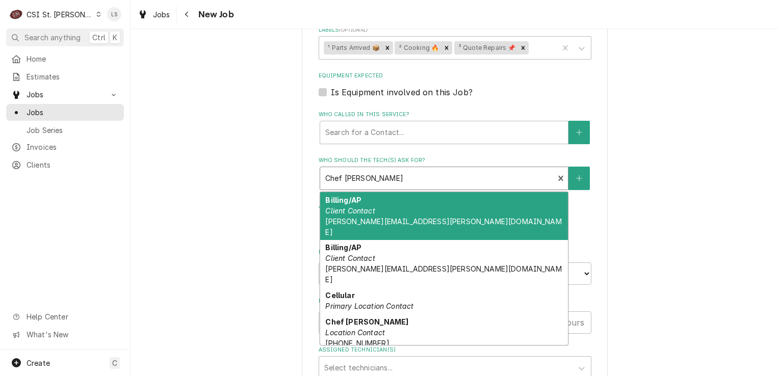
click at [387, 183] on div "Who should the tech(s) ask for?" at bounding box center [437, 178] width 224 height 18
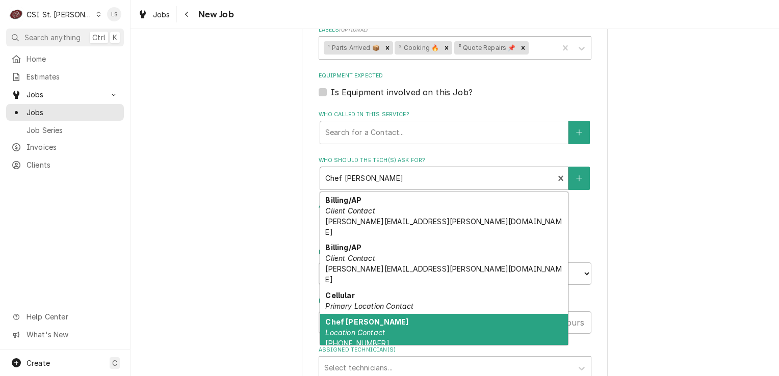
click at [387, 314] on div "Chef [PERSON_NAME] Location Contact [PHONE_NUMBER]" at bounding box center [444, 332] width 248 height 37
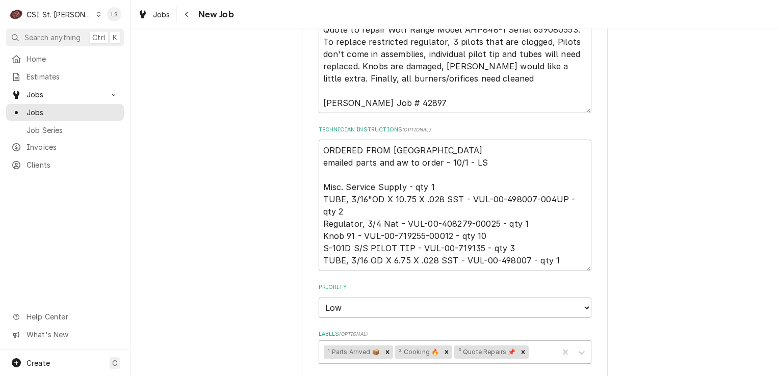
scroll to position [510, 0]
click at [321, 148] on textarea "ORDERED FROM [GEOGRAPHIC_DATA] emailed parts and aw to order - 10/1 - LS Misc. …" at bounding box center [455, 207] width 273 height 132
type textarea "x"
type textarea "ORDERED FROM [GEOGRAPHIC_DATA] emailed parts and aw to order - 10/1 - LS Misc. …"
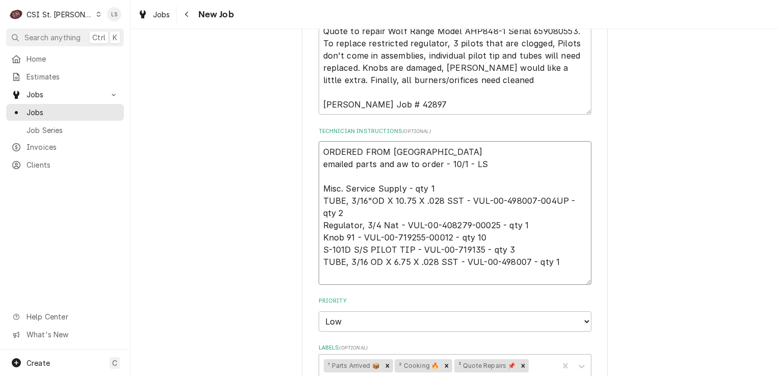
type textarea "x"
type textarea "ORDERED FROM [GEOGRAPHIC_DATA] emailed parts and aw to order - 10/1 - LS Misc. …"
click at [321, 148] on textarea "ORDERED FROM [GEOGRAPHIC_DATA] emailed parts and aw to order - 10/1 - LS Misc. …" at bounding box center [455, 219] width 273 height 156
type textarea "x"
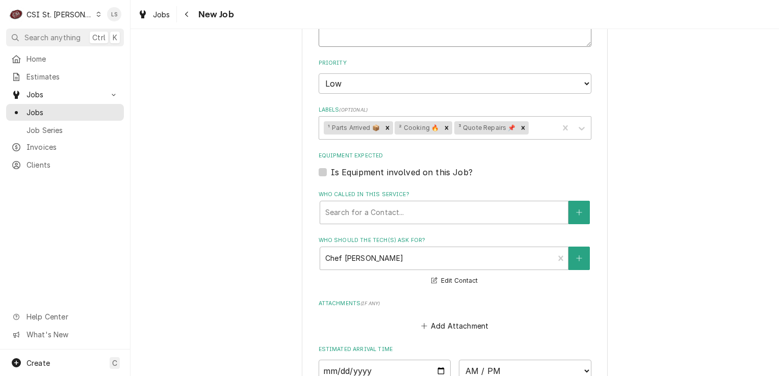
scroll to position [816, 0]
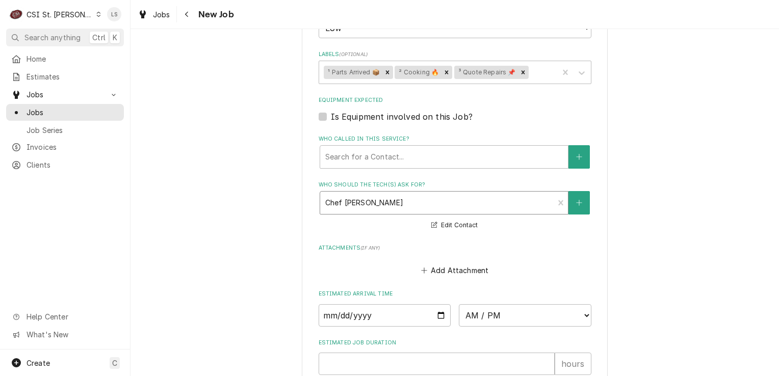
type textarea "ORDERED FROM [GEOGRAPHIC_DATA] emailed parts and aw to order - 10/1 - LS Misc. …"
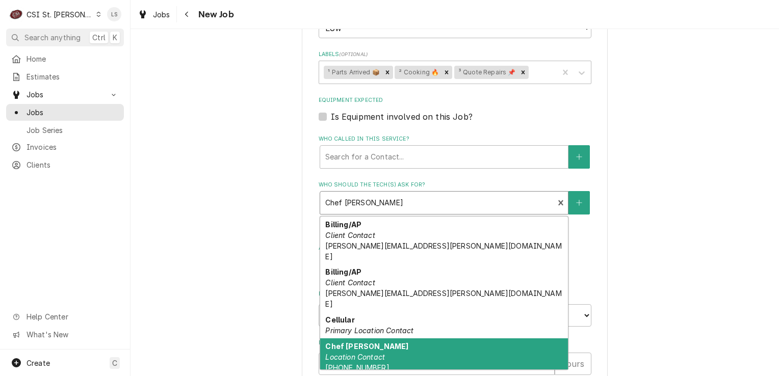
click at [373, 195] on div "Who should the tech(s) ask for?" at bounding box center [437, 203] width 224 height 18
click at [380, 339] on div "Chef [PERSON_NAME] Location Contact [PHONE_NUMBER]" at bounding box center [444, 357] width 248 height 37
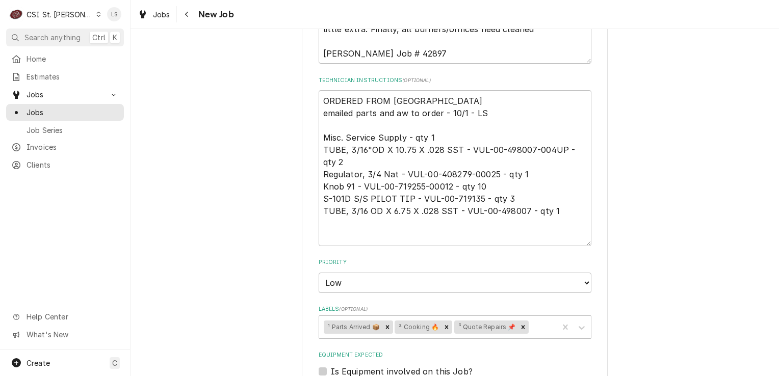
scroll to position [510, 0]
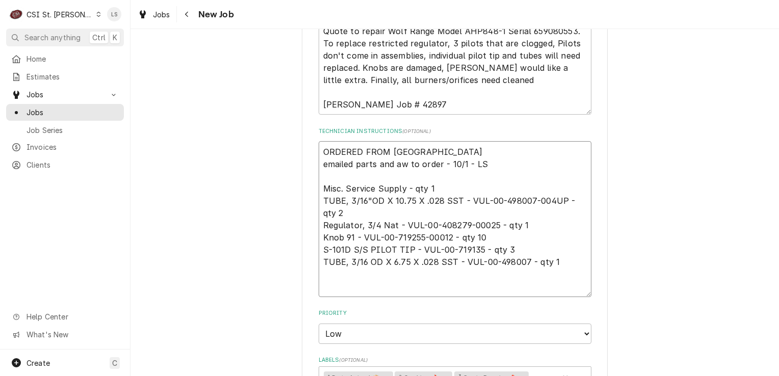
click at [340, 150] on textarea "ORDERED FROM HOBART emailed parts and aw to order - 10/1 - LS Misc. Service Sup…" at bounding box center [455, 219] width 273 height 156
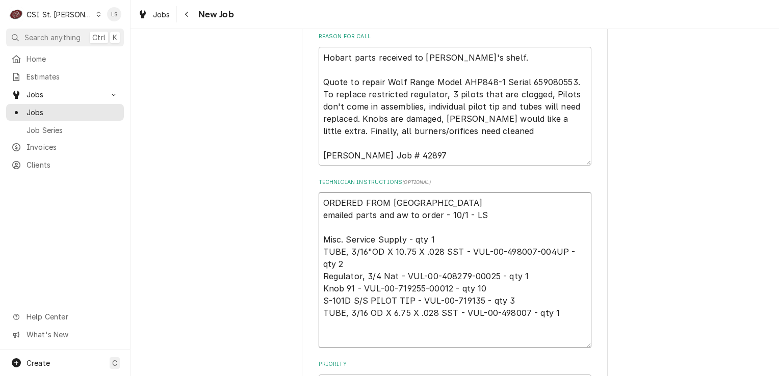
scroll to position [561, 0]
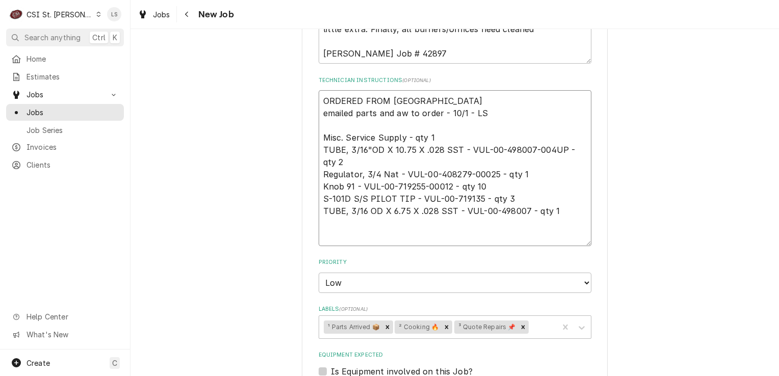
type textarea "x"
type textarea "S ORDERED FROM HOBART emailed parts and aw to order - 10/1 - LS Misc. Service S…"
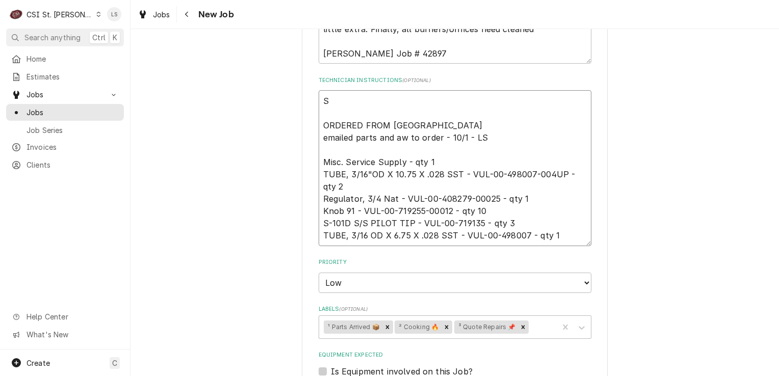
type textarea "x"
type textarea "Sp ORDERED FROM HOBART emailed parts and aw to order - 10/1 - LS Misc. Service …"
type textarea "x"
type textarea "Spo ORDERED FROM HOBART emailed parts and aw to order - 10/1 - LS Misc. Service…"
type textarea "x"
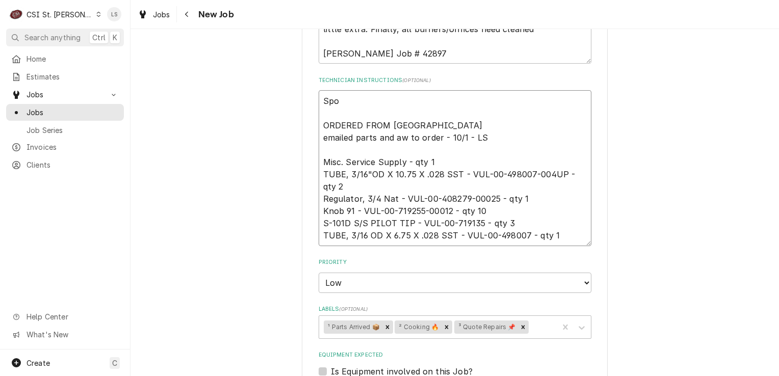
type textarea "Spok ORDERED FROM HOBART emailed parts and aw to order - 10/1 - LS Misc. Servic…"
type textarea "x"
type textarea "Spoke ORDERED FROM HOBART emailed parts and aw to order - 10/1 - LS Misc. Servi…"
type textarea "x"
type textarea "Spoke ORDERED FROM HOBART emailed parts and aw to order - 10/1 - LS Misc. Servi…"
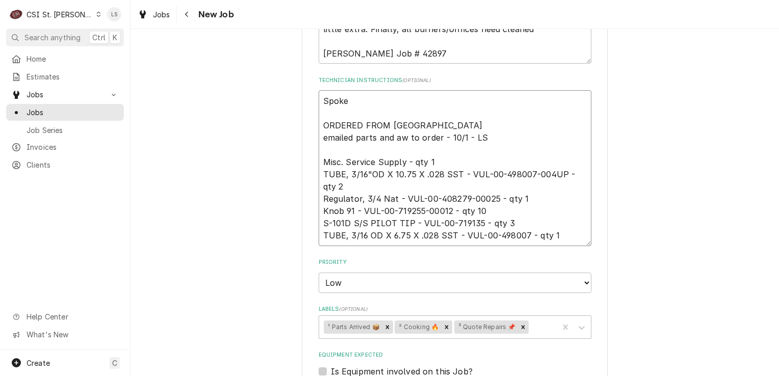
type textarea "x"
type textarea "Spoke to ORDERED FROM HOBART emailed parts and aw to order - 10/1 - LS Misc. Se…"
type textarea "x"
type textarea "Spoke to ORDERED FROM HOBART emailed parts and aw to order - 10/1 - LS Misc. Se…"
type textarea "x"
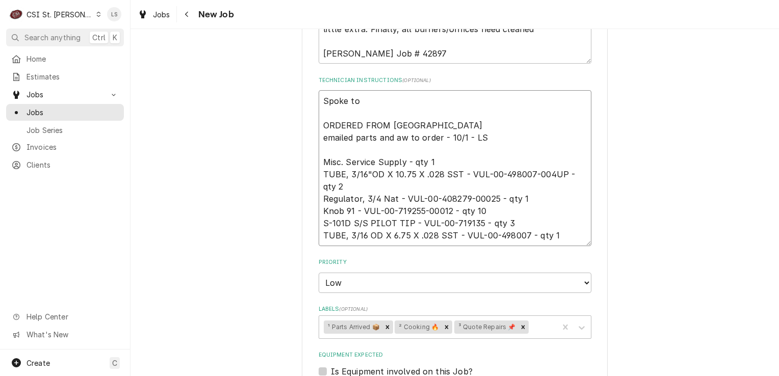
type textarea "Spoke to N ORDERED FROM HOBART emailed parts and aw to order - 10/1 - LS Misc. …"
type textarea "x"
type textarea "Spoke to Ne ORDERED FROM HOBART emailed parts and aw to order - 10/1 - LS Misc.…"
type textarea "x"
type textarea "Spoke to Nea ORDERED FROM HOBART emailed parts and aw to order - 10/1 - LS Misc…"
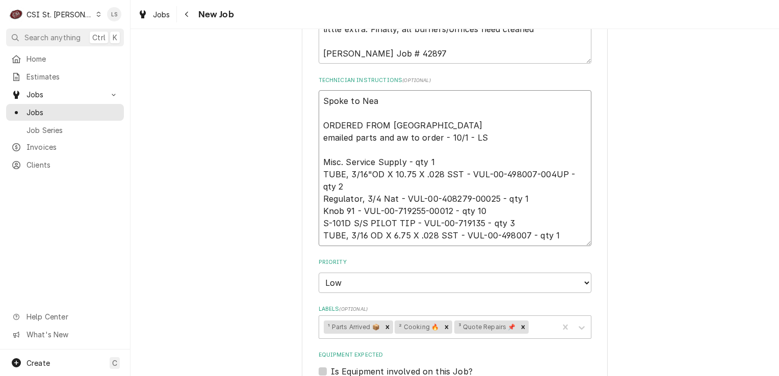
type textarea "x"
type textarea "Spoke to Neal ORDERED FROM HOBART emailed parts and aw to order - 10/1 - LS Mis…"
type textarea "x"
type textarea "Spoke to Neal ORDERED FROM HOBART emailed parts and aw to order - 10/1 - LS Mis…"
type textarea "x"
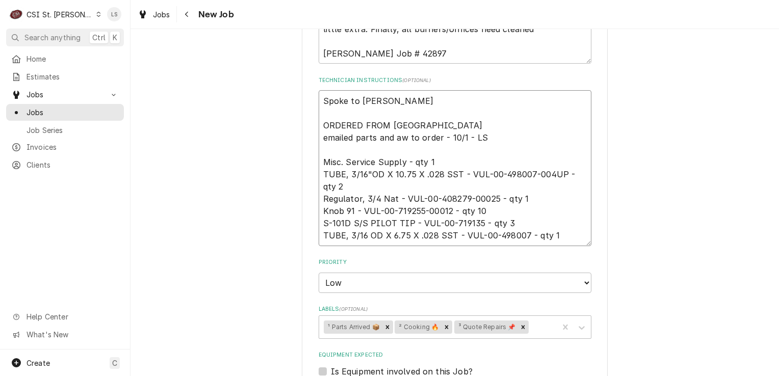
type textarea "Spoke to Neal ( ORDERED FROM HOBART emailed parts and aw to order - 10/1 - LS M…"
type textarea "x"
type textarea "Spoke to Neal (M ORDERED FROM HOBART emailed parts and aw to order - 10/1 - LS …"
type textarea "x"
type textarea "Spoke to Neal (MO ORDERED FROM HOBART emailed parts and aw to order - 10/1 - LS…"
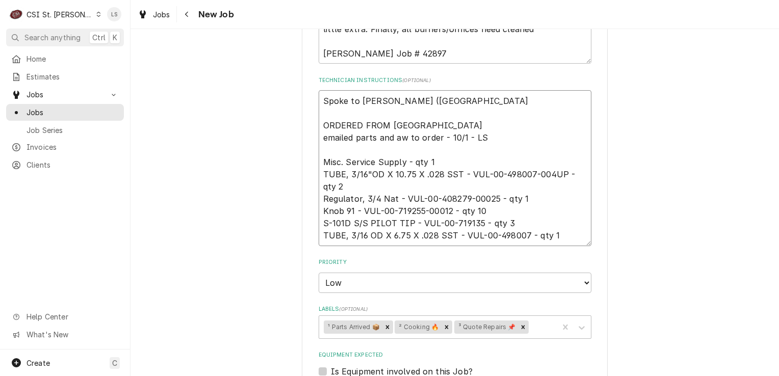
type textarea "x"
type textarea "Spoke to Neal (MOD ORDERED FROM HOBART emailed parts and aw to order - 10/1 - L…"
type textarea "x"
type textarea "Spoke to Neal (MOD) ORDERED FROM HOBART emailed parts and aw to order - 10/1 - …"
type textarea "x"
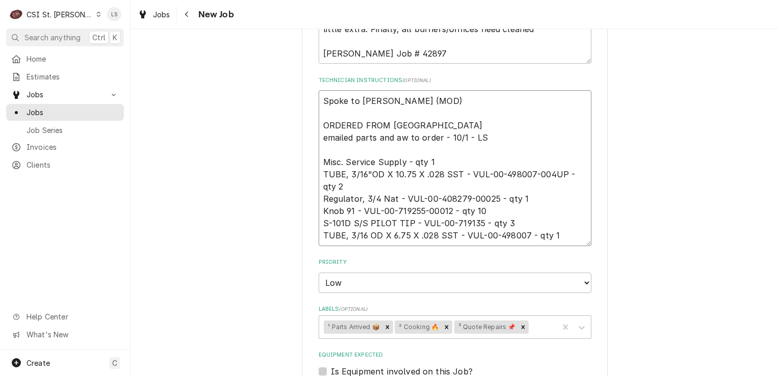
type textarea "Spoke to Neal (MOD) ORDERED FROM HOBART emailed parts and aw to order - 10/1 - …"
type textarea "x"
type textarea "Spoke to Neal (MOD) a ORDERED FROM HOBART emailed parts and aw to order - 10/1 …"
type textarea "x"
type textarea "Spoke to Neal (MOD) an ORDERED FROM HOBART emailed parts and aw to order - 10/1…"
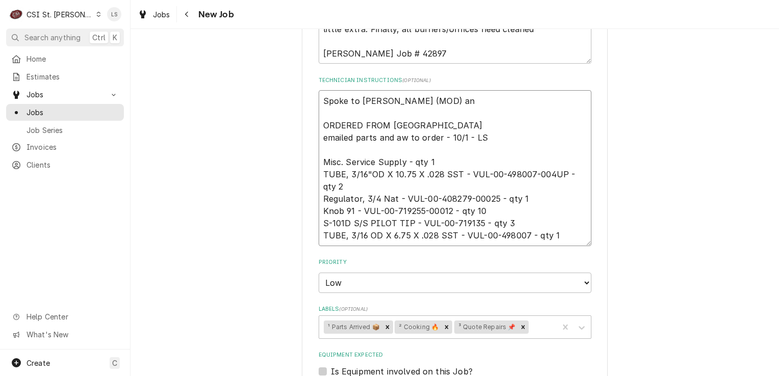
type textarea "x"
type textarea "Spoke to Neal (MOD) and ORDERED FROM HOBART emailed parts and aw to order - 10/…"
type textarea "x"
type textarea "Spoke to Neal (MOD) and ORDERED FROM HOBART emailed parts and aw to order - 10/…"
type textarea "x"
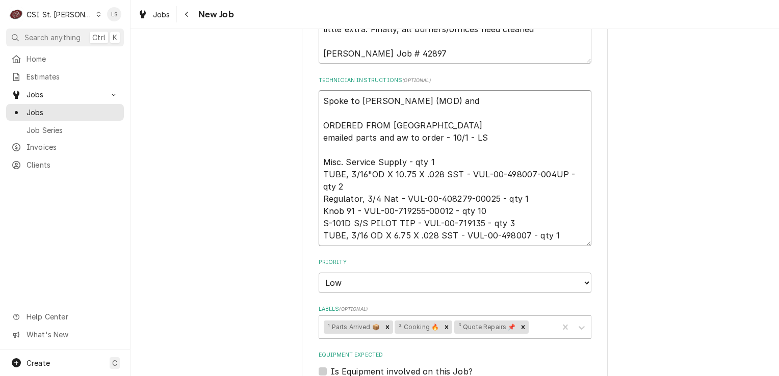
type textarea "Spoke to Neal (MOD) and c ORDERED FROM HOBART emailed parts and aw to order - 1…"
type textarea "x"
type textarea "Spoke to Neal (MOD) and co ORDERED FROM HOBART emailed parts and aw to order - …"
type textarea "x"
type textarea "Spoke to Neal (MOD) and con ORDERED FROM HOBART emailed parts and aw to order -…"
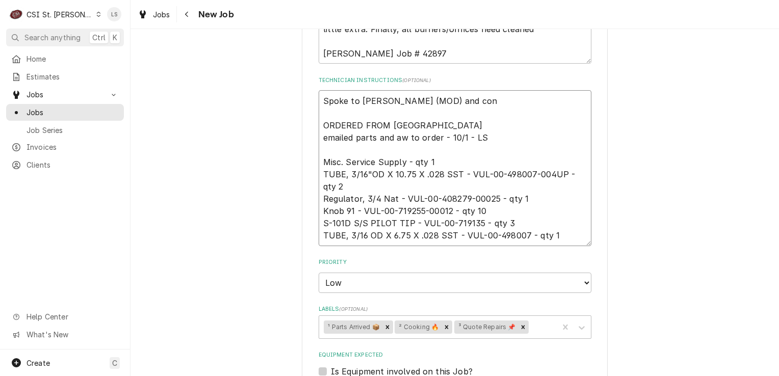
type textarea "x"
type textarea "Spoke to Neal (MOD) and confi ORDERED FROM HOBART emailed parts and aw to order…"
type textarea "x"
type textarea "Spoke to Neal (MOD) and confir ORDERED FROM HOBART emailed parts and aw to orde…"
type textarea "x"
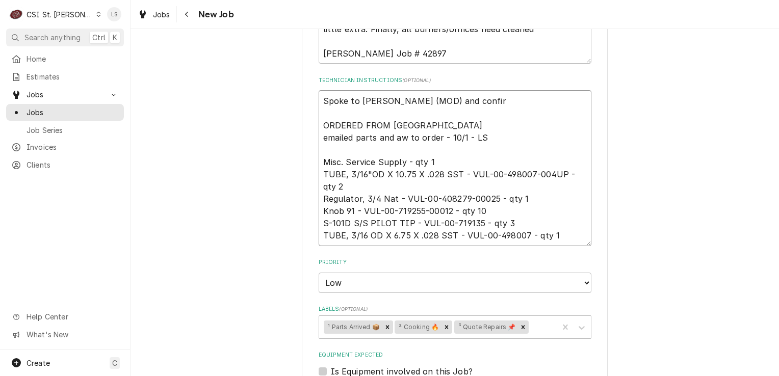
type textarea "Spoke to Neal (MOD) and confirm ORDERED FROM HOBART emailed parts and aw to ord…"
type textarea "x"
type textarea "Spoke to Neal (MOD) and confirme ORDERED FROM HOBART emailed parts and aw to or…"
type textarea "x"
type textarea "Spoke to Neal (MOD) and confirmed ORDERED FROM HOBART emailed parts and aw to o…"
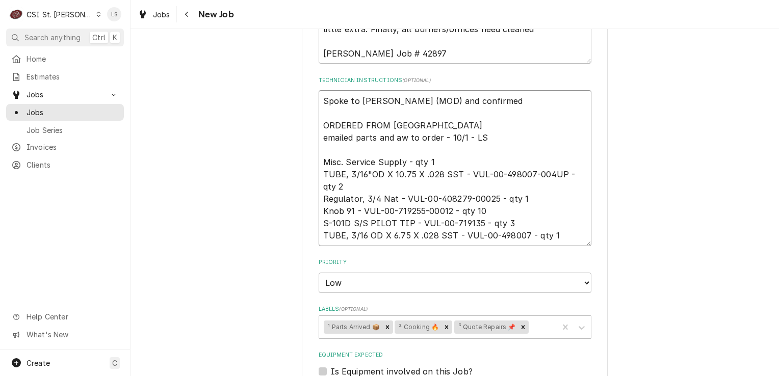
type textarea "x"
type textarea "Spoke to Neal (MOD) and confirmed ORDERED FROM HOBART emailed parts and aw to o…"
type textarea "x"
type textarea "Spoke to Neal (MOD) and confirmed fo ORDERED FROM HOBART emailed parts and aw t…"
type textarea "x"
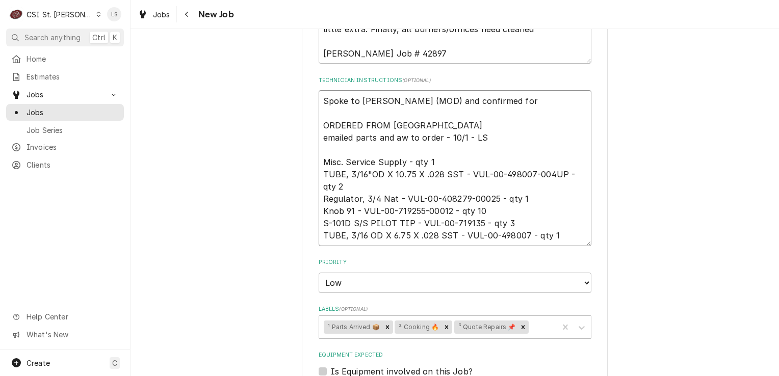
type textarea "Spoke to Neal (MOD) and confirmed for ORDERED FROM HOBART emailed parts and aw …"
type textarea "x"
type textarea "Spoke to Neal (MOD) and confirmed for M ORDERED FROM HOBART emailed parts and a…"
type textarea "x"
type textarea "Spoke to Neal (MOD) and confirmed for Mo ORDERED FROM HOBART emailed parts and …"
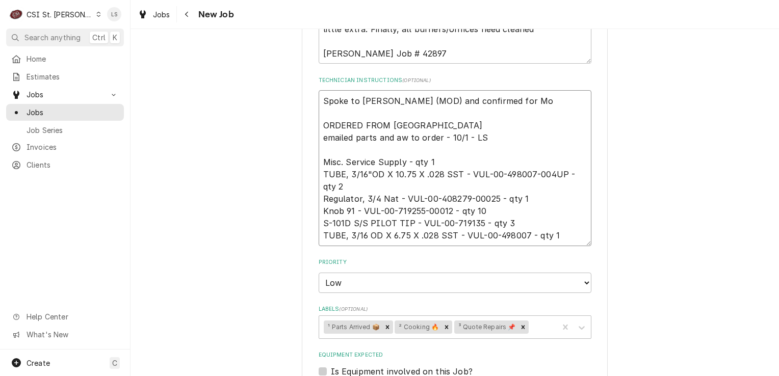
type textarea "x"
type textarea "Spoke to Neal (MOD) and confirmed for Mon ORDERED FROM HOBART emailed parts and…"
type textarea "x"
type textarea "Spoke to Neal (MOD) and confirmed for Mond ORDERED FROM HOBART emailed parts an…"
type textarea "x"
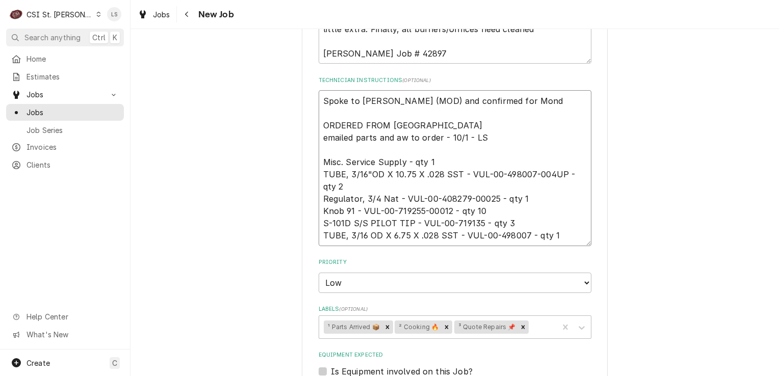
type textarea "Spoke to Neal (MOD) and confirmed for Monda ORDERED FROM HOBART emailed parts a…"
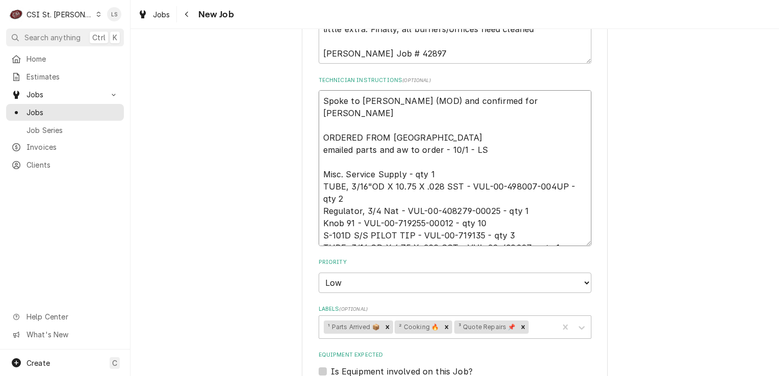
type textarea "x"
type textarea "Spoke to Neal (MOD) and confirmed for Monday ORDERED FROM HOBART emailed parts …"
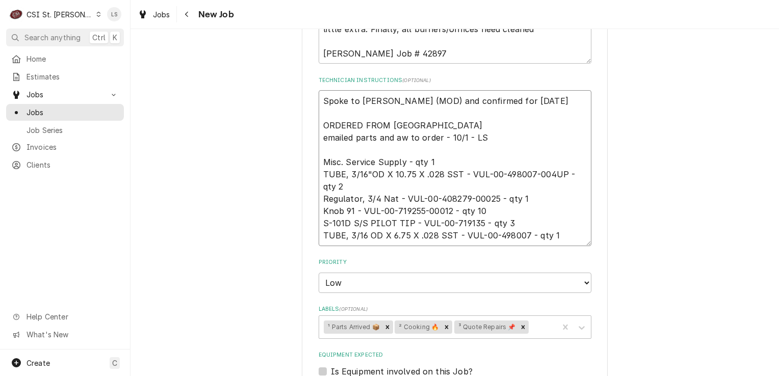
type textarea "x"
type textarea "Spoke to Neal (MOD) and confirmed for Monday ORDERED FROM HOBART emailed parts …"
type textarea "x"
type textarea "Spoke to Neal (MOD) and confirmed for Monday 1 ORDERED FROM HOBART emailed part…"
type textarea "x"
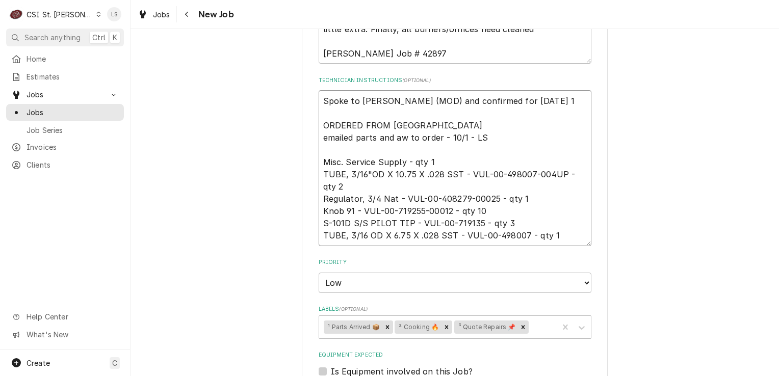
type textarea "Spoke to Neal (MOD) and confirmed for Monday 10 ORDERED FROM HOBART emailed par…"
type textarea "x"
type textarea "Spoke to Neal (MOD) and confirmed for Monday 10/ ORDERED FROM HOBART emailed pa…"
type textarea "x"
type textarea "Spoke to Neal (MOD) and confirmed for Monday 10/1 ORDERED FROM HOBART emailed p…"
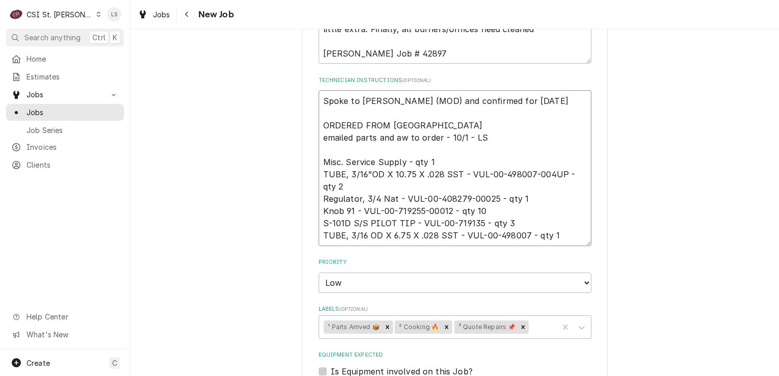
type textarea "x"
type textarea "Spoke to Neal (MOD) and confirmed for Monday 10/13 ORDERED FROM HOBART emailed …"
type textarea "x"
type textarea "Spoke to Neal (MOD) and confirmed for Monday 10/13 ORDERED FROM HOBART emailed …"
type textarea "x"
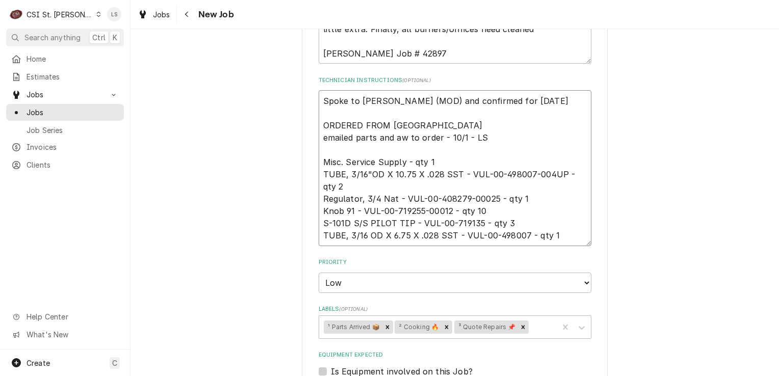
type textarea "Spoke to Neal (MOD) and confirmed for Monday 10/13 a ORDERED FROM HOBART emaile…"
type textarea "x"
type textarea "Spoke to Neal (MOD) and confirmed for Monday 10/13 at ORDERED FROM HOBART email…"
type textarea "x"
type textarea "Spoke to Neal (MOD) and confirmed for Monday 10/13 at 7 ORDERED FROM HOBART ema…"
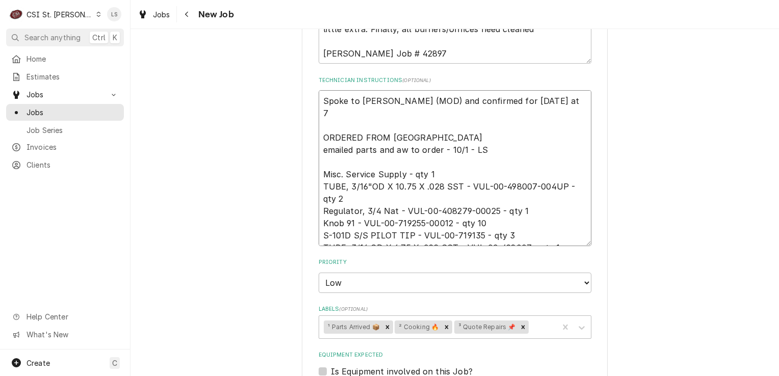
type textarea "x"
type textarea "Spoke to Neal (MOD) and confirmed for Monday 10/13 at 7a ORDERED FROM HOBART em…"
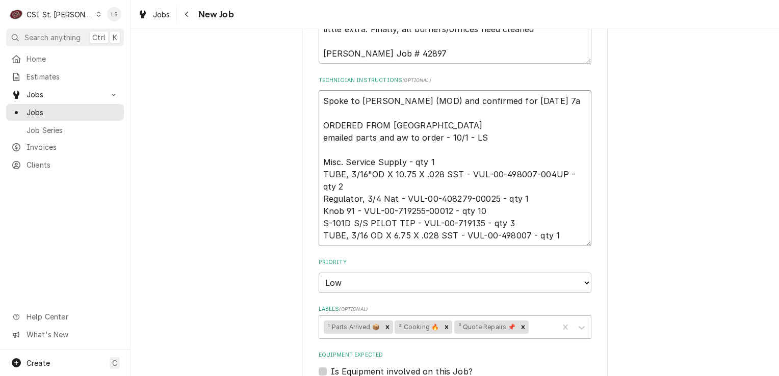
type textarea "x"
type textarea "Spoke to Neal (MOD) and confirmed for Monday 10/13 at 7am ORDERED FROM HOBART e…"
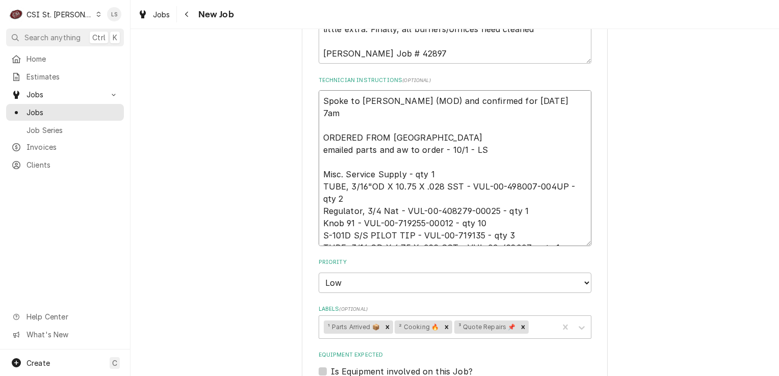
type textarea "x"
type textarea "Spoke to Neal (MOD) and confirmed for Monday 10/13 at 7am ORDERED FROM HOBART e…"
type textarea "x"
type textarea "Spoke to Neal (MOD) and confirmed for Monday 10/13 at 7am - ORDERED FROM HOBART…"
type textarea "x"
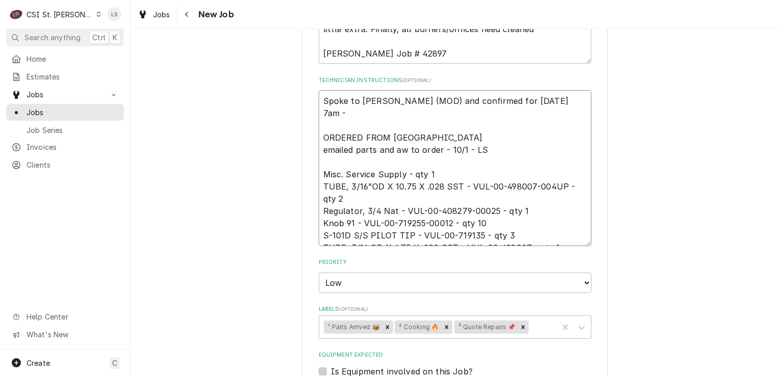
type textarea "Spoke to Neal (MOD) and confirmed for Monday 10/13 at 7am - ORDERED FROM HOBART…"
type textarea "x"
type textarea "Spoke to Neal (MOD) and confirmed for Monday 10/13 at 7am - L ORDERED FROM HOBA…"
type textarea "x"
type textarea "Spoke to Neal (MOD) and confirmed for Monday 10/13 at 7am - LS ORDERED FROM HOB…"
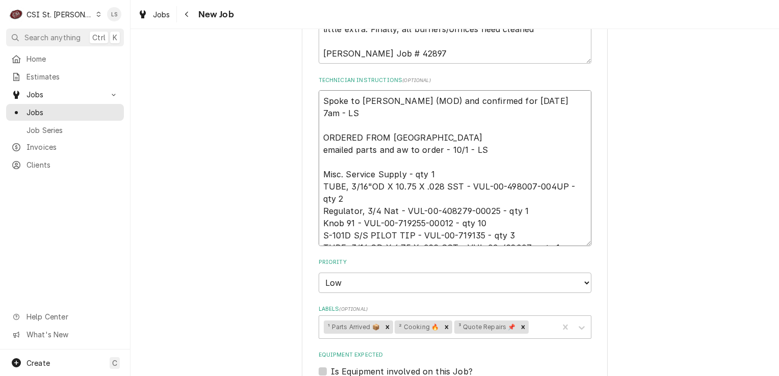
type textarea "x"
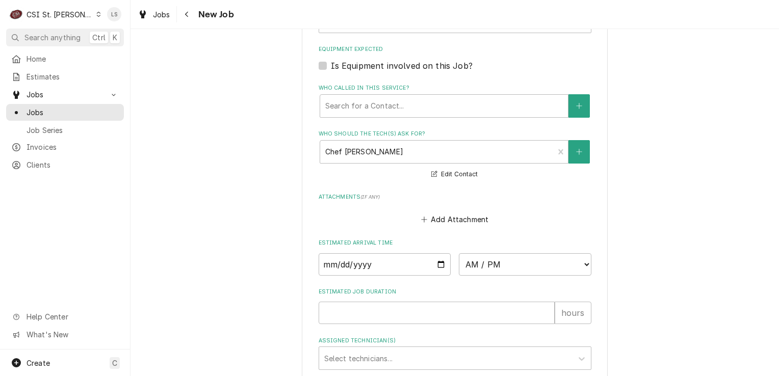
scroll to position [971, 0]
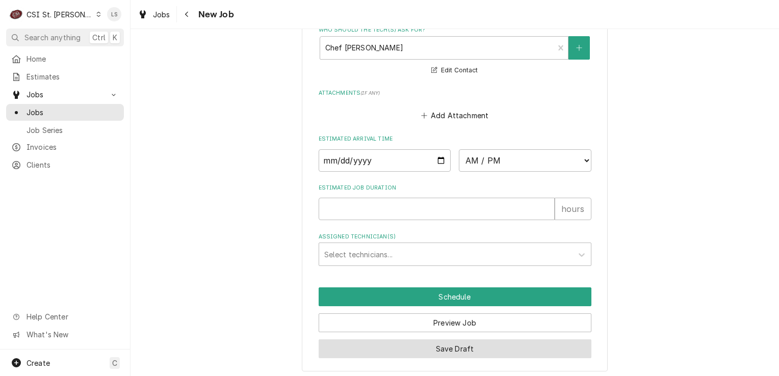
type textarea "Spoke to Neal (MOD) and confirmed for Monday 10/13 at 7am - LS ORDERED FROM HOB…"
click at [448, 344] on button "Save Draft" at bounding box center [455, 349] width 273 height 19
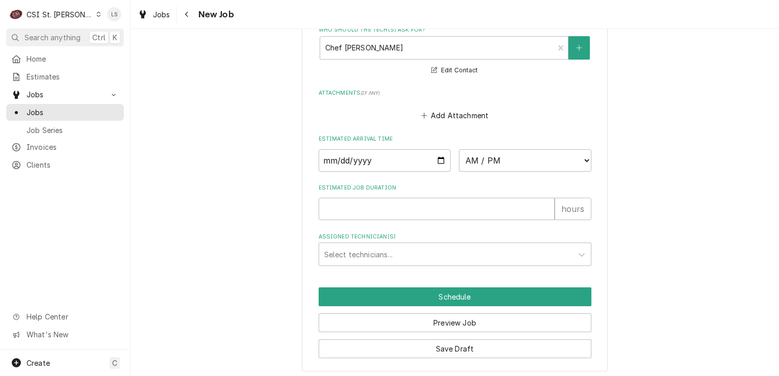
scroll to position [936, 0]
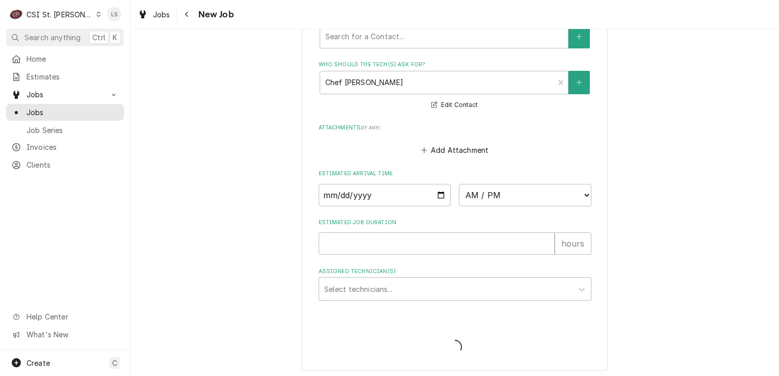
type textarea "x"
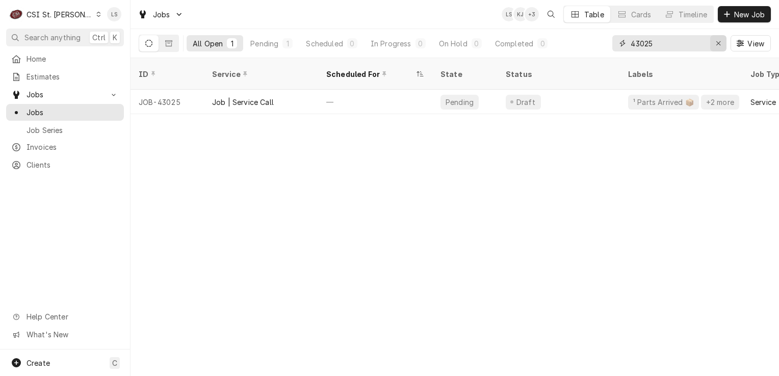
click at [721, 40] on div "Erase input" at bounding box center [718, 43] width 10 height 10
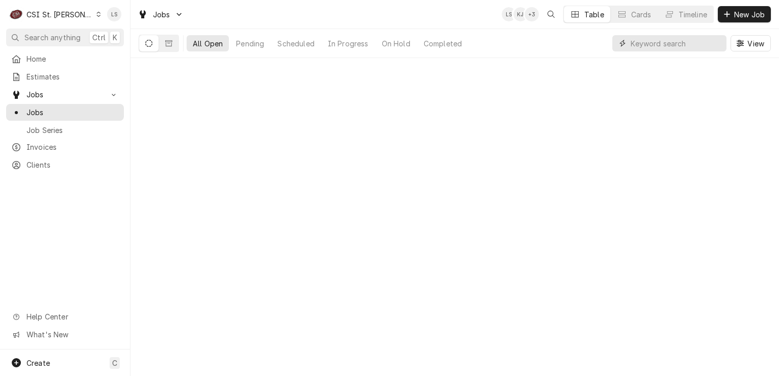
paste input "43094"
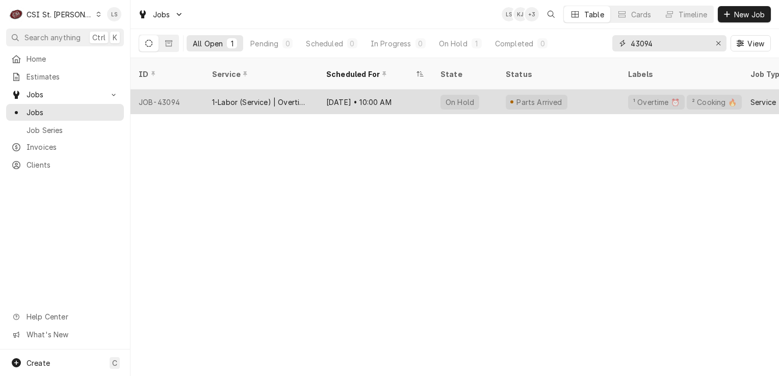
type input "43094"
click at [152, 95] on div "JOB-43094" at bounding box center [167, 102] width 73 height 24
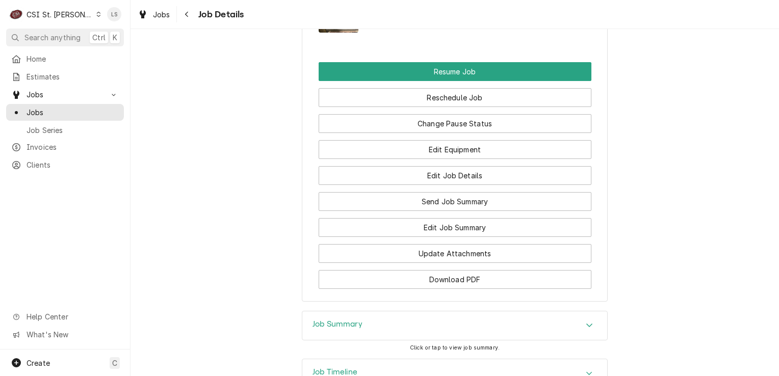
scroll to position [1393, 0]
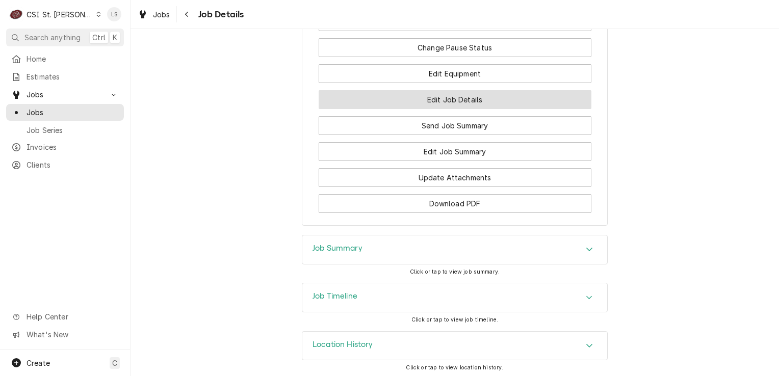
click at [454, 95] on button "Edit Job Details" at bounding box center [455, 99] width 273 height 19
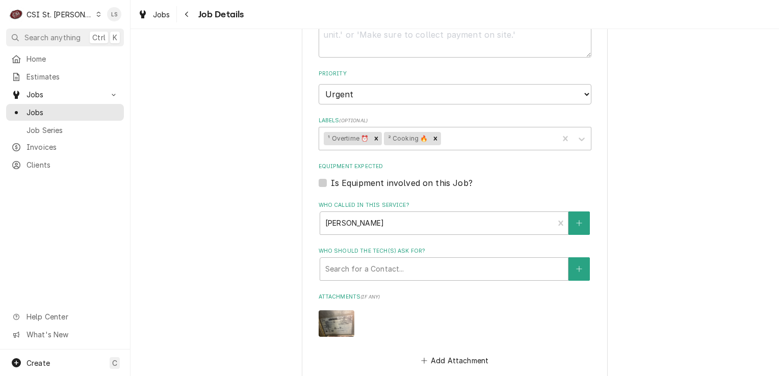
scroll to position [459, 0]
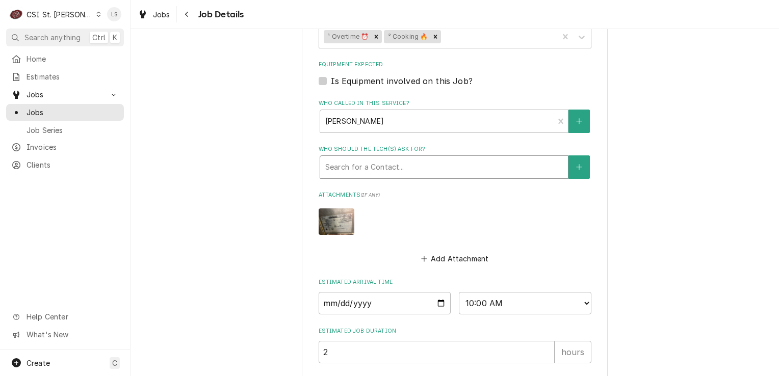
type textarea "x"
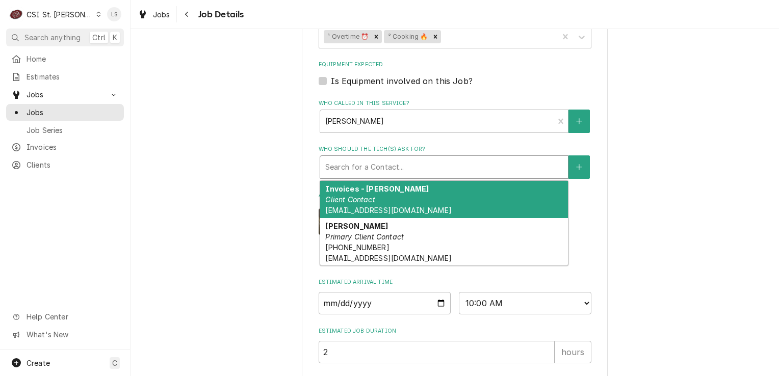
click at [372, 170] on div "Who should the tech(s) ask for?" at bounding box center [444, 167] width 238 height 18
click at [267, 189] on div "Raising Canes - Billing Account Raising Cane's #913 Wentzville / 1580 Wentzvill…" at bounding box center [455, 26] width 649 height 891
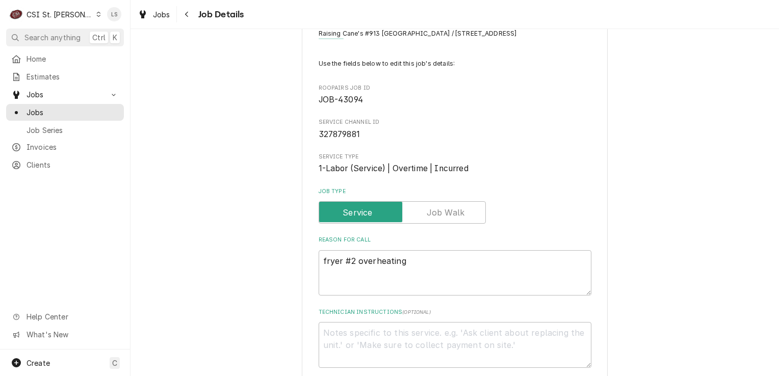
scroll to position [102, 0]
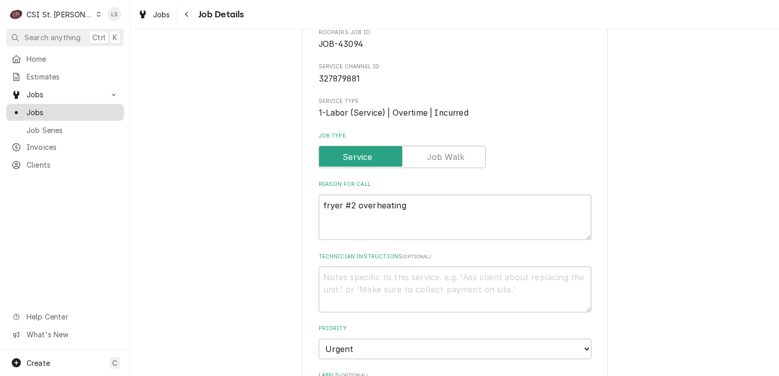
click at [74, 107] on span "Jobs" at bounding box center [73, 112] width 92 height 11
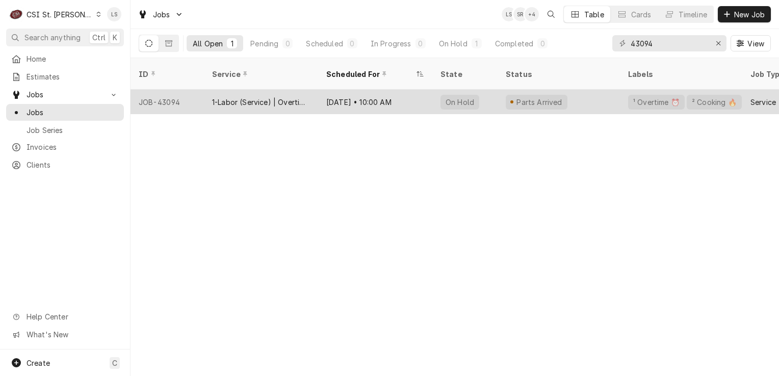
click at [159, 92] on div "JOB-43094" at bounding box center [167, 102] width 73 height 24
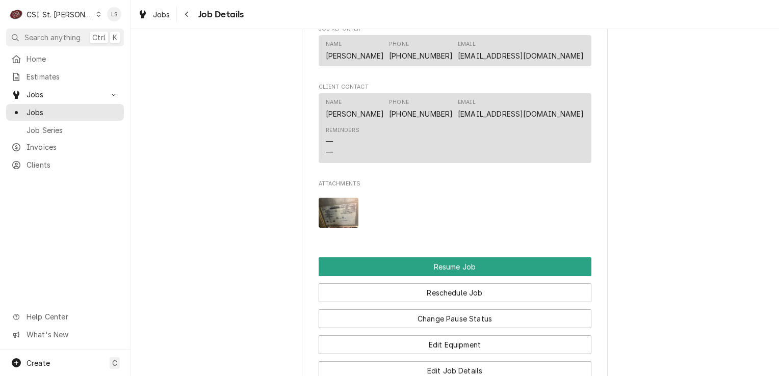
scroll to position [1326, 0]
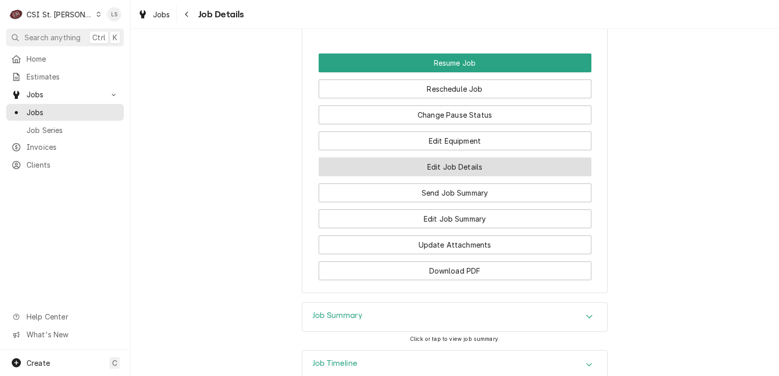
click at [470, 161] on button "Edit Job Details" at bounding box center [455, 167] width 273 height 19
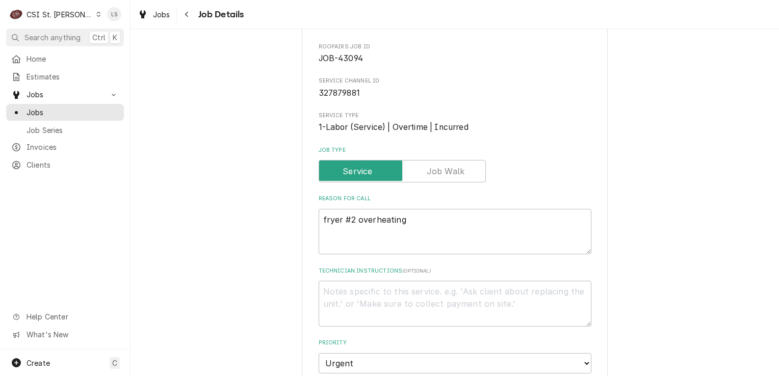
type textarea "x"
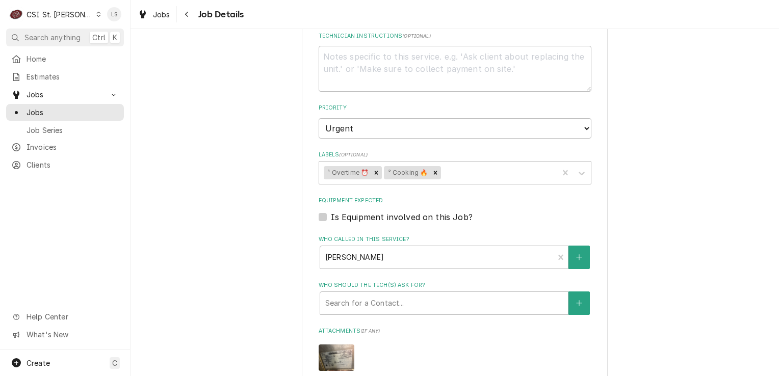
scroll to position [408, 0]
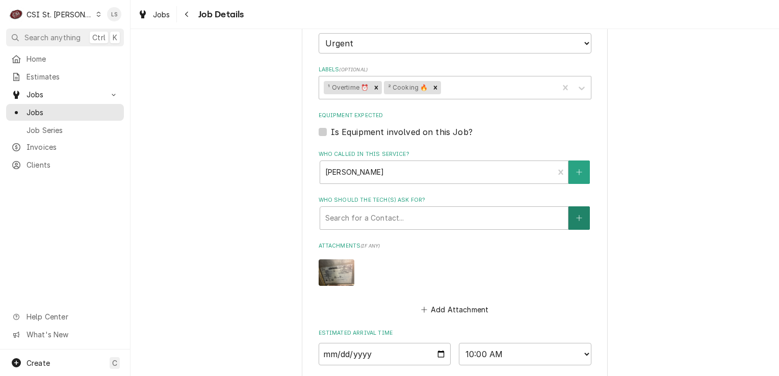
click at [576, 217] on icon "Create New Contact" at bounding box center [579, 218] width 6 height 7
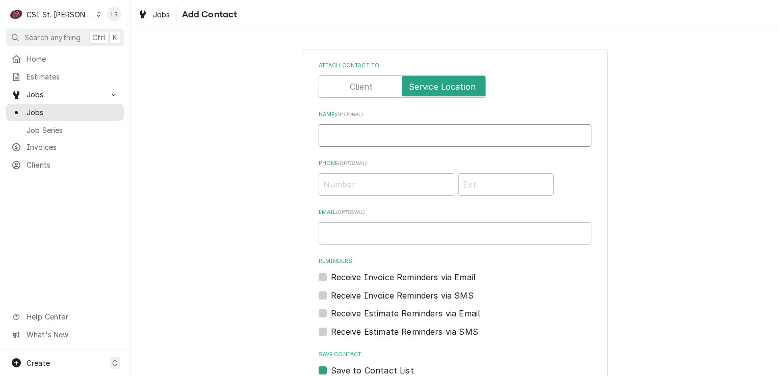
click at [382, 139] on input "Name ( optional )" at bounding box center [455, 135] width 273 height 22
type input "Work"
paste input "(636) 345-9604"
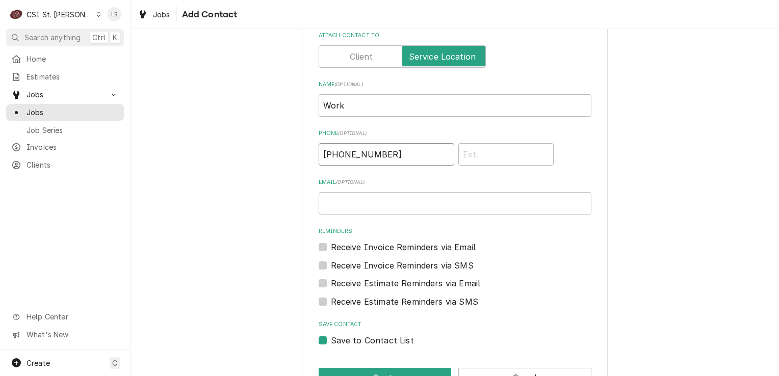
scroll to position [62, 0]
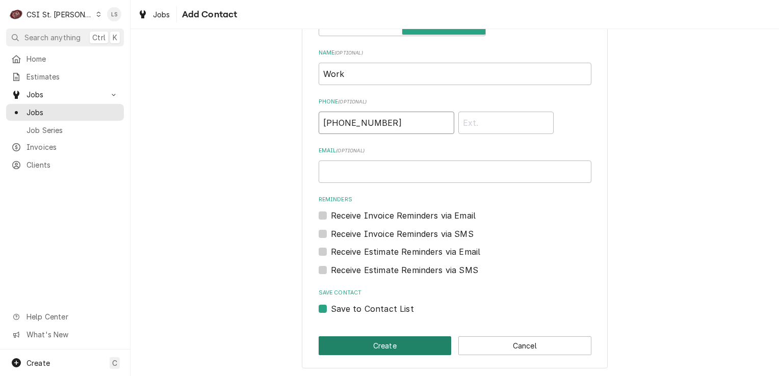
type input "(636) 345-9604"
click at [371, 345] on button "Create" at bounding box center [385, 346] width 133 height 19
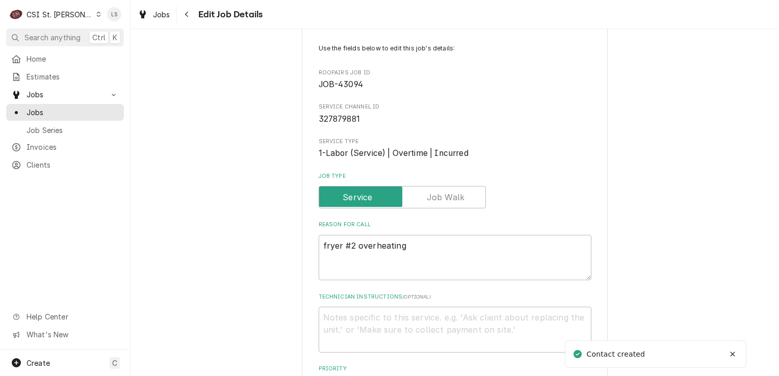
scroll to position [408, 0]
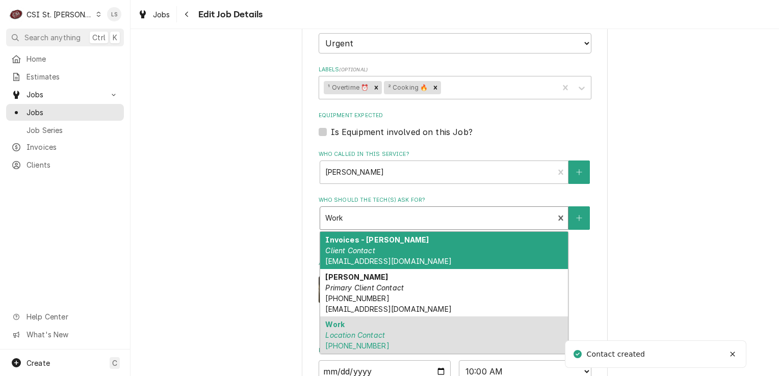
click at [379, 214] on div "Who should the tech(s) ask for?" at bounding box center [437, 218] width 224 height 18
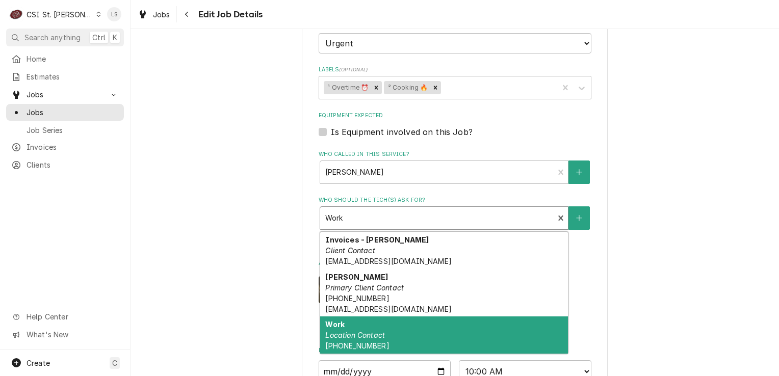
click at [363, 338] on div "Work Location Contact (636) 345-9604" at bounding box center [444, 335] width 248 height 37
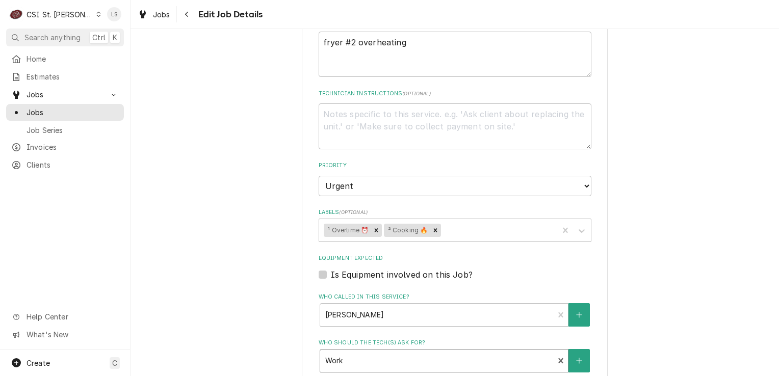
scroll to position [153, 0]
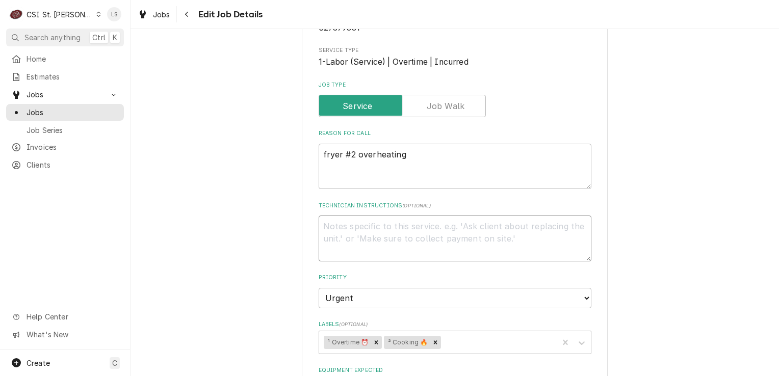
click at [361, 240] on textarea "Technician Instructions ( optional )" at bounding box center [455, 239] width 273 height 46
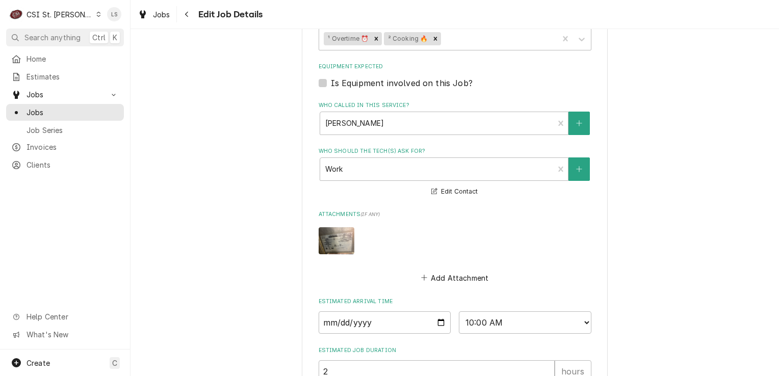
scroll to position [459, 0]
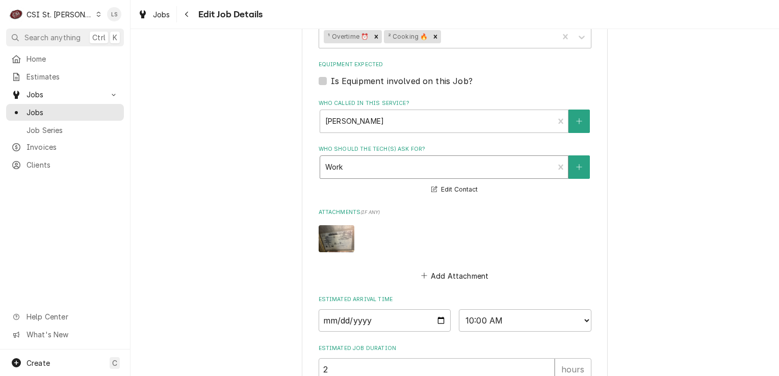
click at [361, 173] on div "Who should the tech(s) ask for?" at bounding box center [437, 167] width 224 height 18
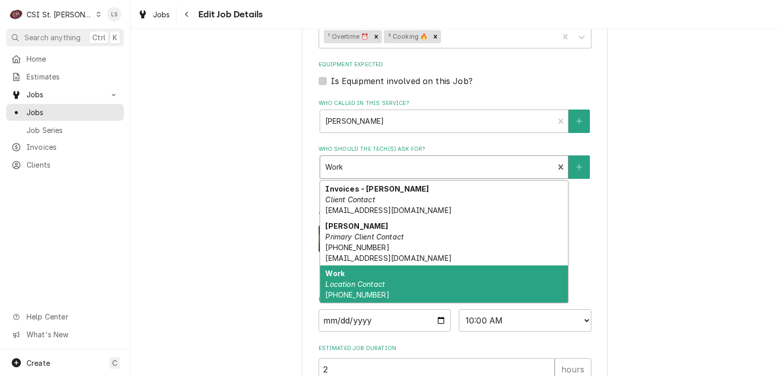
click at [389, 277] on div "Work Location Contact (636) 345-9604" at bounding box center [444, 284] width 248 height 37
type textarea "x"
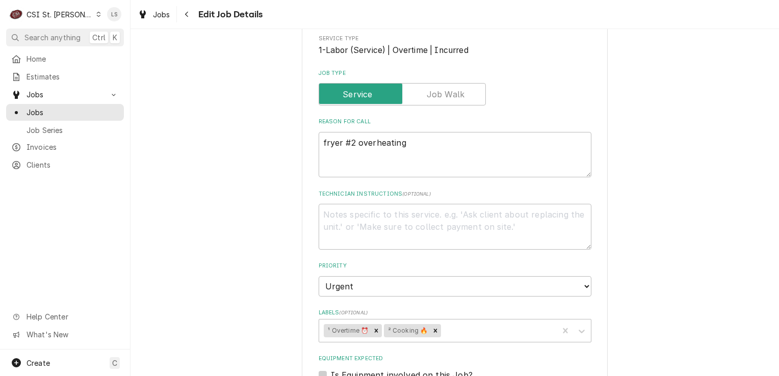
scroll to position [153, 0]
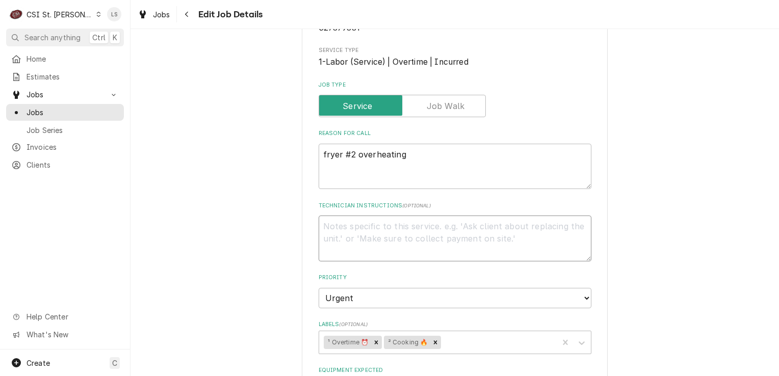
click at [383, 242] on textarea "Technician Instructions ( optional )" at bounding box center [455, 239] width 273 height 46
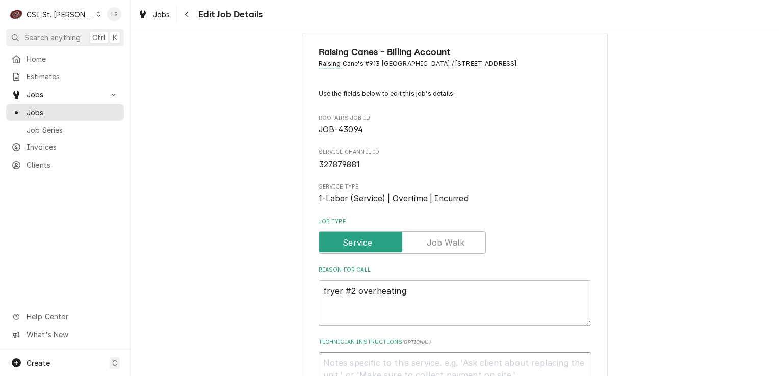
scroll to position [0, 0]
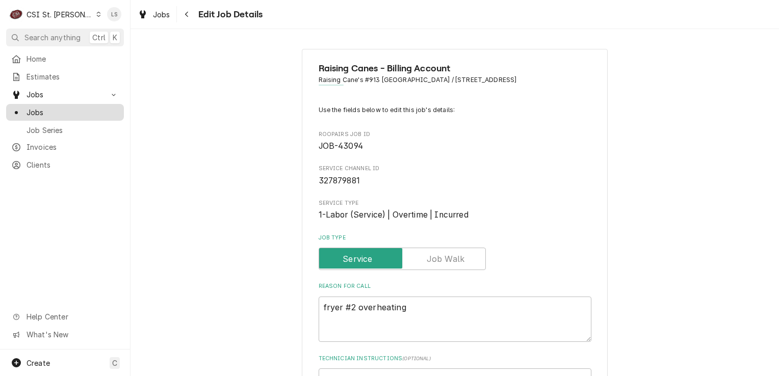
click at [69, 108] on span "Jobs" at bounding box center [73, 112] width 92 height 11
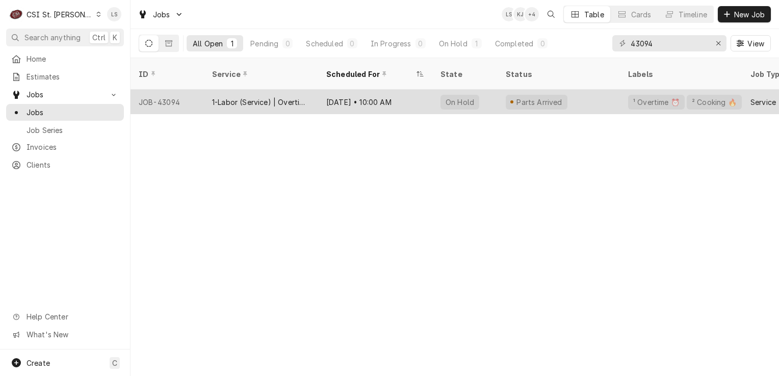
click at [171, 93] on div "JOB-43094" at bounding box center [167, 102] width 73 height 24
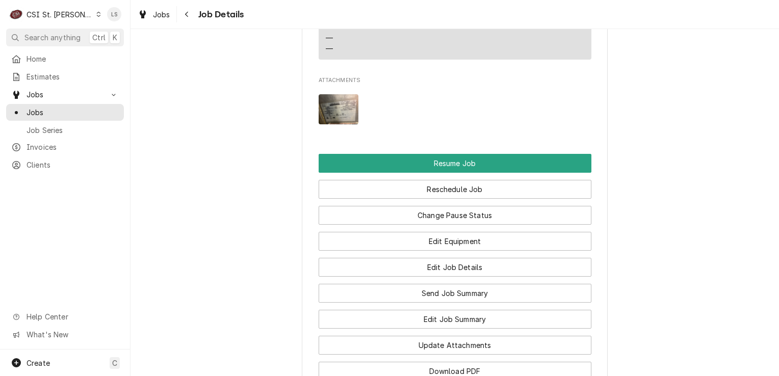
scroll to position [1254, 0]
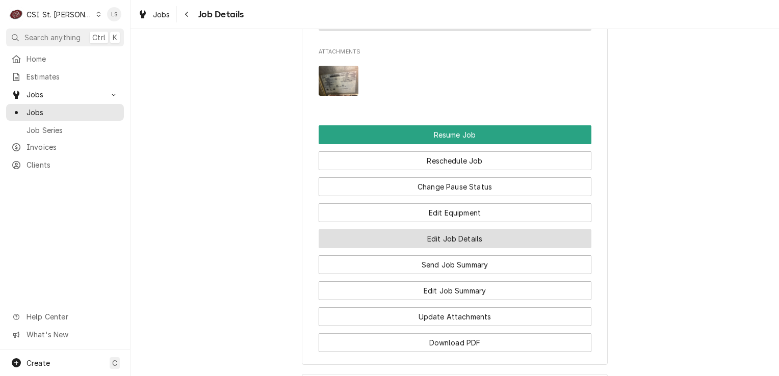
click at [485, 238] on button "Edit Job Details" at bounding box center [455, 238] width 273 height 19
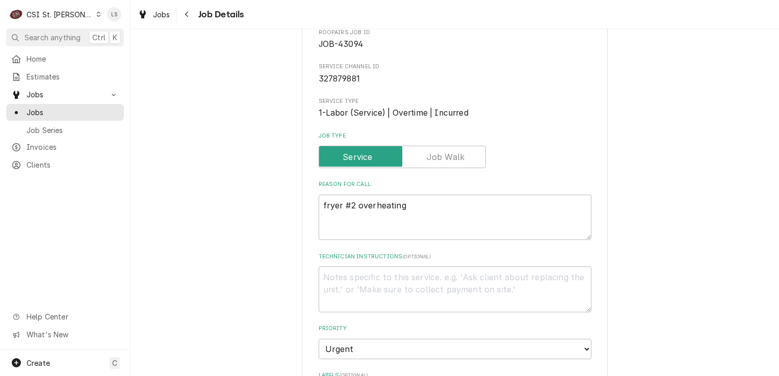
scroll to position [204, 0]
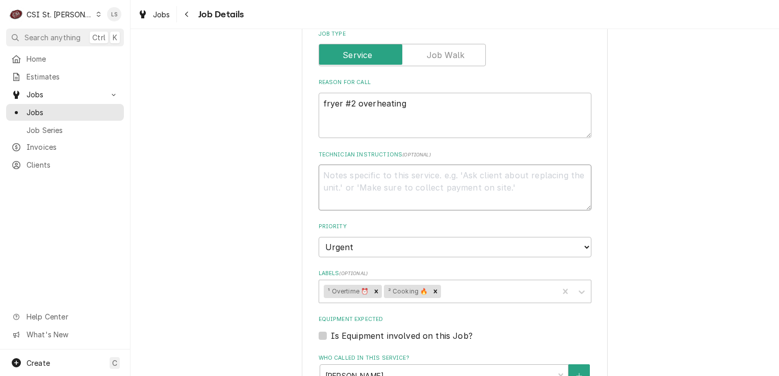
click at [365, 183] on textarea "Technician Instructions ( optional )" at bounding box center [455, 188] width 273 height 46
type textarea "x"
type textarea "D"
type textarea "x"
type textarea "Do"
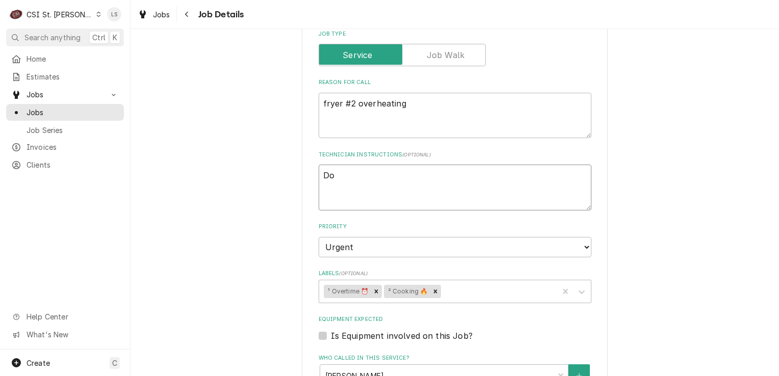
type textarea "x"
type textarea "Doo"
type textarea "x"
type textarea "Door"
type textarea "x"
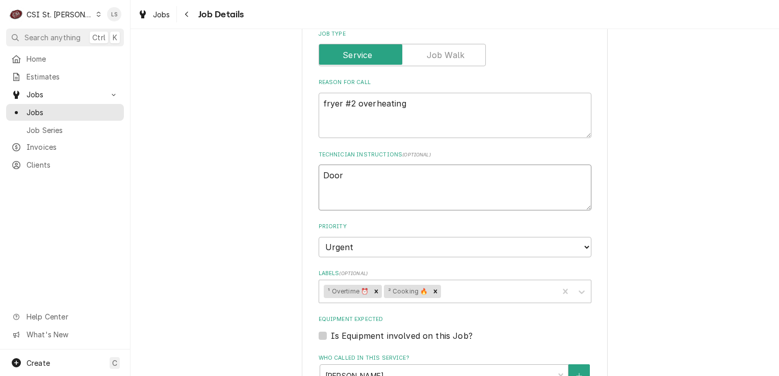
type textarea "Door"
type textarea "x"
type textarea "Door co"
type textarea "x"
type textarea "Door cod"
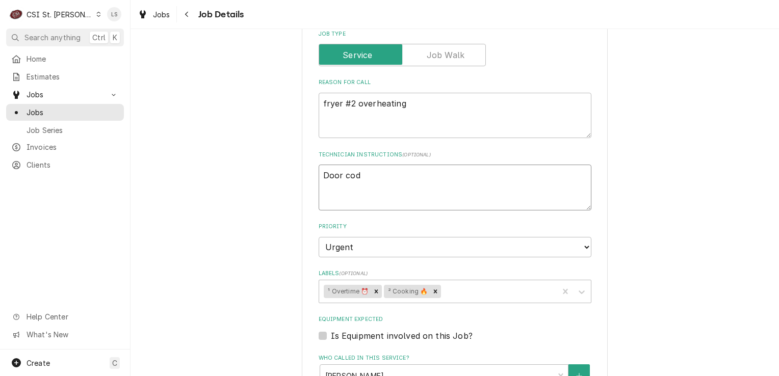
type textarea "x"
type textarea "Door code"
type textarea "x"
type textarea "Door code:"
type textarea "x"
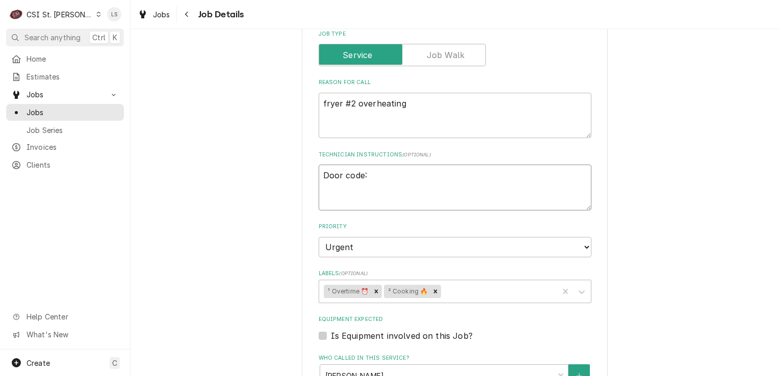
type textarea "Door code:"
type textarea "x"
type textarea "Door code:"
type textarea "x"
type textarea "Door code: A"
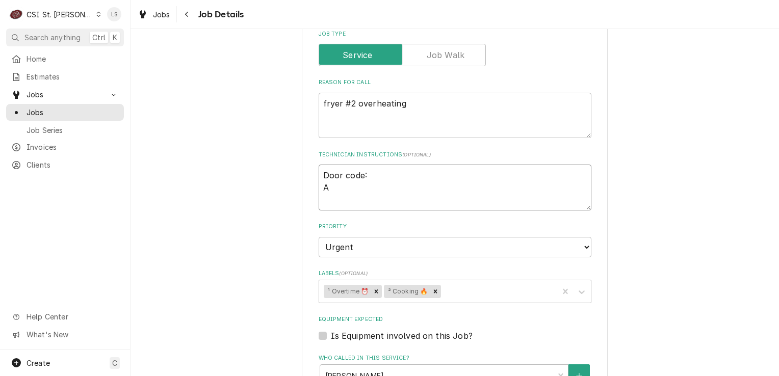
type textarea "x"
type textarea "Door code: Al"
type textarea "x"
type textarea "Door code: Ala"
type textarea "x"
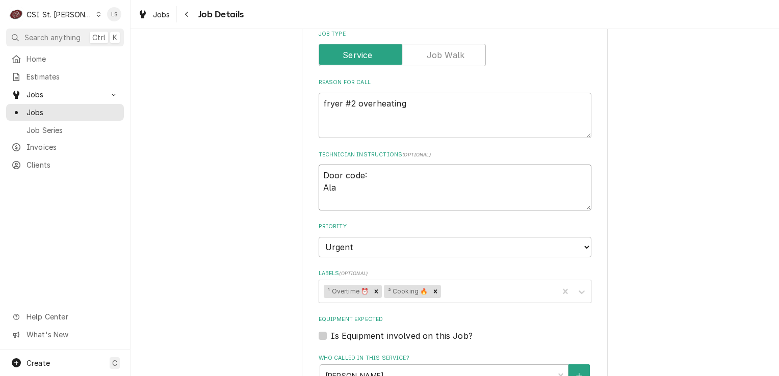
type textarea "Door code: Alar"
type textarea "x"
type textarea "Door code: Alarm"
type textarea "x"
type textarea "Door code: Alarm"
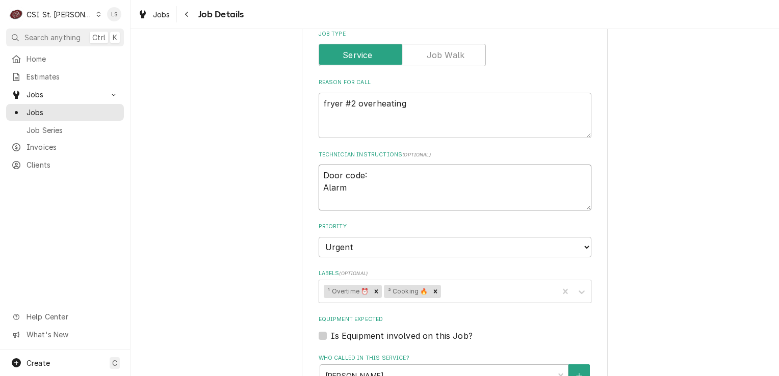
type textarea "x"
type textarea "Door code: Alarm o"
type textarea "x"
type textarea "Door code: Alarm od"
type textarea "x"
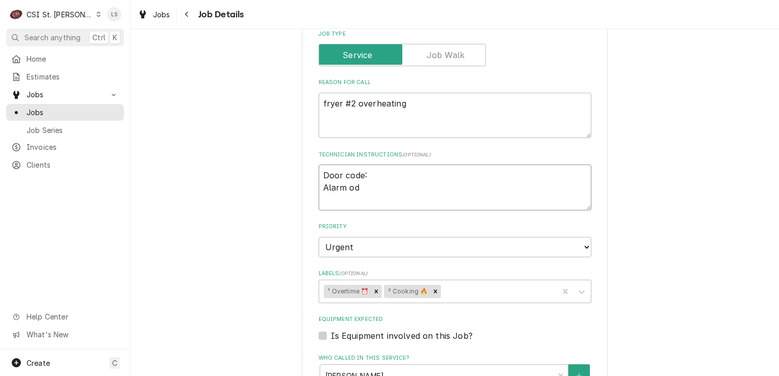
type textarea "Door code: Alarm o"
type textarea "x"
type textarea "Door code: Alarm"
type textarea "x"
type textarea "Door code: Alarm c"
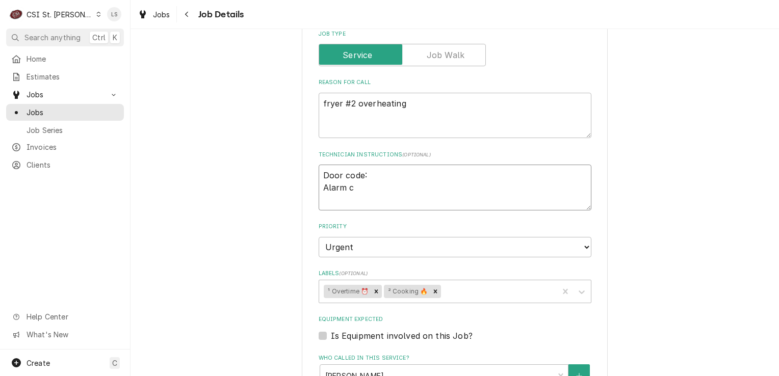
type textarea "x"
type textarea "Door code: Alarm co"
type textarea "x"
type textarea "Door code: Alarm cod"
type textarea "x"
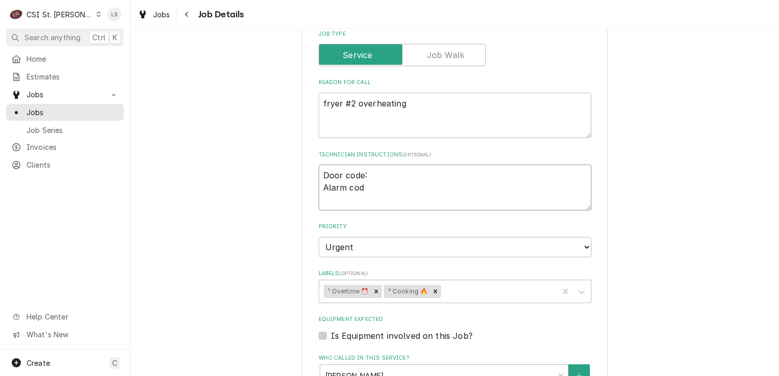
type textarea "Door code: Alarm code"
type textarea "x"
type textarea "Door code: Alarm code:"
type textarea "x"
type textarea "Door code: Alarm code:"
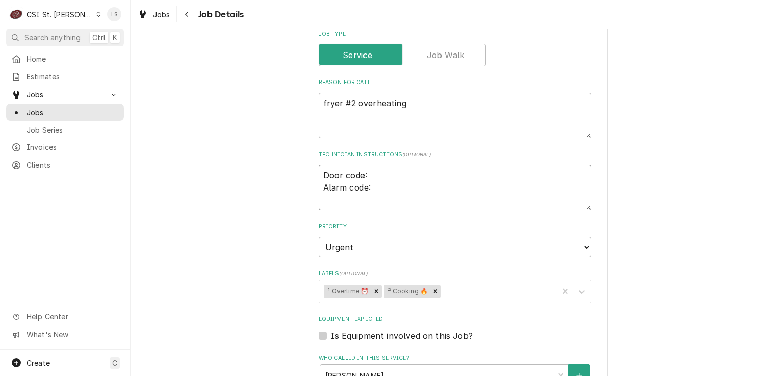
click at [375, 174] on textarea "Door code: Alarm code:" at bounding box center [455, 188] width 273 height 46
click at [401, 193] on textarea "Door code: Alarm code:" at bounding box center [455, 188] width 273 height 46
type textarea "x"
type textarea "Door code: Alarm code:"
type textarea "x"
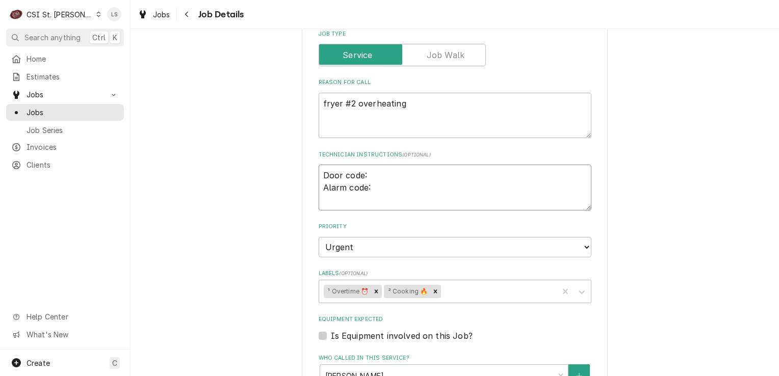
type textarea "Door code: Alarm code:"
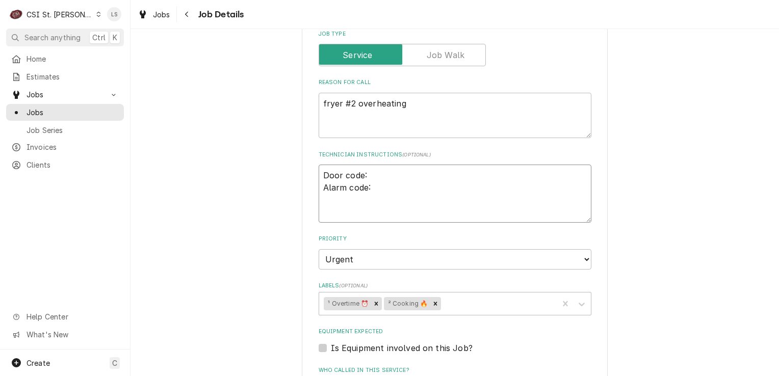
click at [379, 173] on textarea "Door code: Alarm code:" at bounding box center [455, 194] width 273 height 58
type textarea "x"
type textarea "Door code: 15 Alarm code:"
type textarea "x"
type textarea "Door code: 158 Alarm code:"
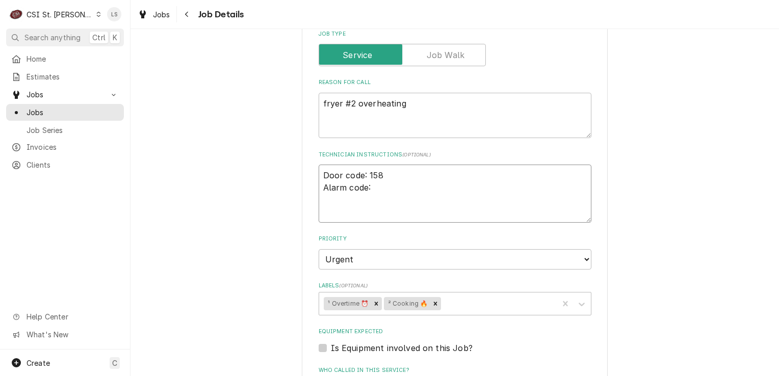
type textarea "x"
type textarea "Door code: 1580 Alarm code:"
drag, startPoint x: 339, startPoint y: 171, endPoint x: 314, endPoint y: 171, distance: 25.0
click at [319, 171] on textarea "Door code: 1580 Alarm code:" at bounding box center [455, 194] width 273 height 58
type textarea "x"
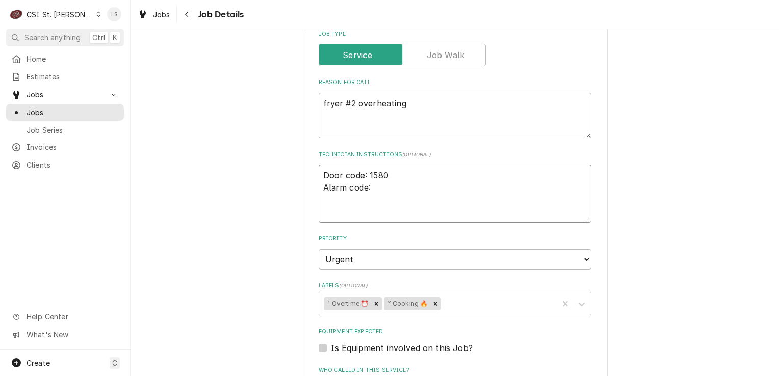
type textarea "code: 1580 Alarm code:"
type textarea "x"
type textarea "Lcode: 1580 Alarm code:"
type textarea "x"
type textarea "Locode: 1580 Alarm code:"
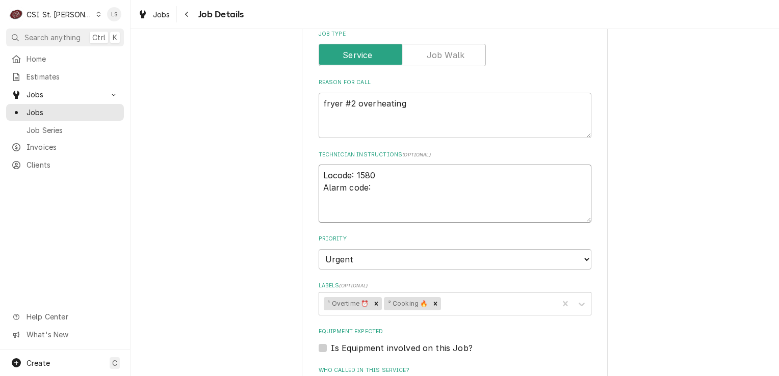
type textarea "x"
type textarea "Loccode: 1580 Alarm code:"
type textarea "x"
type textarea "Loc code: 1580 Alarm code:"
type textarea "x"
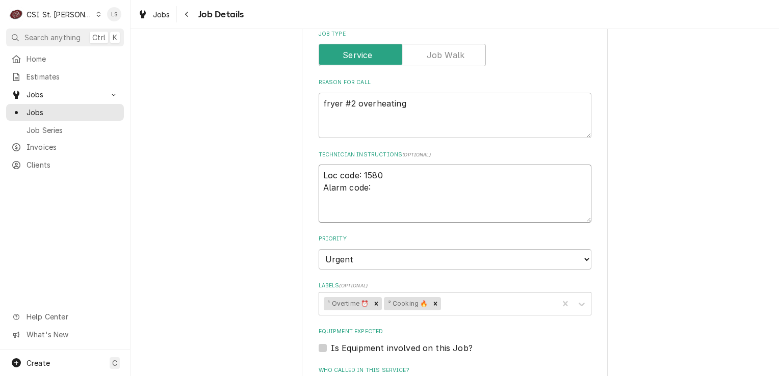
type textarea "Loccode: 1580 Alarm code:"
type textarea "x"
type textarea "Lockcode: 1580 Alarm code:"
type textarea "x"
type textarea "Lock code: 1580 Alarm code:"
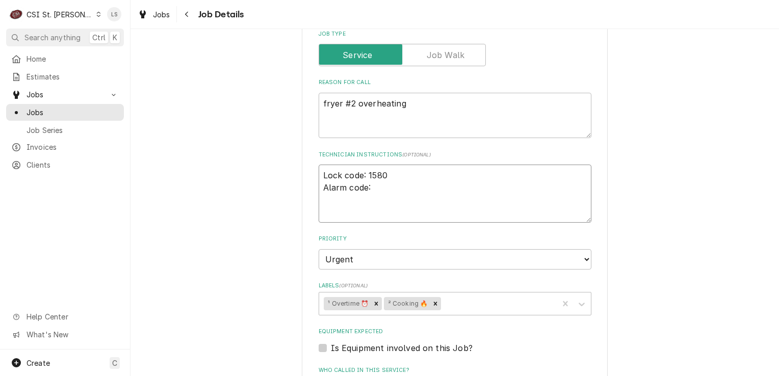
type textarea "x"
type textarea "Lock bcode: 1580 Alarm code:"
type textarea "x"
type textarea "Lock bocode: 1580 Alarm code:"
type textarea "x"
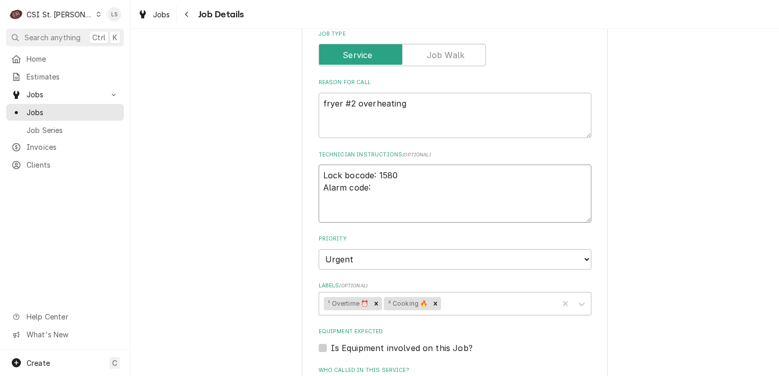
type textarea "Lock boxcode: 1580 Alarm code:"
type textarea "x"
type textarea "Lock box code: 1580 Alarm code:"
click at [382, 189] on textarea "Lock box code: 1580 Alarm code:" at bounding box center [455, 194] width 273 height 58
type textarea "x"
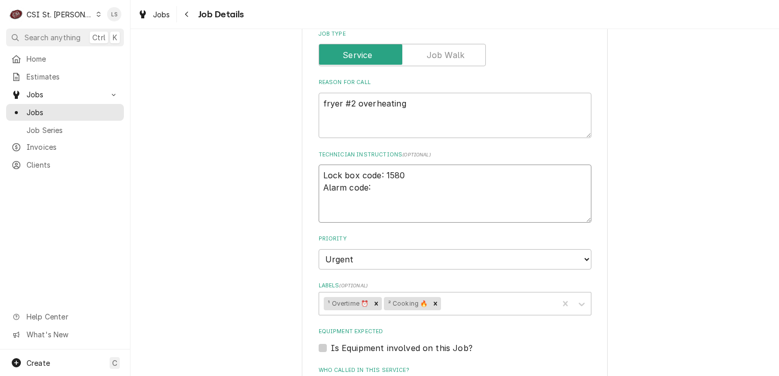
type textarea "Lock box code: 1580 Alarm code: 0"
type textarea "x"
type textarea "Lock box code: 1580 Alarm code: 08"
type textarea "x"
type textarea "Lock box code: 1580 Alarm code: 084"
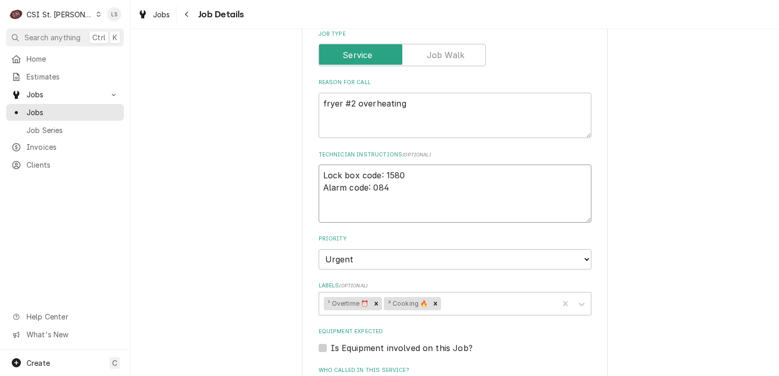
type textarea "x"
type textarea "Lock box code: 1580 Alarm code: 0842"
drag, startPoint x: 317, startPoint y: 172, endPoint x: 346, endPoint y: 175, distance: 29.7
click at [319, 171] on textarea "Lock box code: 1580 Alarm code: 0842" at bounding box center [455, 194] width 273 height 58
type textarea "x"
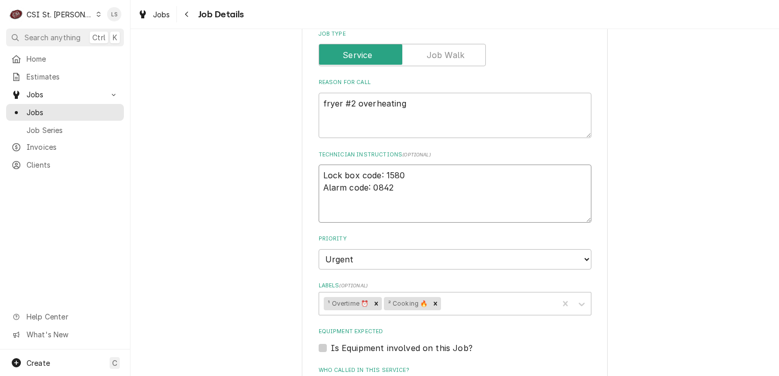
type textarea "Lock box code: 1580 Alarm code: 0842"
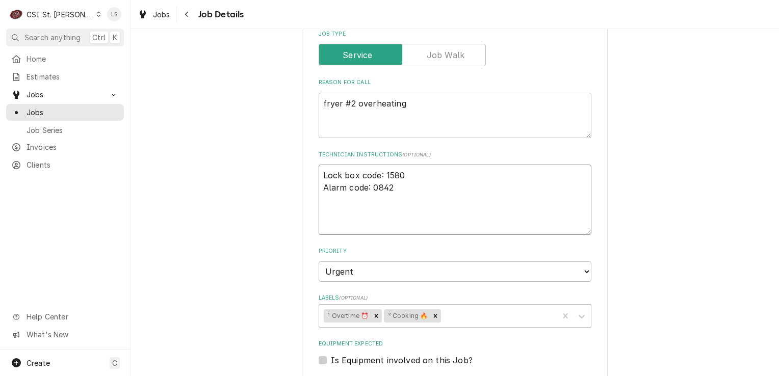
type textarea "x"
type textarea "Lock box code: 1580 Alarm code: 0842"
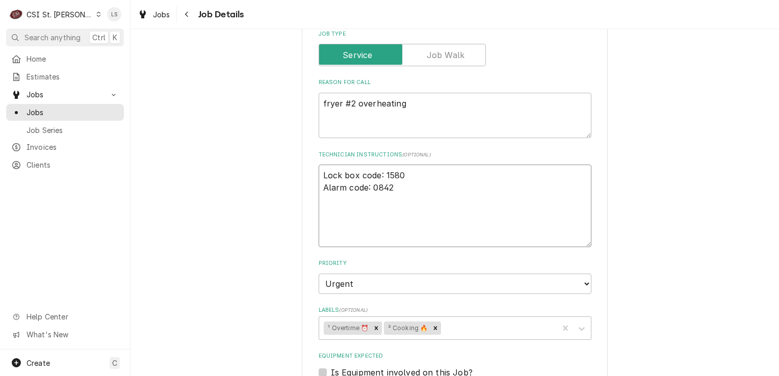
click at [346, 174] on textarea "Lock box code: 1580 Alarm code: 0842" at bounding box center [455, 206] width 273 height 83
click at [322, 242] on textarea "Lock box code: 1580 Alarm code: 0842" at bounding box center [455, 206] width 273 height 83
type textarea "x"
type textarea "Lock box code: 1580 Alarm code: 0842"
type textarea "x"
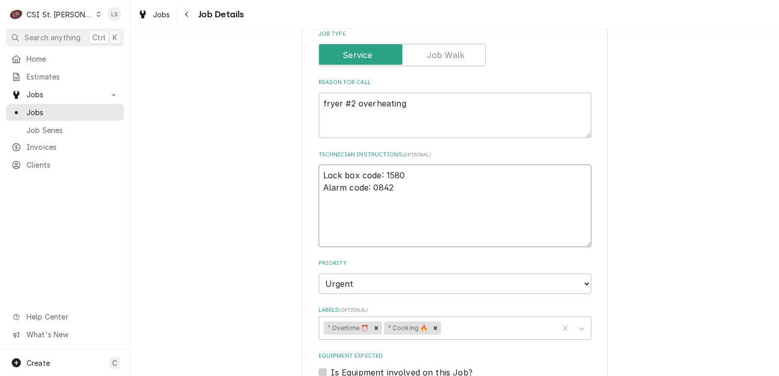
type textarea "Lock box code: 1580 Alarm code: 0842"
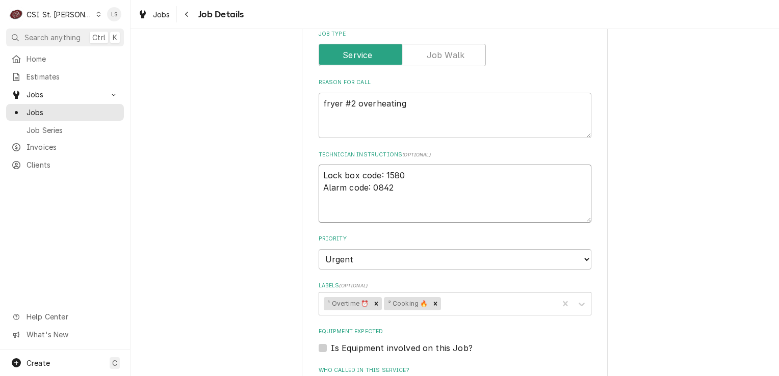
type textarea "x"
click at [343, 180] on textarea "Lock box code: 1580 Alarm code: 0842" at bounding box center [455, 194] width 273 height 58
type textarea "Lock box code: 1580 Alarm code: 0842"
click at [347, 172] on textarea "Lock box code: 1580 Alarm code: 0842" at bounding box center [455, 194] width 273 height 58
type textarea "x"
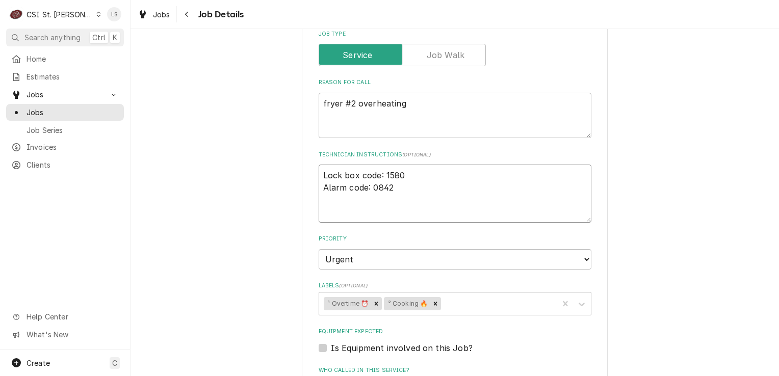
type textarea "S Lock box code: 1580 Alarm code: 0842"
type textarea "x"
type textarea "Sp Lock box code: 1580 Alarm code: 0842"
type textarea "x"
type textarea "Spo Lock box code: 1580 Alarm code: 0842"
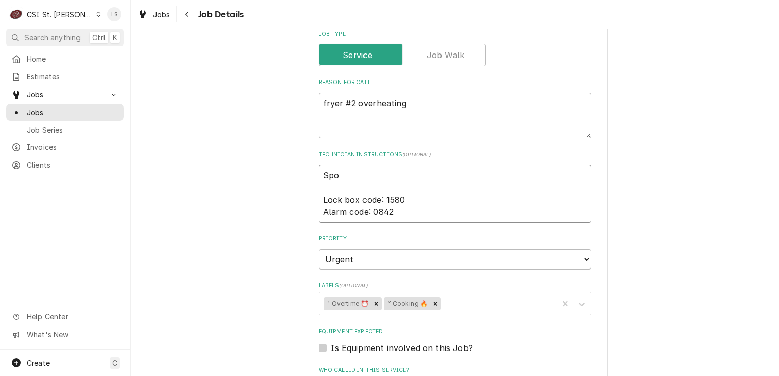
type textarea "x"
type textarea "Spok Lock box code: 1580 Alarm code: 0842"
type textarea "x"
type textarea "Spoke Lock box code: 1580 Alarm code: 0842"
type textarea "x"
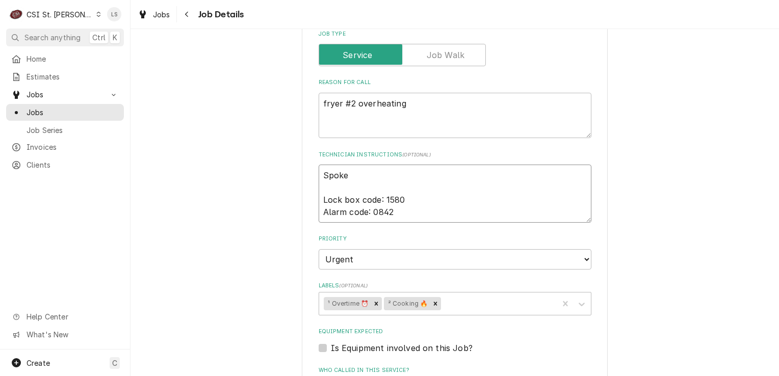
type textarea "Spoke Lock box code: 1580 Alarm code: 0842"
type textarea "x"
type textarea "Spoke t Lock box code: 1580 Alarm code: 0842"
type textarea "x"
type textarea "Spoke ti Lock box code: 1580 Alarm code: 0842"
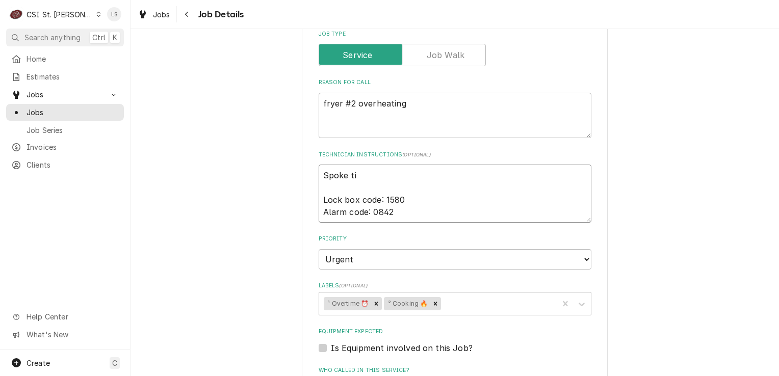
type textarea "x"
type textarea "Spoke ti Lock box code: 1580 Alarm code: 0842"
type textarea "x"
type textarea "Spoke ti Lock box code: 1580 Alarm code: 0842"
type textarea "x"
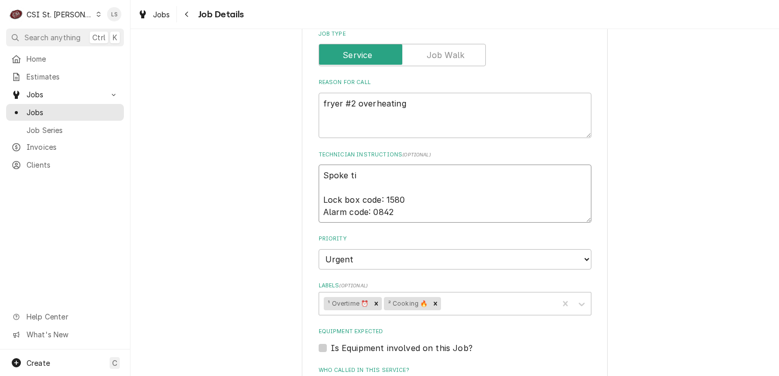
type textarea "Spoke t Lock box code: 1580 Alarm code: 0842"
type textarea "x"
type textarea "Spoke to Lock box code: 1580 Alarm code: 0842"
type textarea "x"
type textarea "Spoke to Lock box code: 1580 Alarm code: 0842"
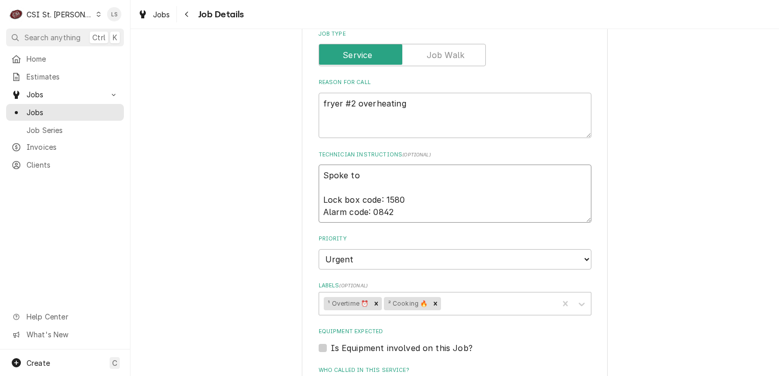
type textarea "x"
type textarea "Spoke to M Lock box code: 1580 Alarm code: 0842"
type textarea "x"
type textarea "Spoke to Mi Lock box code: 1580 Alarm code: 0842"
type textarea "x"
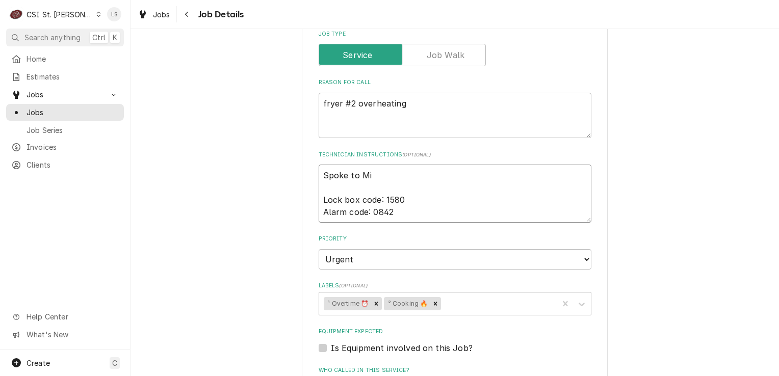
type textarea "Spoke to Mir Lock box code: 1580 Alarm code: 0842"
type textarea "x"
type textarea "Spoke to Mira Lock box code: 1580 Alarm code: 0842"
type textarea "x"
type textarea "Spoke to Miran Lock box code: 1580 Alarm code: 0842"
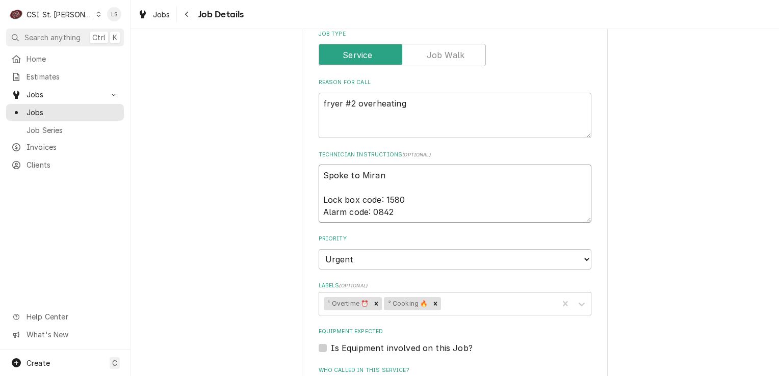
type textarea "x"
type textarea "Spoke to Mirand Lock box code: 1580 Alarm code: 0842"
type textarea "x"
type textarea "Spoke to Miranda Lock box code: 1580 Alarm code: 0842"
type textarea "x"
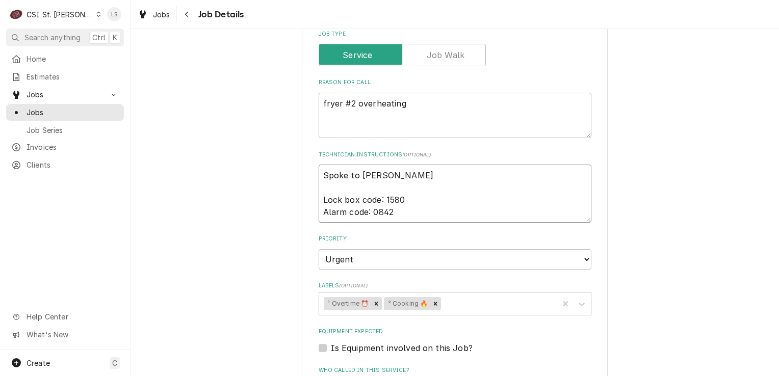
type textarea "Spoke to Miranda Lock box code: 1580 Alarm code: 0842"
type textarea "x"
type textarea "Spoke to Miranda ( Lock box code: 1580 Alarm code: 0842"
type textarea "x"
type textarea "Spoke to Miranda (M Lock box code: 1580 Alarm code: 0842"
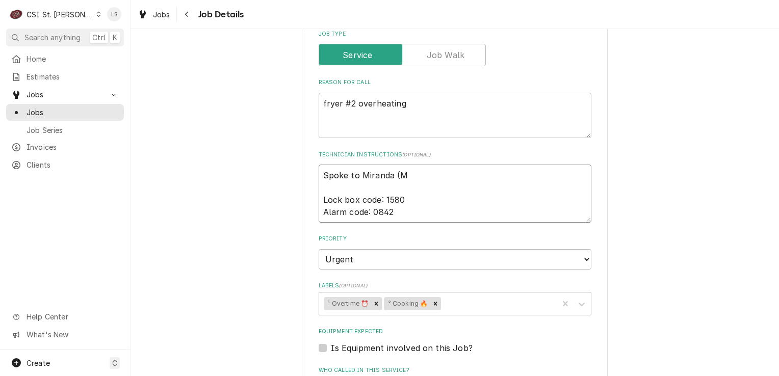
type textarea "x"
type textarea "Spoke to Miranda (MO Lock box code: 1580 Alarm code: 0842"
type textarea "x"
type textarea "Spoke to Miranda (MOD Lock box code: 1580 Alarm code: 0842"
type textarea "x"
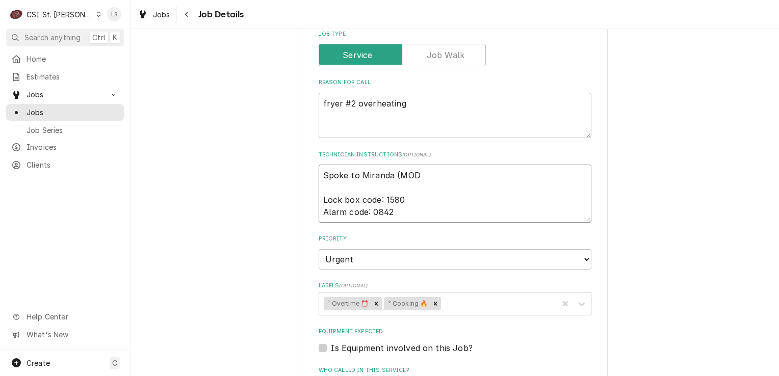
type textarea "Spoke to Miranda (MOD) Lock box code: 1580 Alarm code: 0842"
type textarea "x"
type textarea "Spoke to Miranda (MOD) Lock box code: 1580 Alarm code: 0842"
type textarea "x"
type textarea "Spoke to Miranda (MOD) a Lock box code: 1580 Alarm code: 0842"
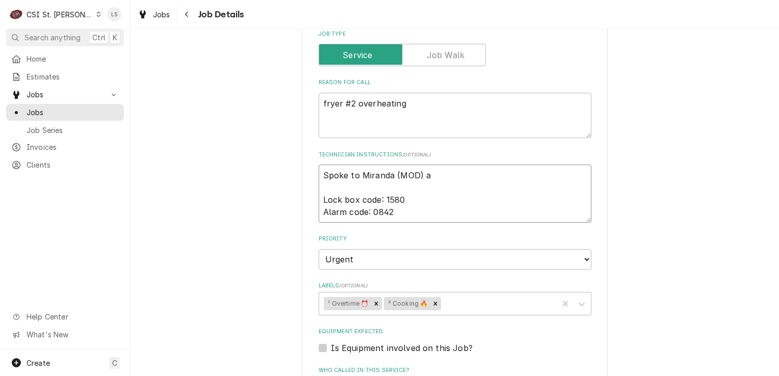
type textarea "x"
type textarea "Spoke to Miranda (MOD) an Lock box code: 1580 Alarm code: 0842"
type textarea "x"
type textarea "Spoke to Miranda (MOD) and Lock box code: 1580 Alarm code: 0842"
type textarea "x"
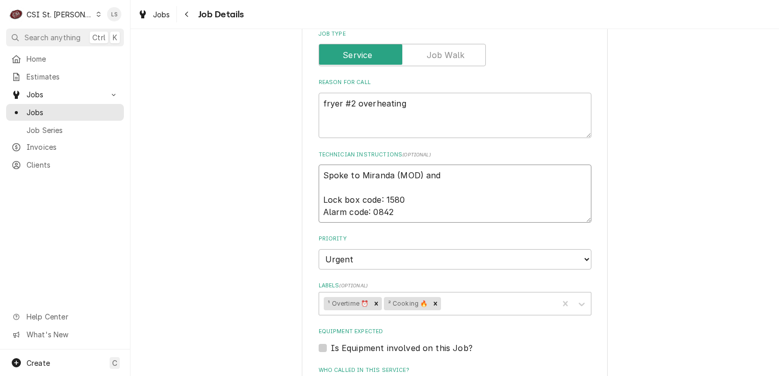
type textarea "Spoke to Miranda (MOD) and Lock box code: 1580 Alarm code: 0842"
type textarea "x"
type textarea "Spoke to Miranda (MOD) and th Lock box code: 1580 Alarm code: 0842"
type textarea "x"
type textarea "Spoke to Miranda (MOD) and the Lock box code: 1580 Alarm code: 0842"
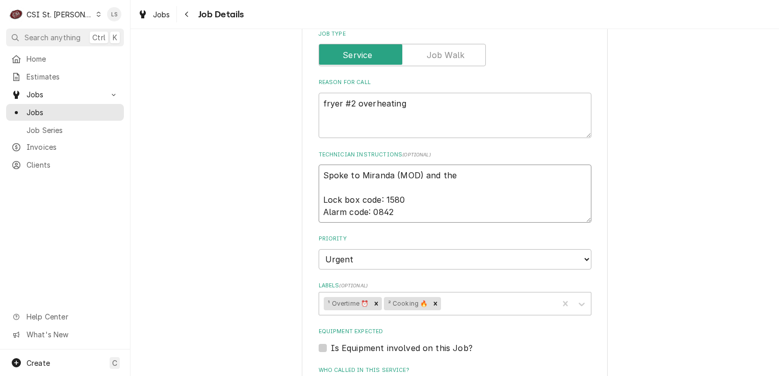
type textarea "x"
type textarea "Spoke to Miranda (MOD) and they Lock box code: 1580 Alarm code: 0842"
type textarea "x"
type textarea "Spoke to Miranda (MOD) and they Lock box code: 1580 Alarm code: 0842"
type textarea "x"
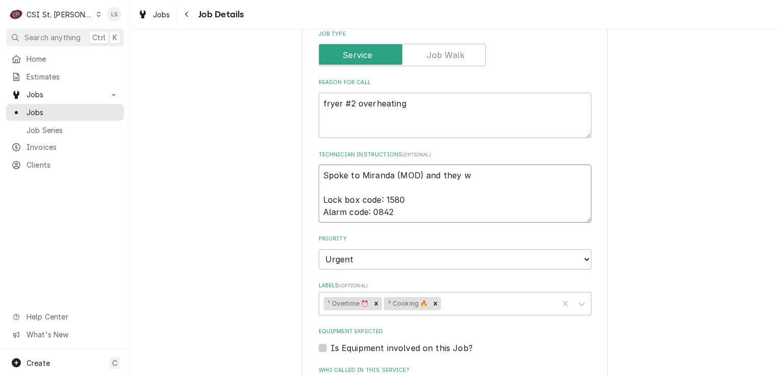
type textarea "Spoke to Miranda (MOD) and they wi Lock box code: 1580 Alarm code: 0842"
type textarea "x"
type textarea "Spoke to Miranda (MOD) and they wil Lock box code: 1580 Alarm code: 0842"
type textarea "x"
type textarea "Spoke to Miranda (MOD) and they will Lock box code: 1580 Alarm code: 0842"
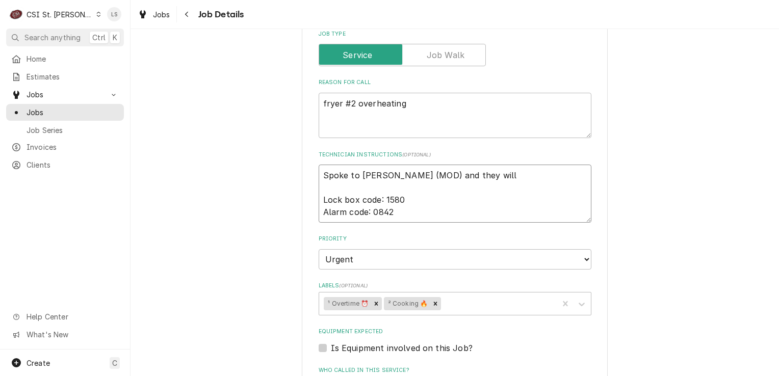
type textarea "x"
type textarea "Spoke to Miranda (MOD) and they will Lock box code: 1580 Alarm code: 0842"
type textarea "x"
type textarea "Spoke to Miranda (MOD) and they will b Lock box code: 1580 Alarm code: 0842"
type textarea "x"
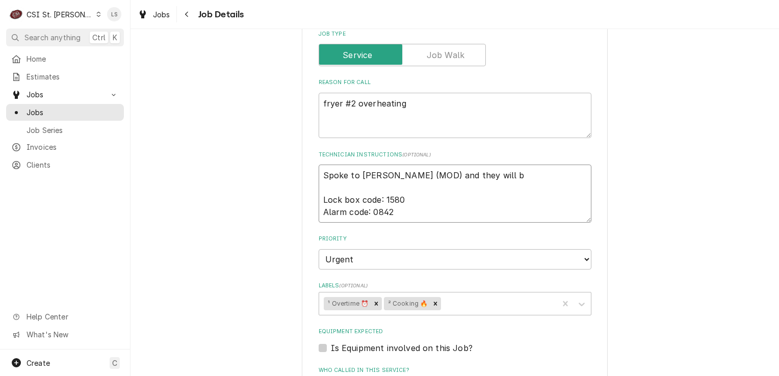
type textarea "Spoke to Miranda (MOD) and they will be Lock box code: 1580 Alarm code: 0842"
type textarea "x"
type textarea "Spoke to Miranda (MOD) and they will be Lock box code: 1580 Alarm code: 0842"
type textarea "x"
type textarea "Spoke to Miranda (MOD) and they will be o Lock box code: 1580 Alarm code: 0842"
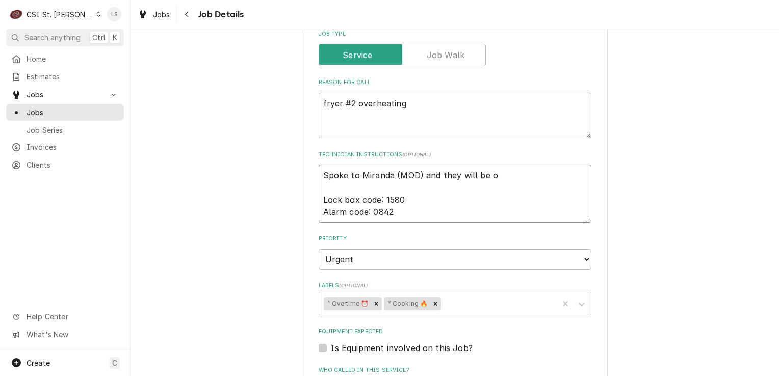
type textarea "x"
type textarea "Spoke to Miranda (MOD) and they will be on Lock box code: 1580 Alarm code: 0842"
type textarea "x"
type textarea "Spoke to Miranda (MOD) and they will be on Lock box code: 1580 Alarm code: 0842"
type textarea "x"
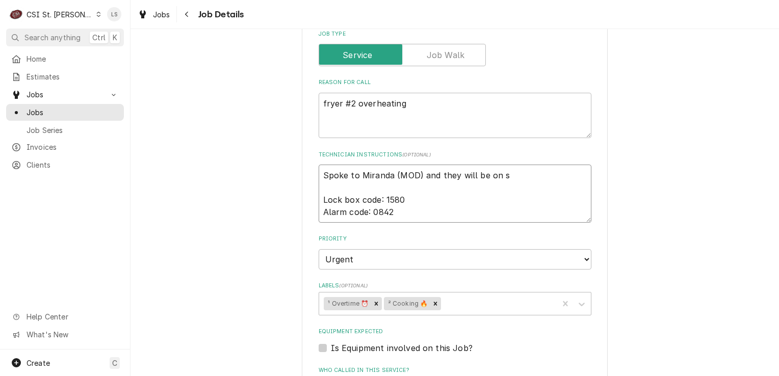
type textarea "Spoke to Miranda (MOD) and they will be on si Lock box code: 1580 Alarm code: 0…"
type textarea "x"
type textarea "Spoke to Miranda (MOD) and they will be on sit Lock box code: 1580 Alarm code: …"
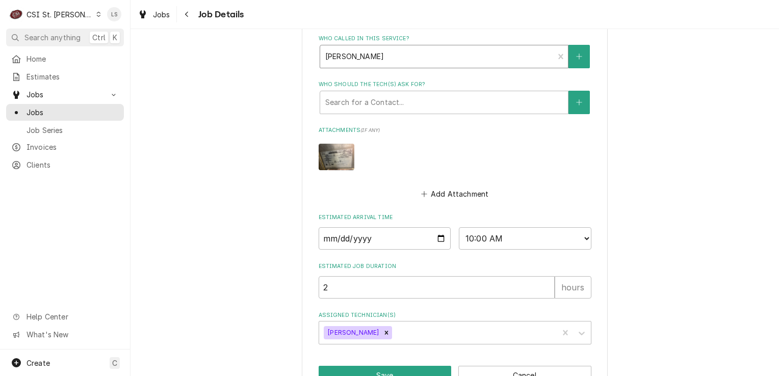
scroll to position [576, 0]
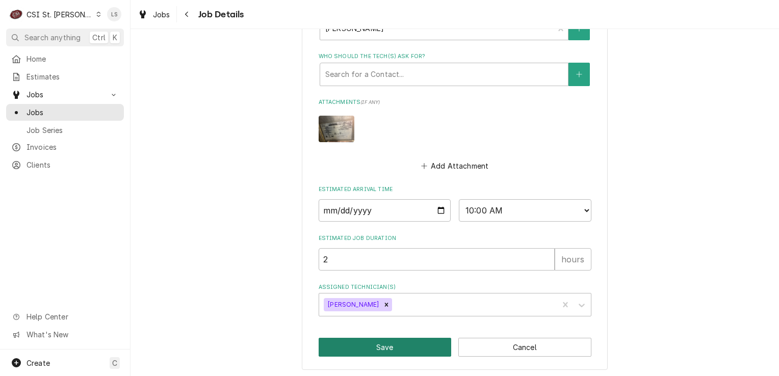
click at [428, 349] on button "Save" at bounding box center [385, 347] width 133 height 19
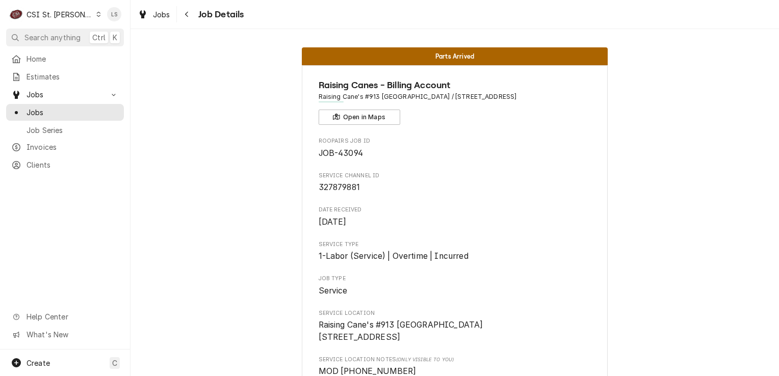
click at [96, 13] on icon "Dynamic Content Wrapper" at bounding box center [98, 14] width 5 height 5
drag, startPoint x: 95, startPoint y: 23, endPoint x: 124, endPoint y: 33, distance: 31.1
click at [96, 23] on div "CSI [US_STATE][GEOGRAPHIC_DATA]" at bounding box center [156, 20] width 135 height 11
